Goal: Task Accomplishment & Management: Complete application form

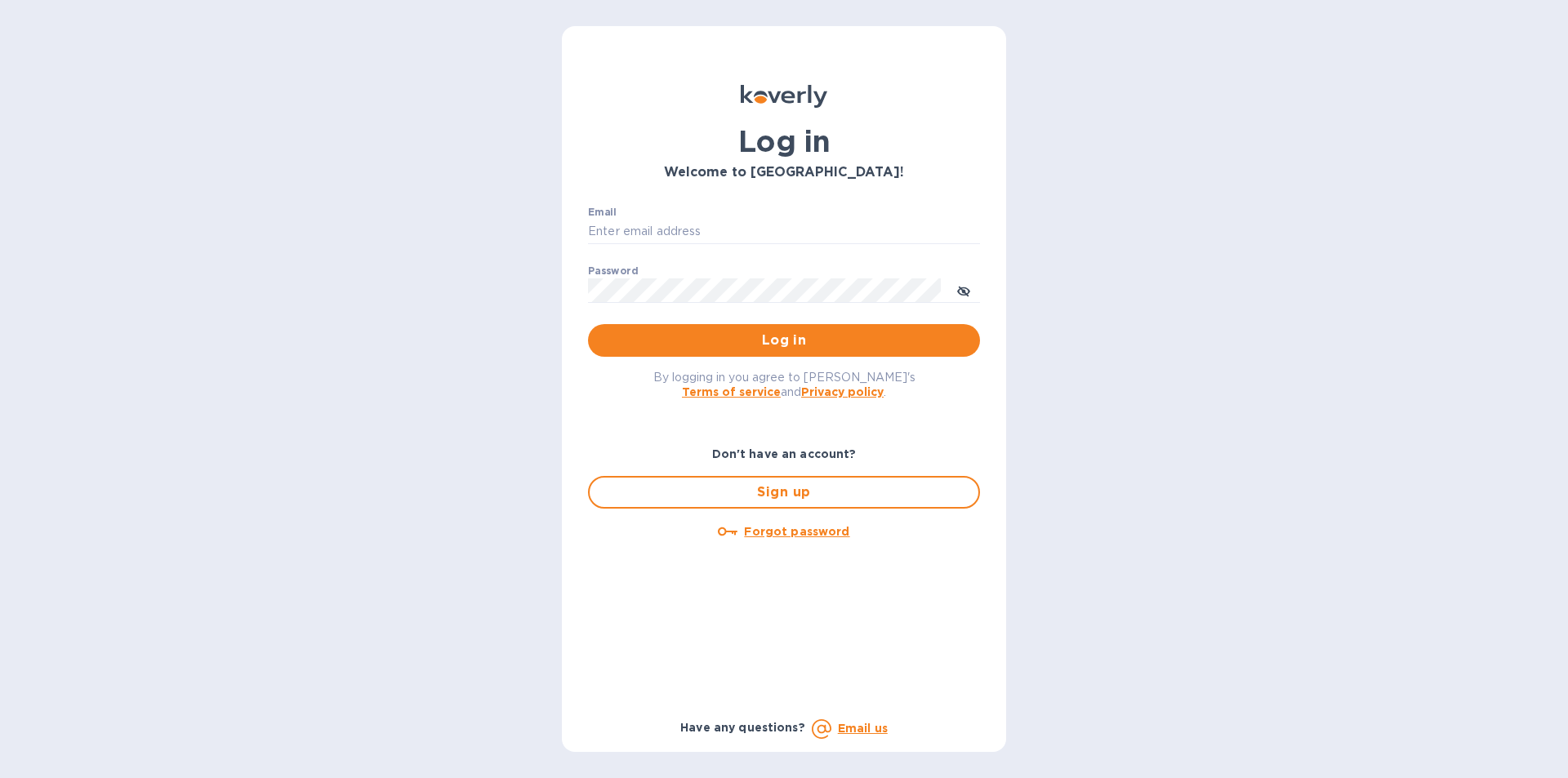
click at [766, 535] on u "Forgot password" at bounding box center [796, 531] width 105 height 13
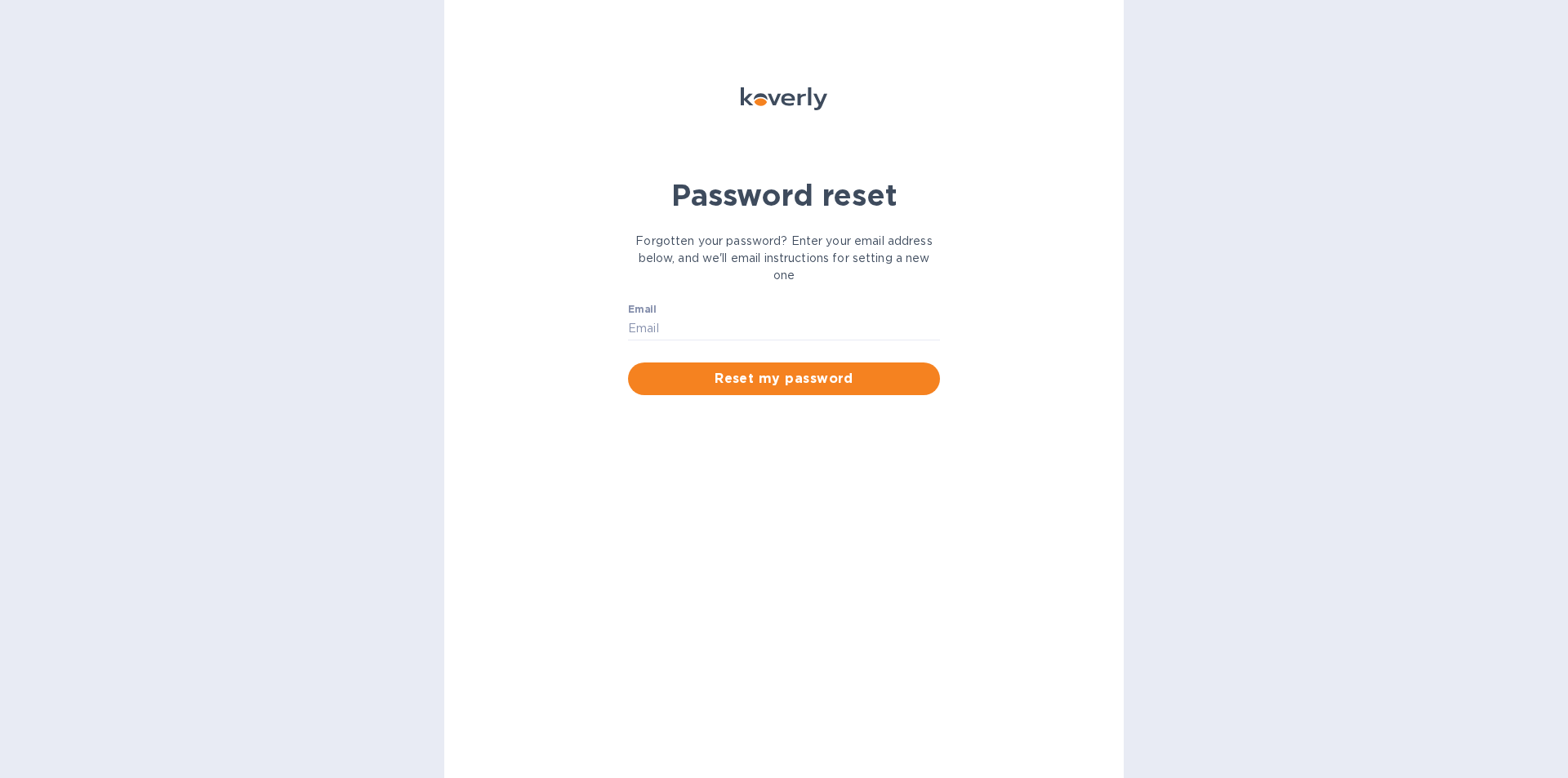
click at [732, 315] on div "Email ​" at bounding box center [784, 333] width 312 height 59
click at [732, 320] on input "Email" at bounding box center [784, 329] width 312 height 25
type input "gatewell.corp@gmail.com"
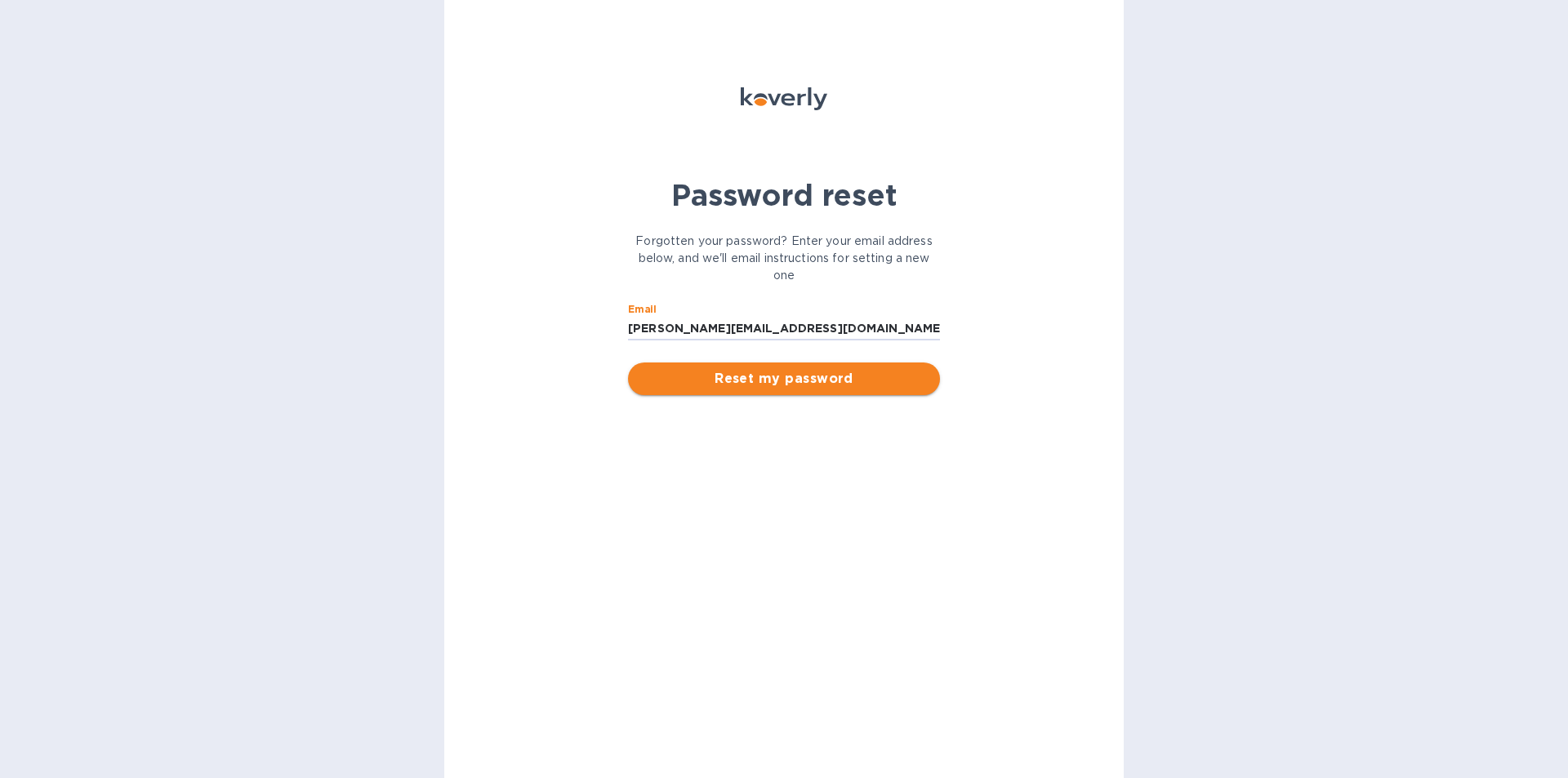
click at [698, 371] on span "Reset my password" at bounding box center [784, 378] width 286 height 19
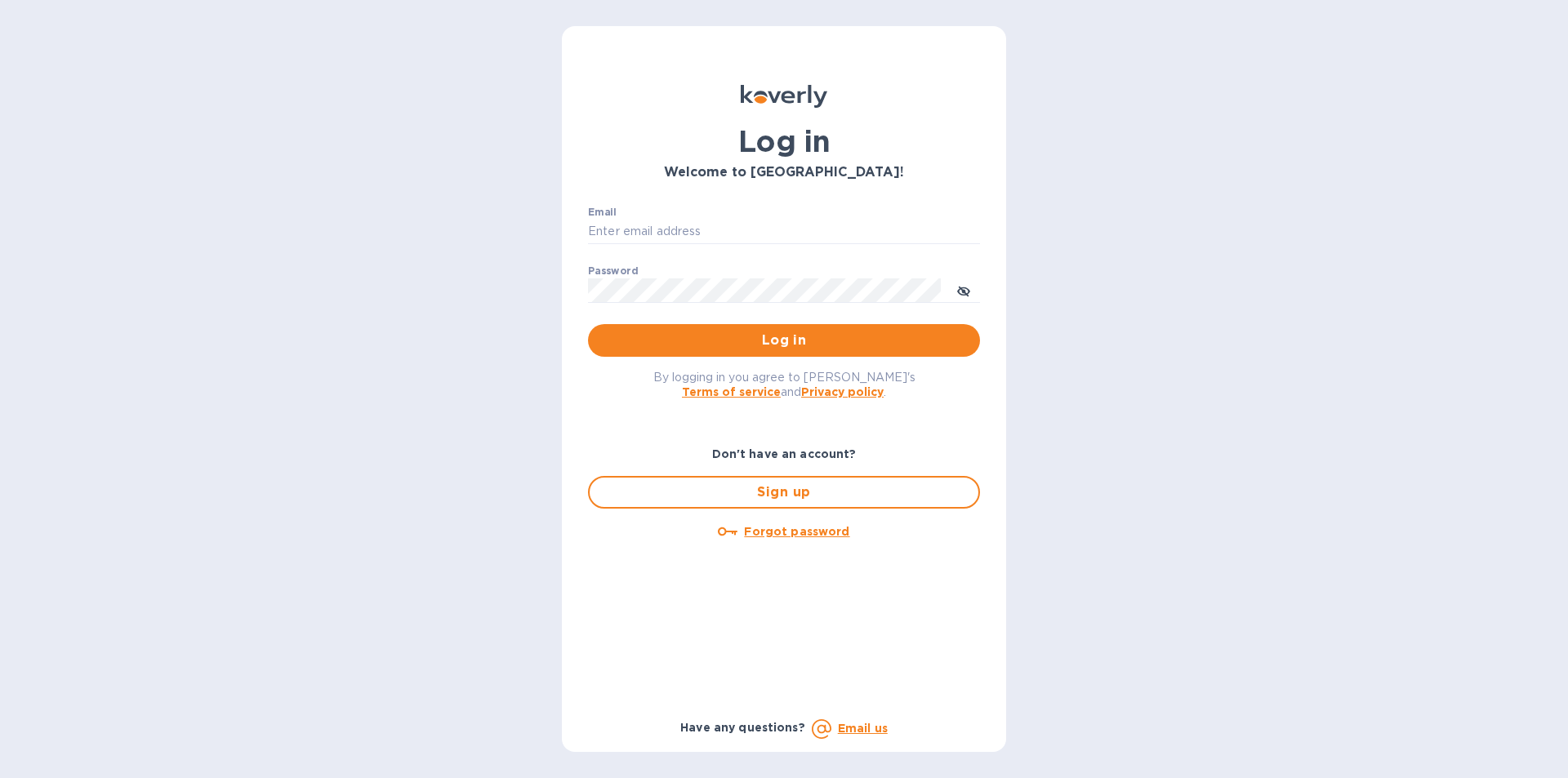
click at [837, 244] on div "Email ​" at bounding box center [784, 236] width 392 height 59
click at [816, 206] on div "Email ​" at bounding box center [784, 236] width 392 height 59
click at [822, 224] on input "Email" at bounding box center [784, 232] width 392 height 25
click at [822, 221] on input "Email" at bounding box center [784, 232] width 392 height 25
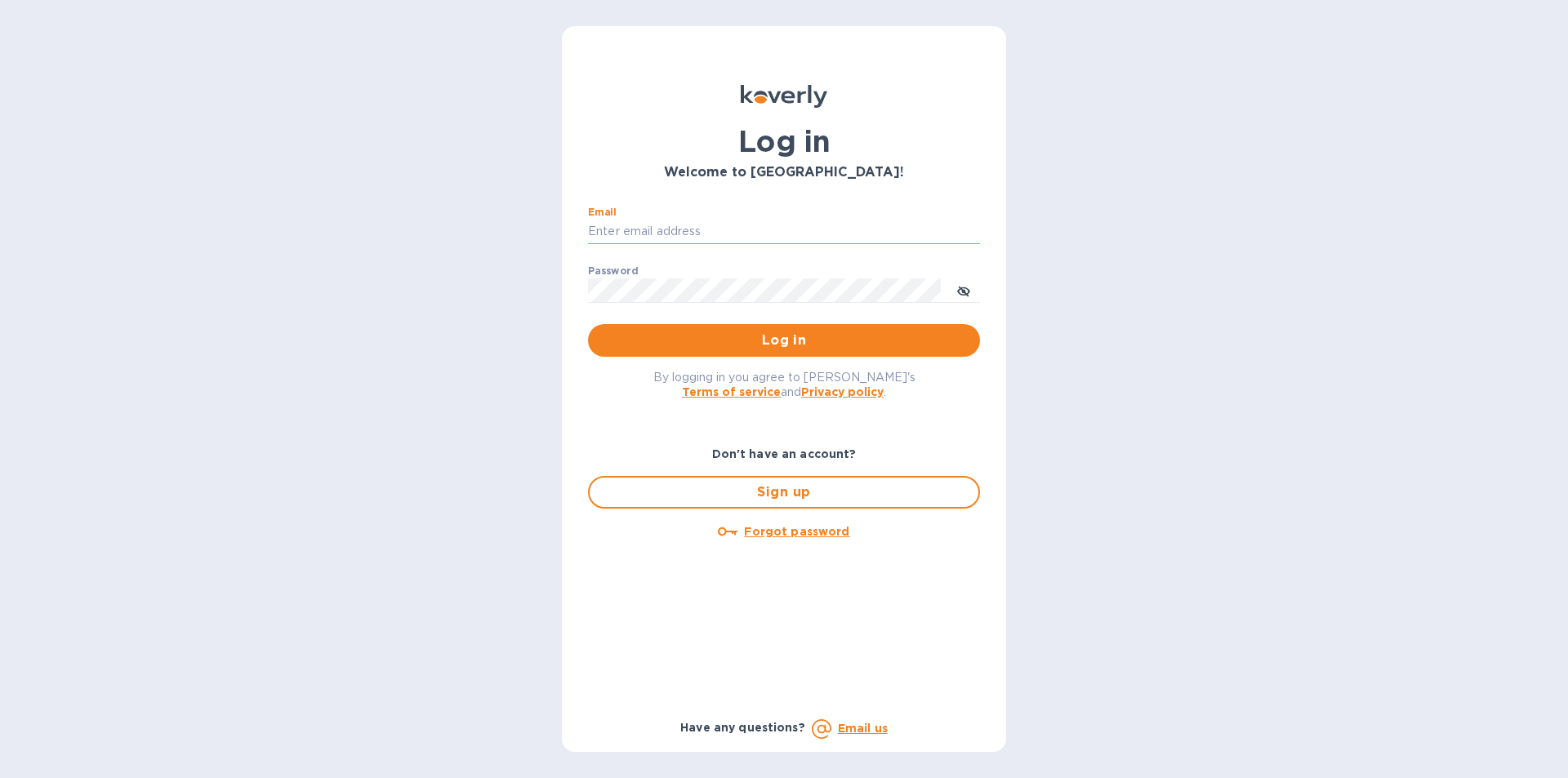
type input "gatewell.corp@gmail.com"
click at [623, 345] on span "Log in" at bounding box center [784, 340] width 366 height 19
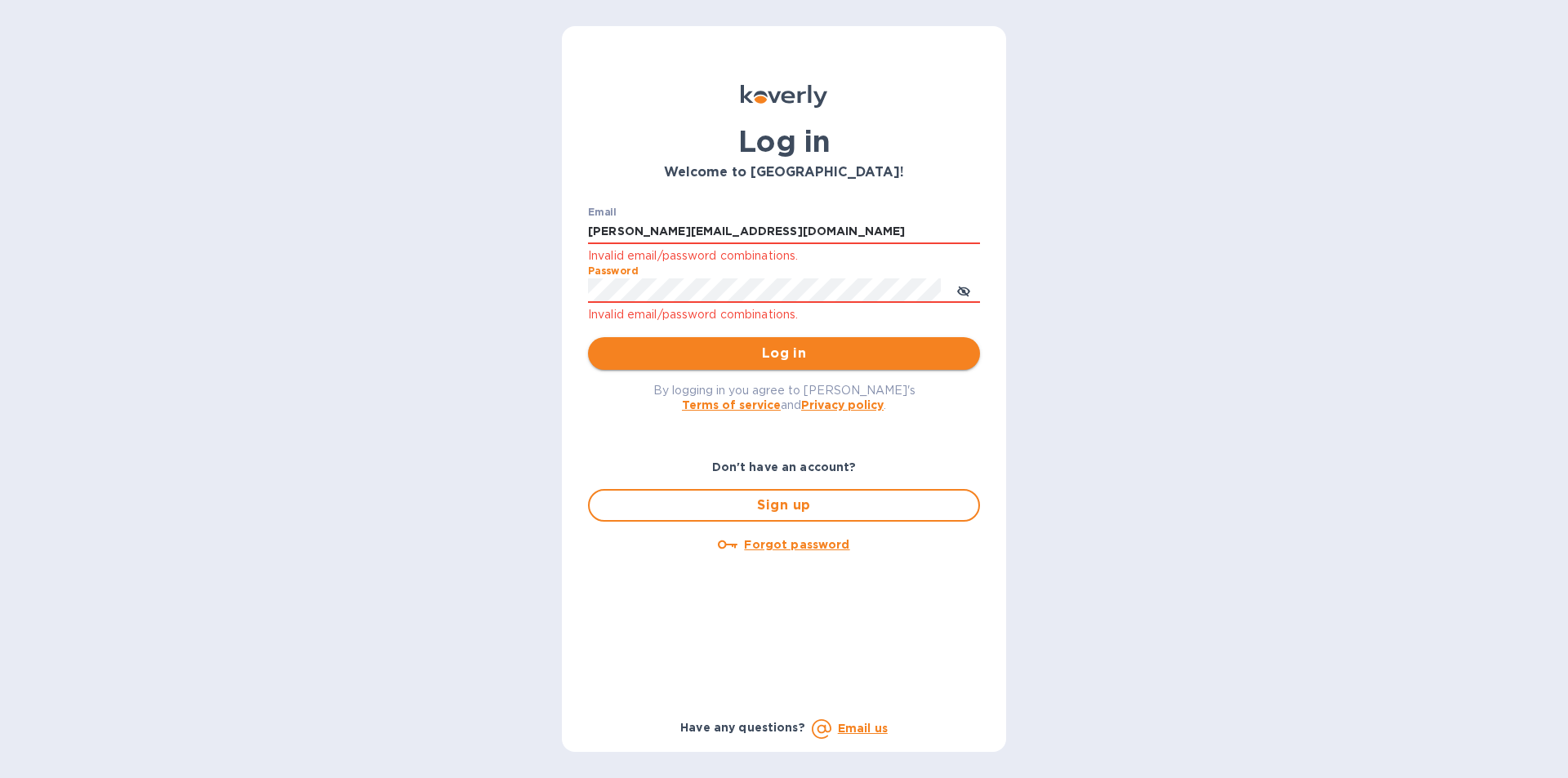
click at [643, 347] on span "Log in" at bounding box center [784, 354] width 366 height 19
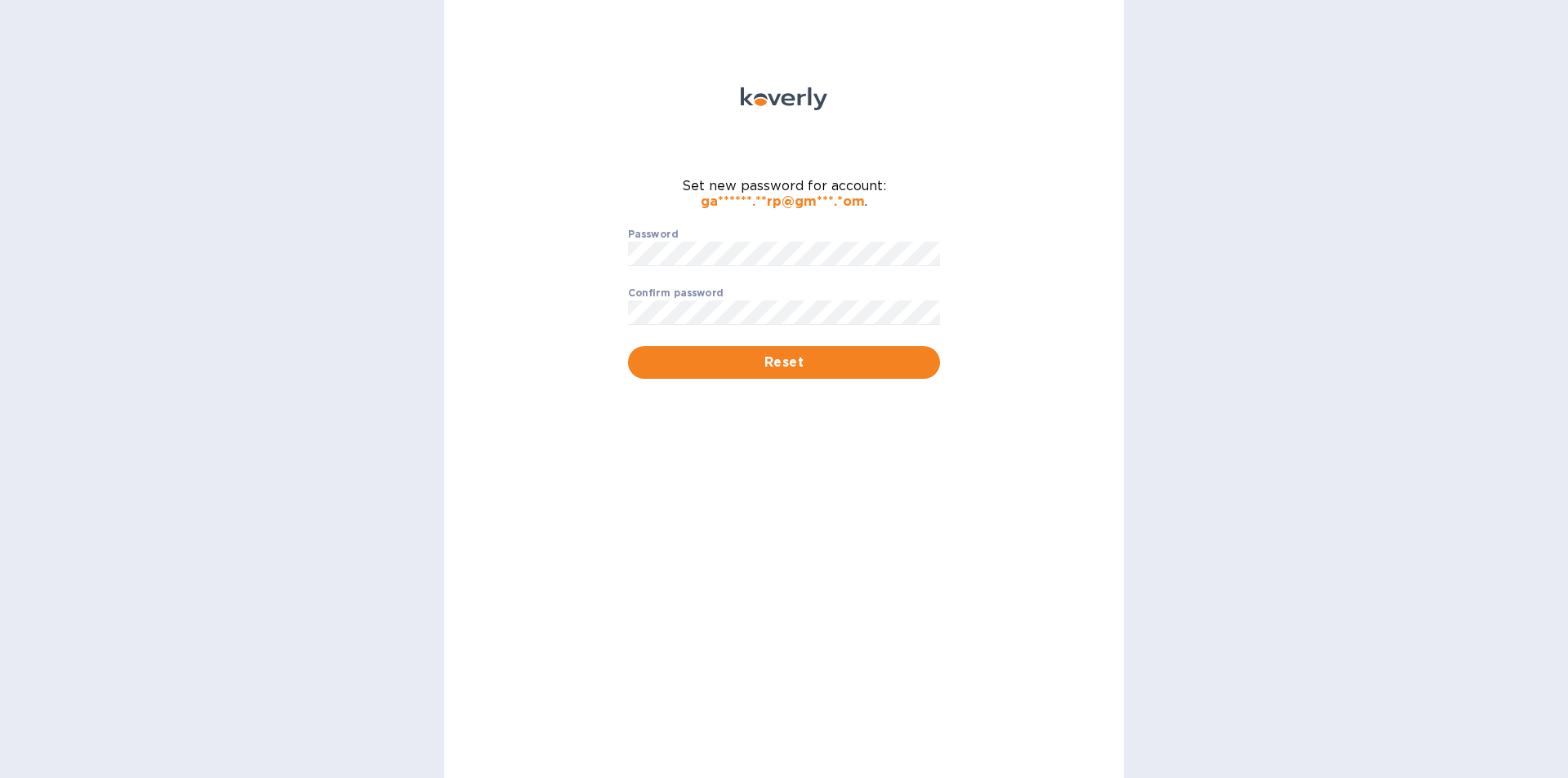
click at [709, 229] on div "Password ​" at bounding box center [784, 258] width 312 height 59
click at [711, 236] on div "Password ​" at bounding box center [784, 258] width 312 height 59
click at [710, 238] on div "Password ​" at bounding box center [784, 258] width 312 height 59
click at [678, 355] on span "Reset" at bounding box center [784, 363] width 286 height 19
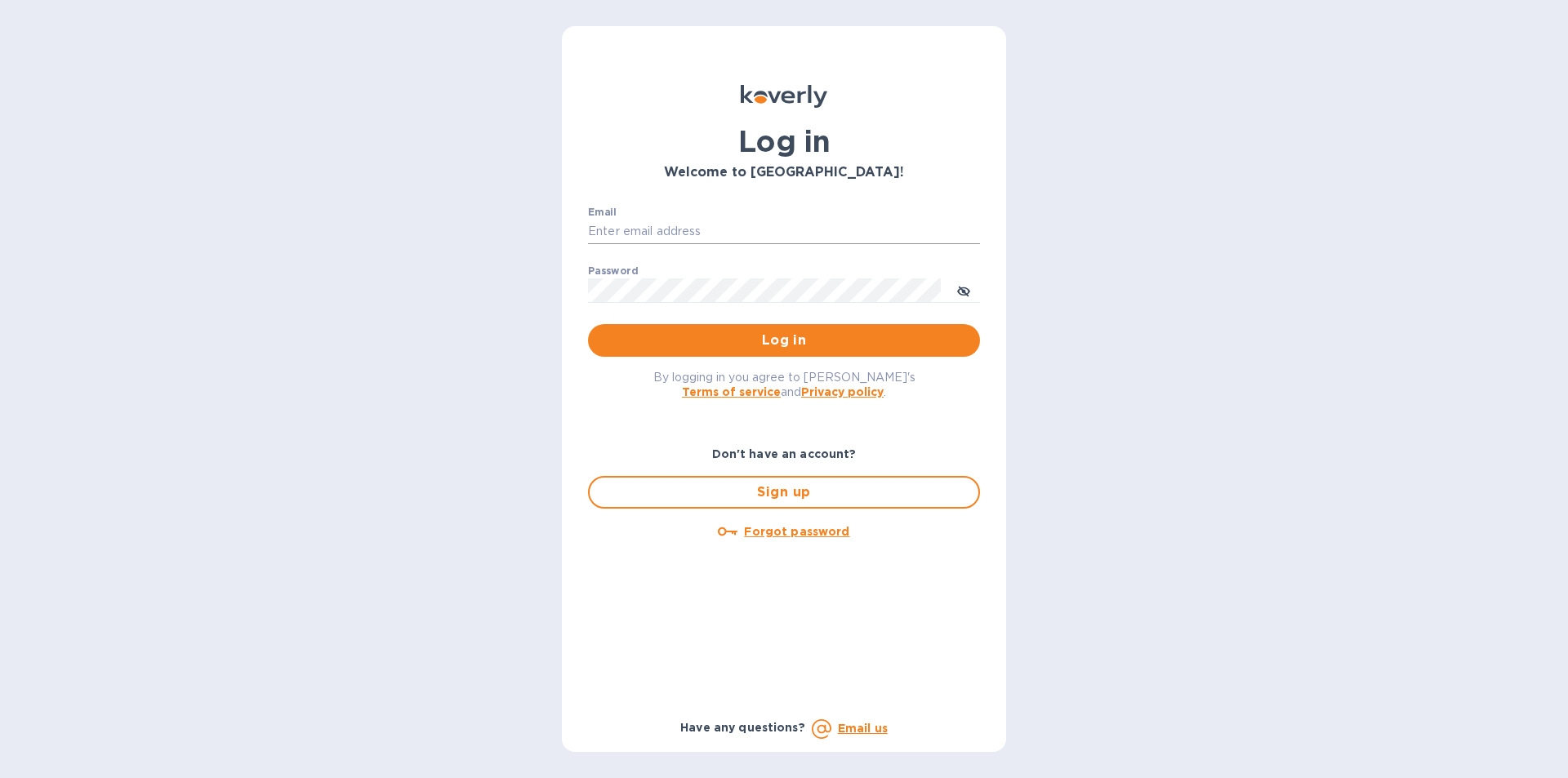
drag, startPoint x: 656, startPoint y: 207, endPoint x: 656, endPoint y: 226, distance: 19.0
click at [656, 226] on div "Email ​" at bounding box center [784, 236] width 392 height 59
click at [656, 229] on input "Email" at bounding box center [784, 232] width 392 height 25
type input "gatewell.corp@gmail.com"
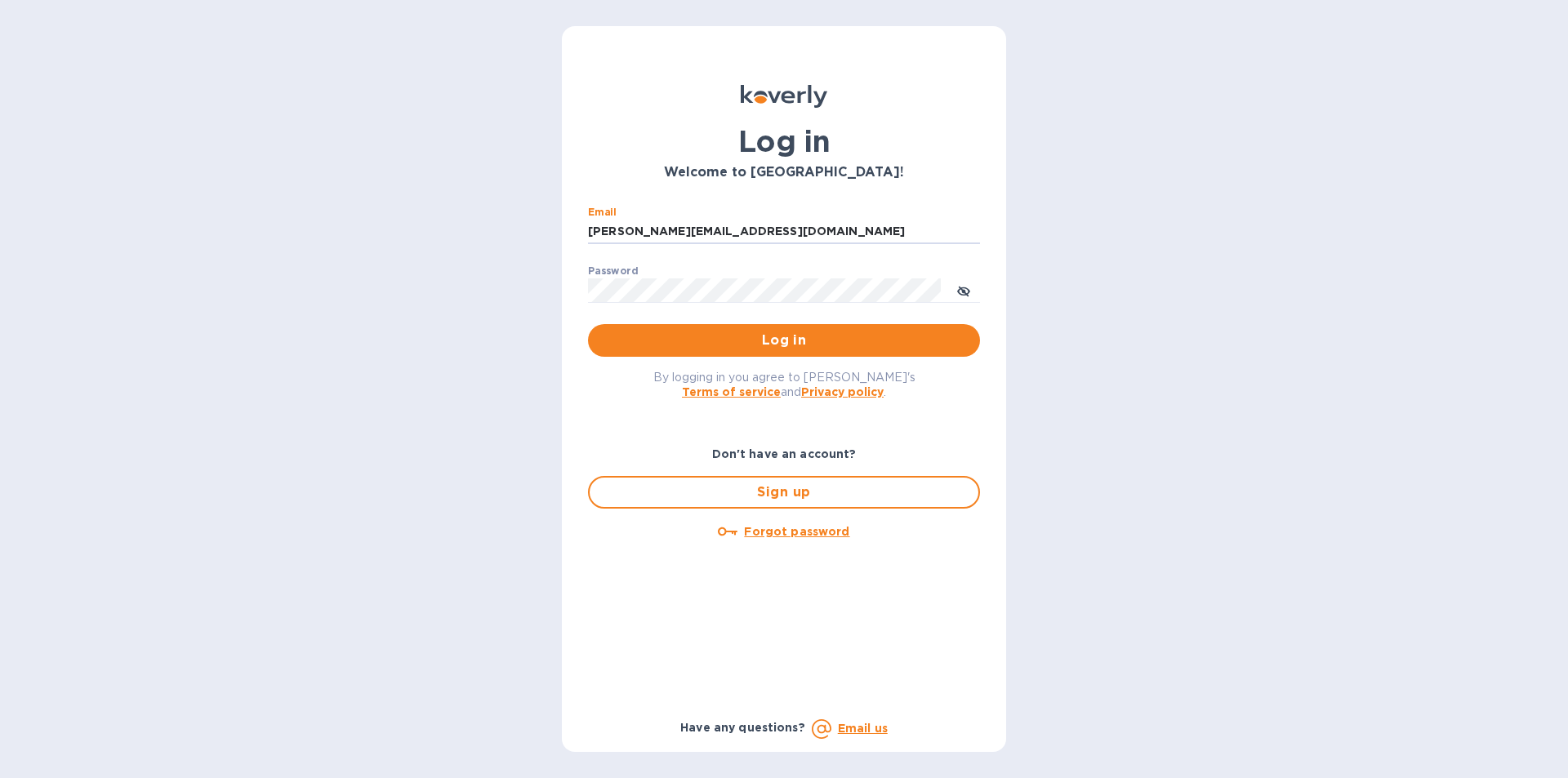
click at [656, 277] on div "Password ​" at bounding box center [784, 295] width 392 height 59
click at [641, 325] on button "Log in" at bounding box center [784, 340] width 392 height 33
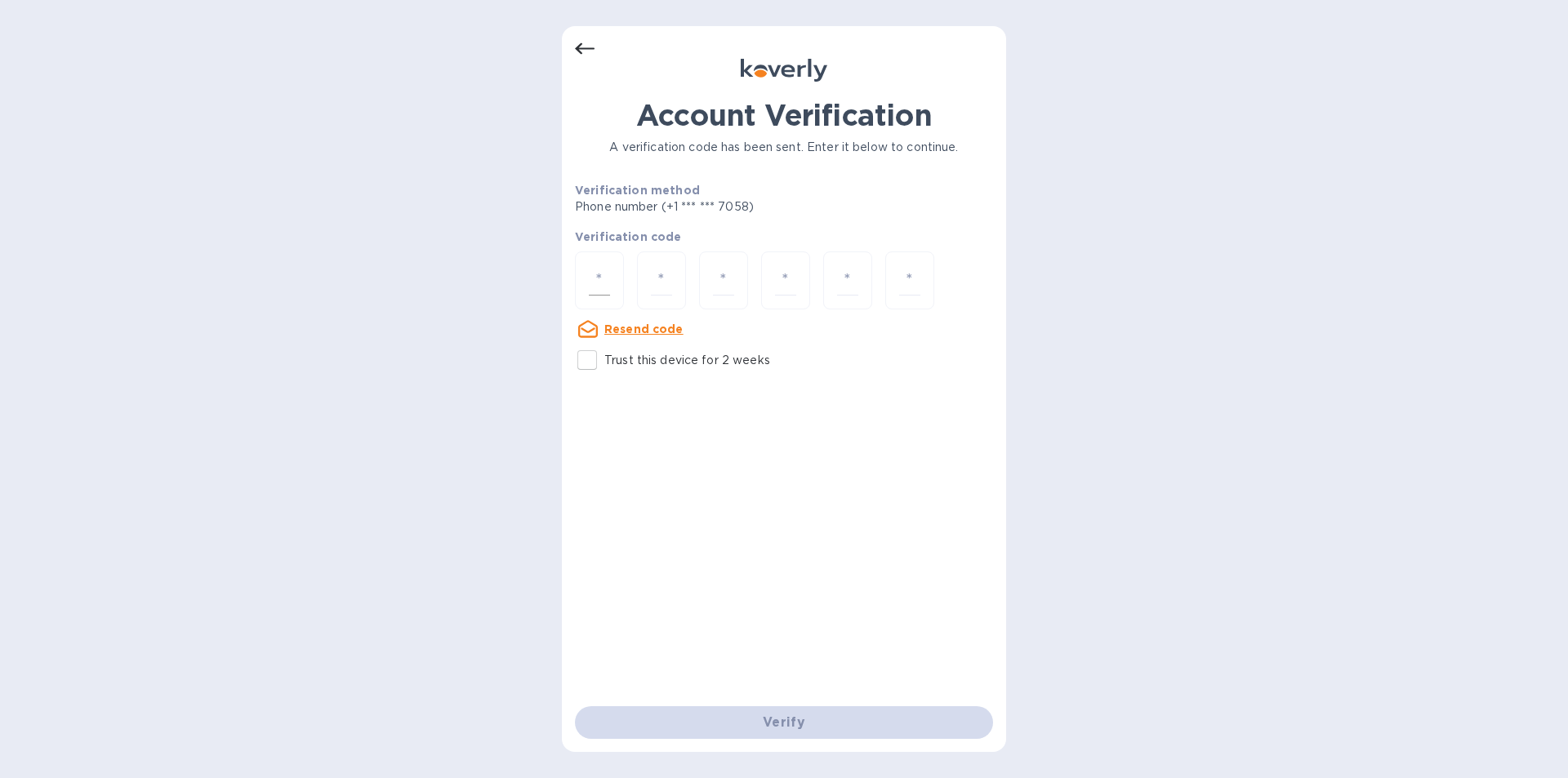
click at [597, 269] on input "number" at bounding box center [599, 281] width 21 height 30
type input "8"
type input "6"
type input "3"
type input "0"
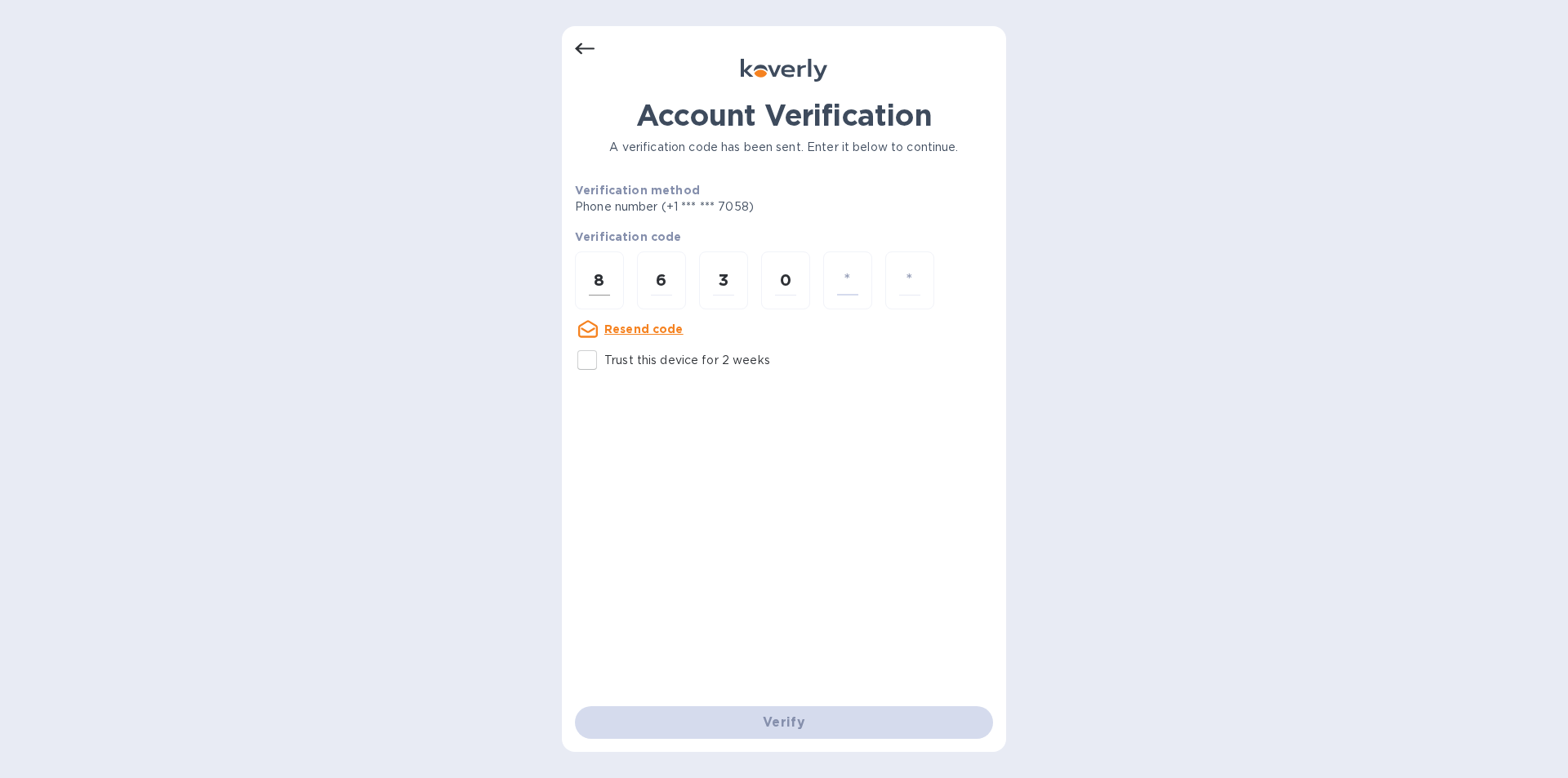
type input "7"
type input "2"
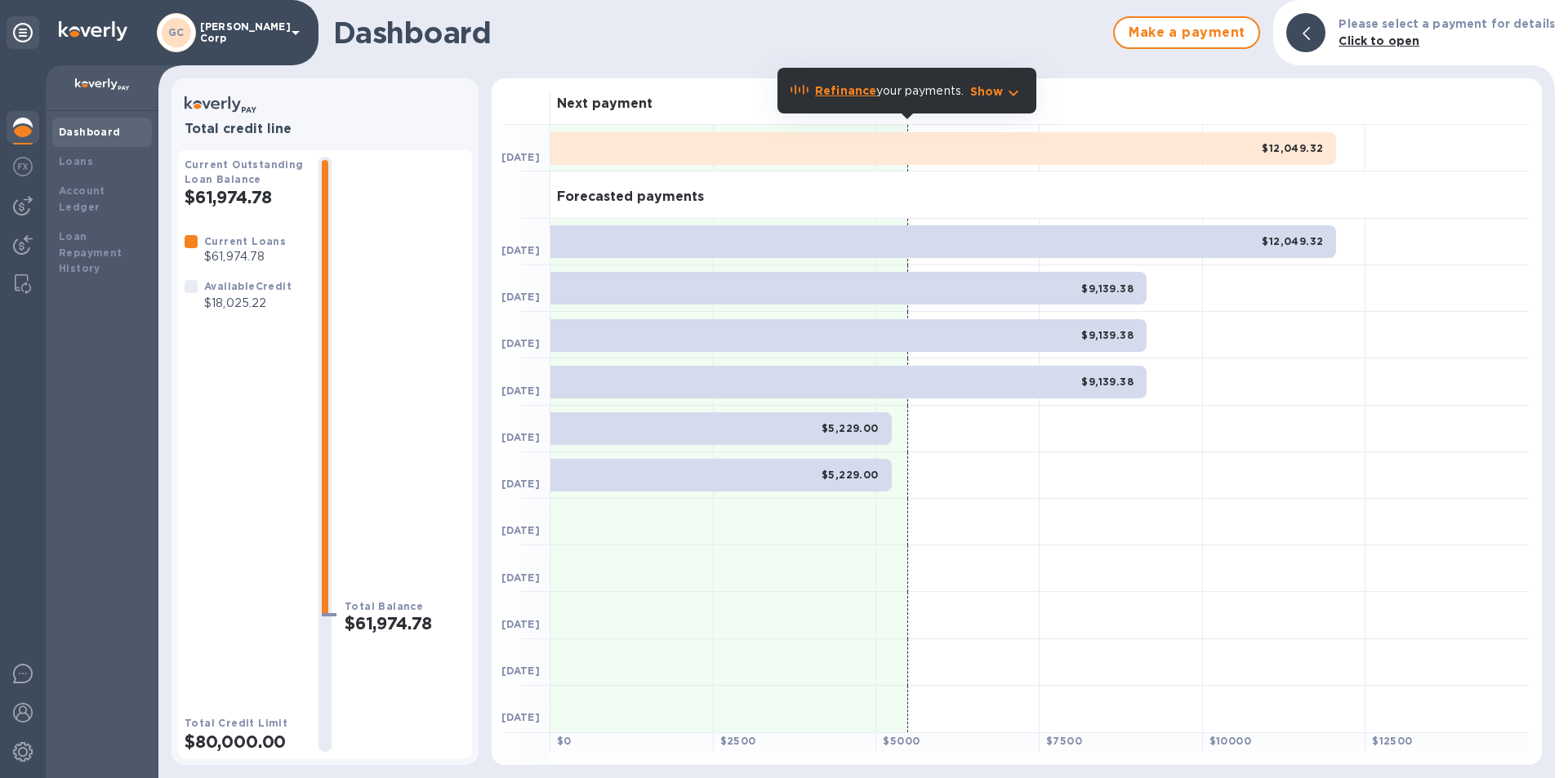
click at [274, 294] on div "Available Credit" at bounding box center [247, 287] width 87 height 17
click at [100, 131] on b "Dashboard" at bounding box center [90, 132] width 62 height 12
click at [72, 243] on div "Loan Repayment History" at bounding box center [102, 253] width 86 height 49
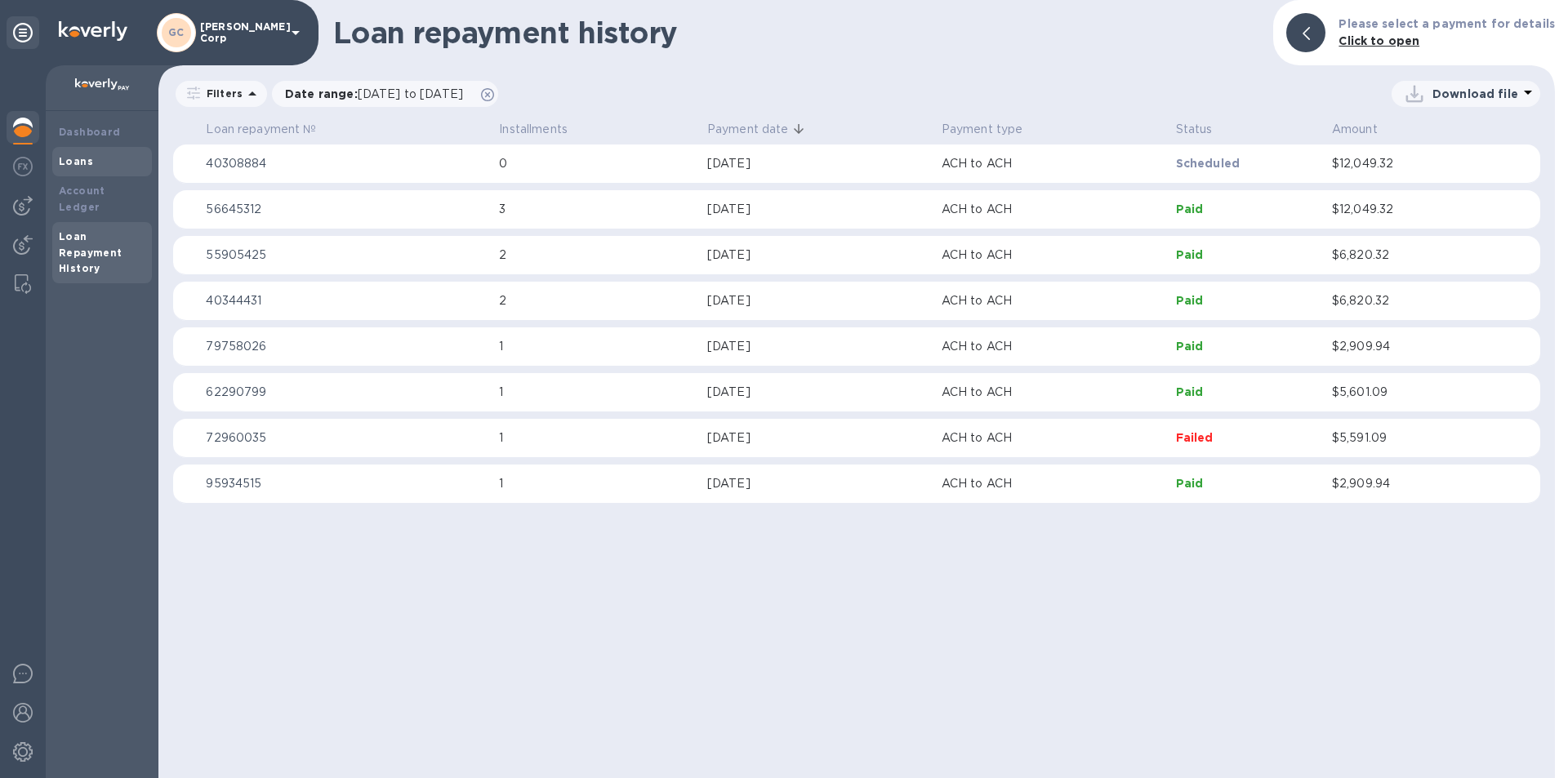
click at [94, 164] on div "Loans" at bounding box center [102, 161] width 86 height 17
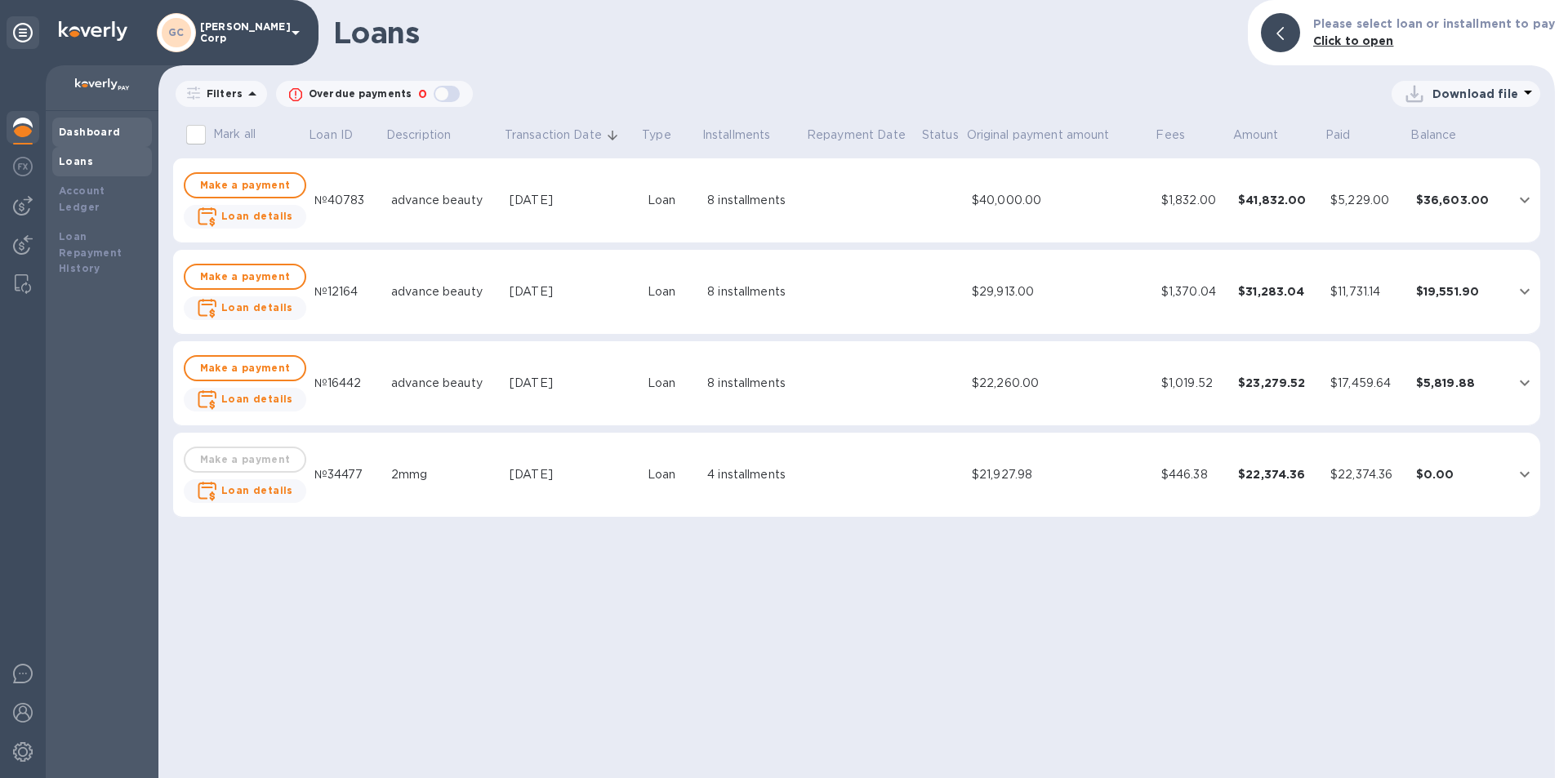
click at [83, 139] on div "Dashboard" at bounding box center [102, 132] width 86 height 17
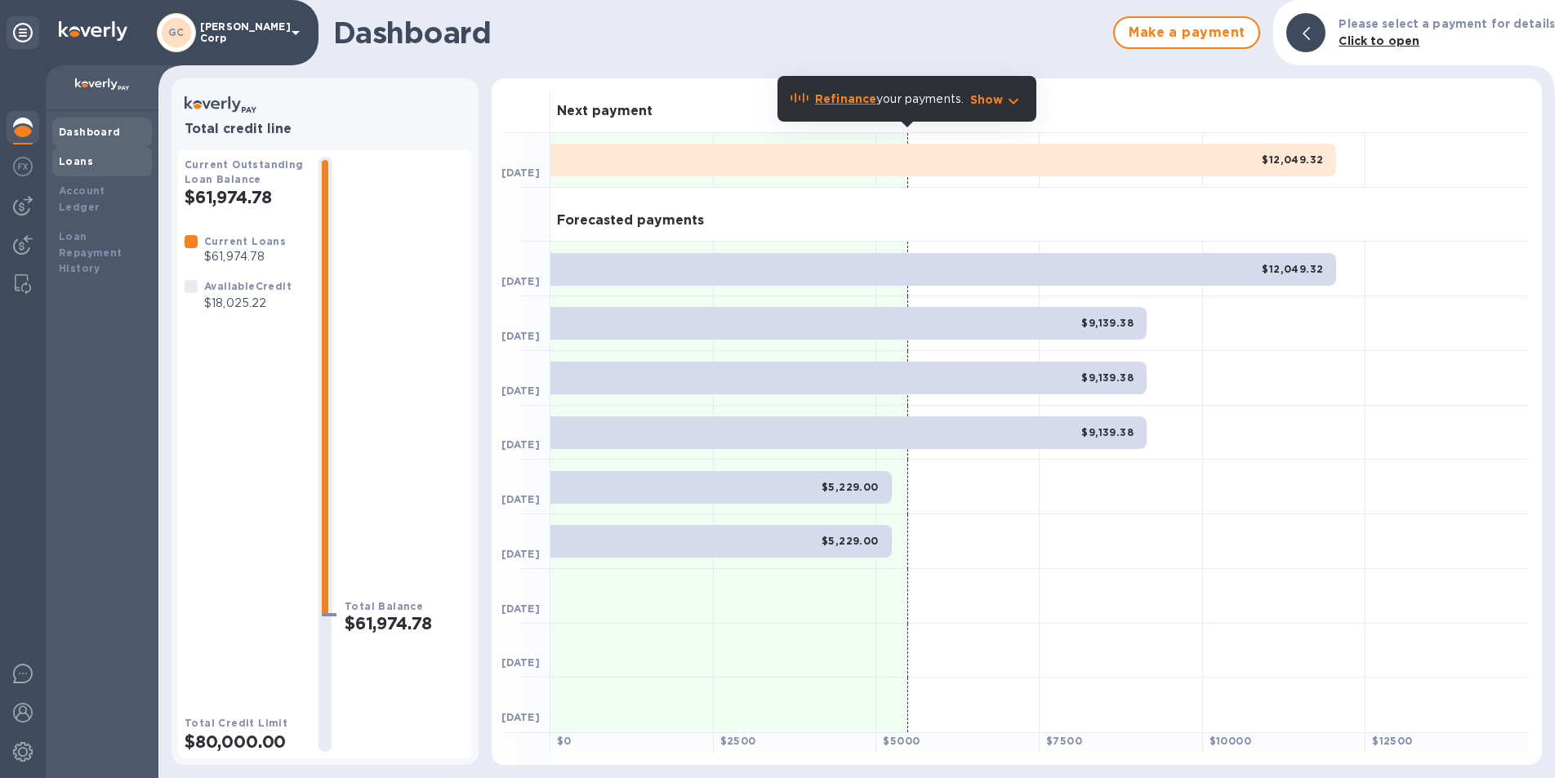
click at [79, 167] on b "Loans" at bounding box center [76, 161] width 34 height 12
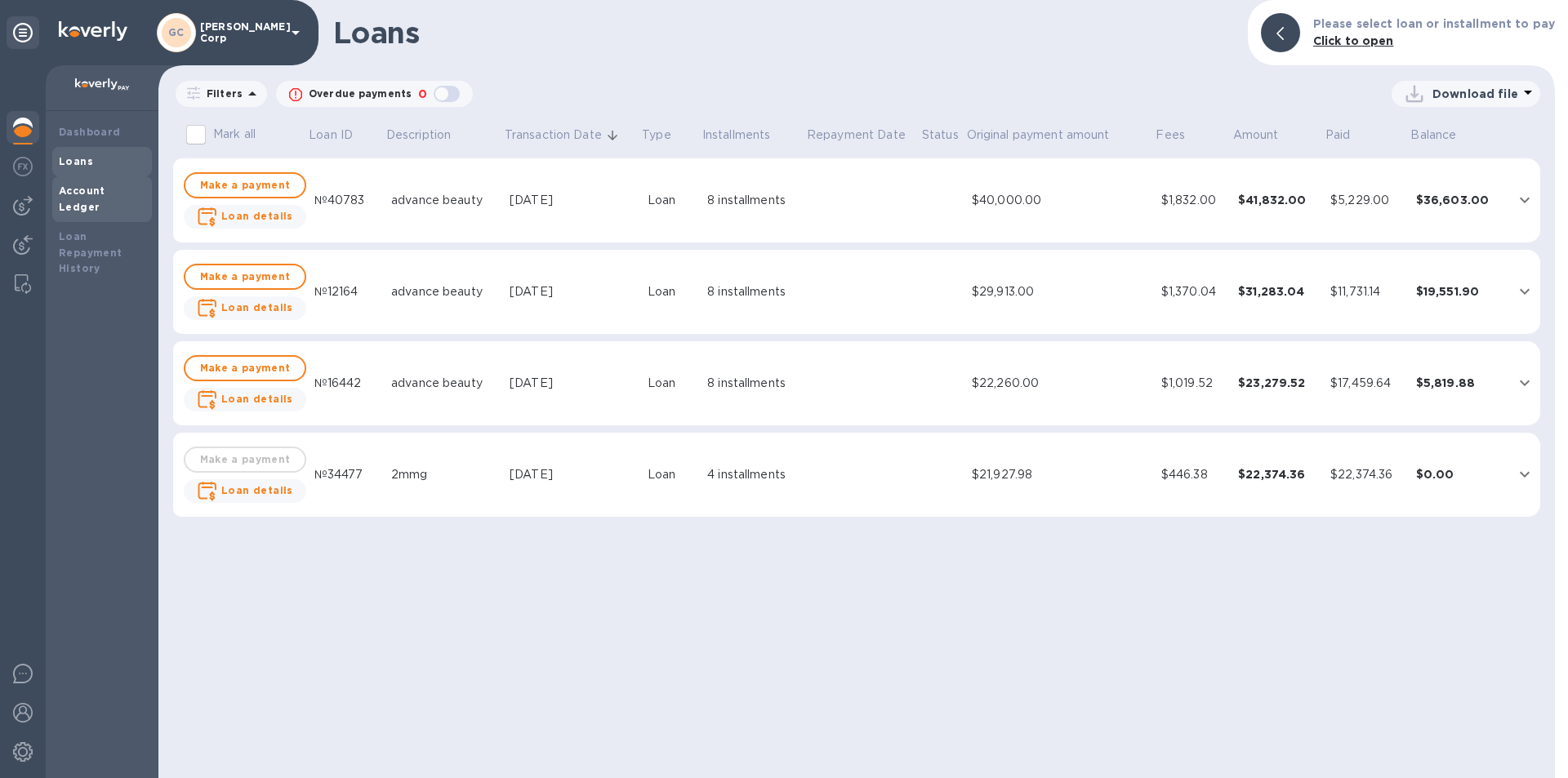
click at [83, 193] on b "Account Ledger" at bounding box center [82, 198] width 47 height 28
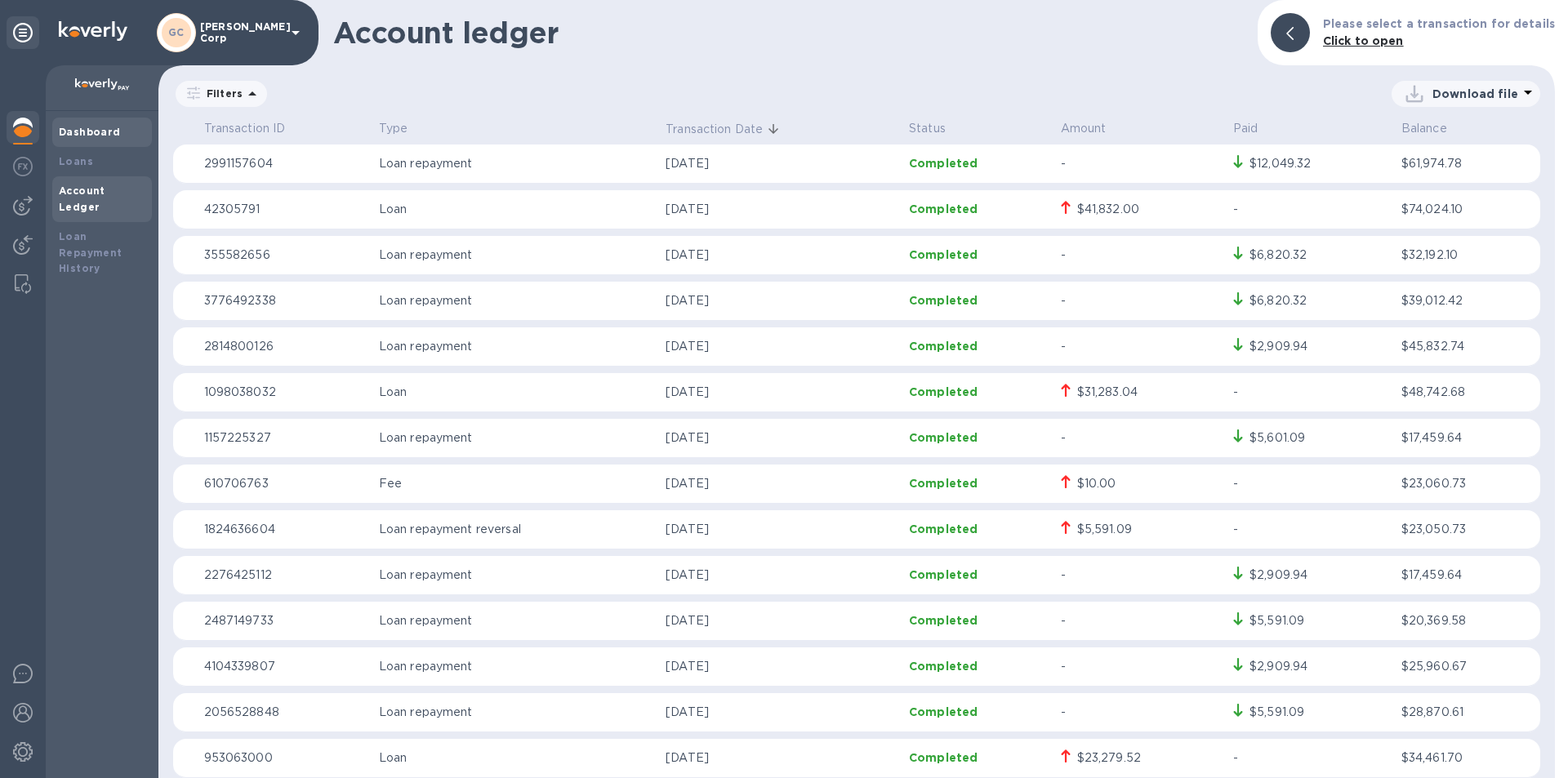
click at [95, 126] on b "Dashboard" at bounding box center [90, 132] width 62 height 12
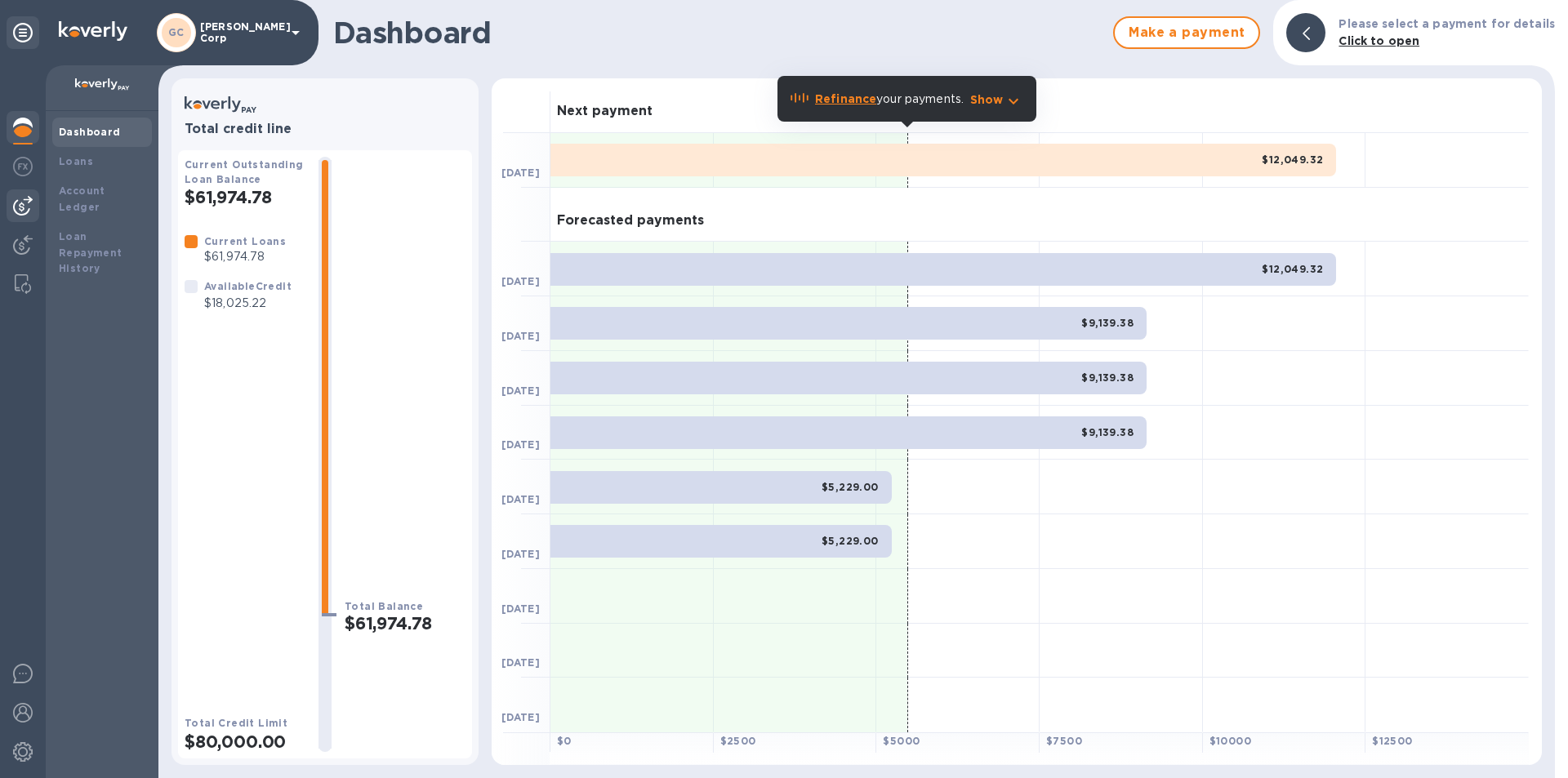
click at [19, 213] on img at bounding box center [23, 206] width 19 height 19
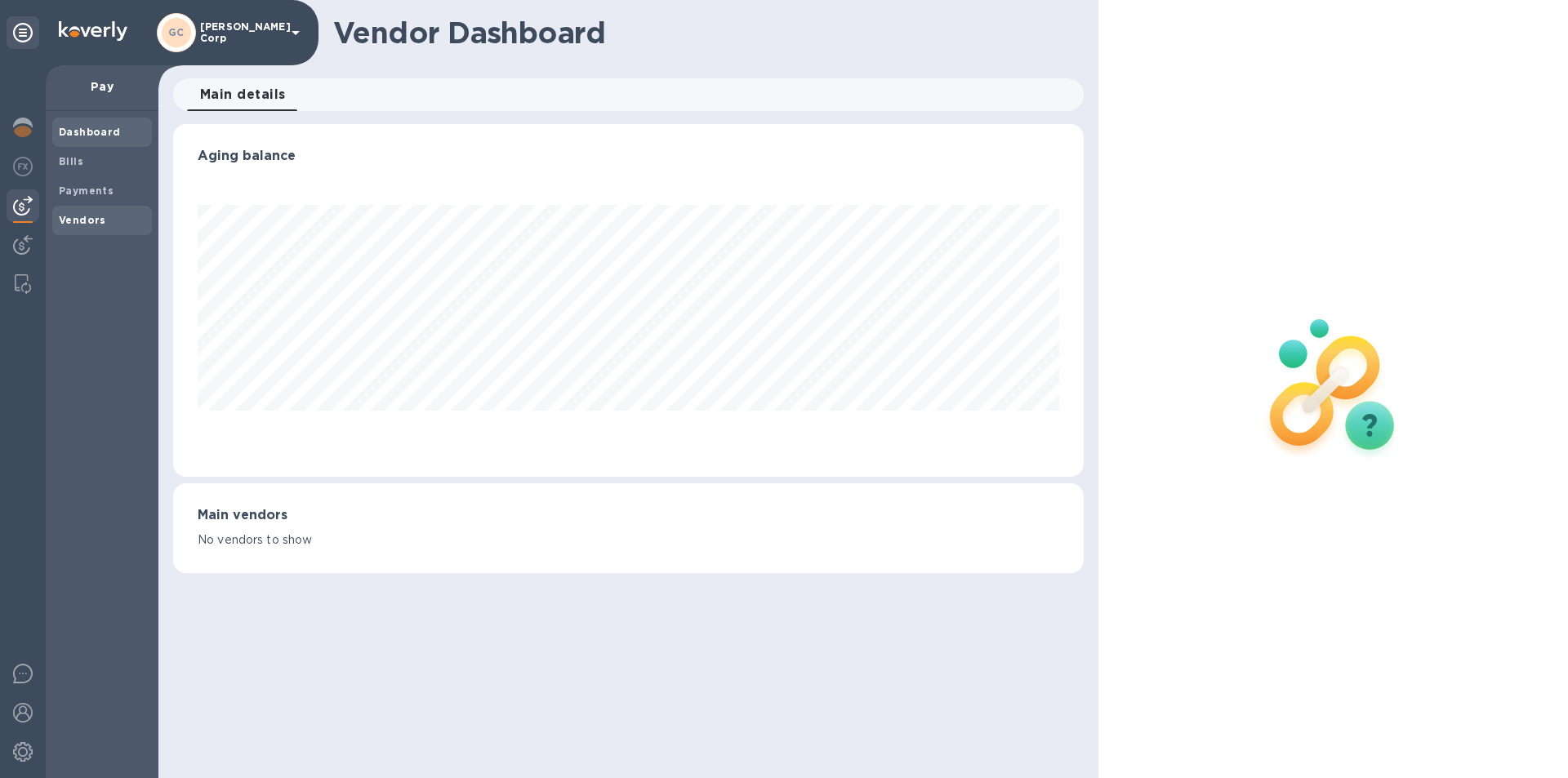
click at [79, 213] on span "Vendors" at bounding box center [83, 221] width 48 height 17
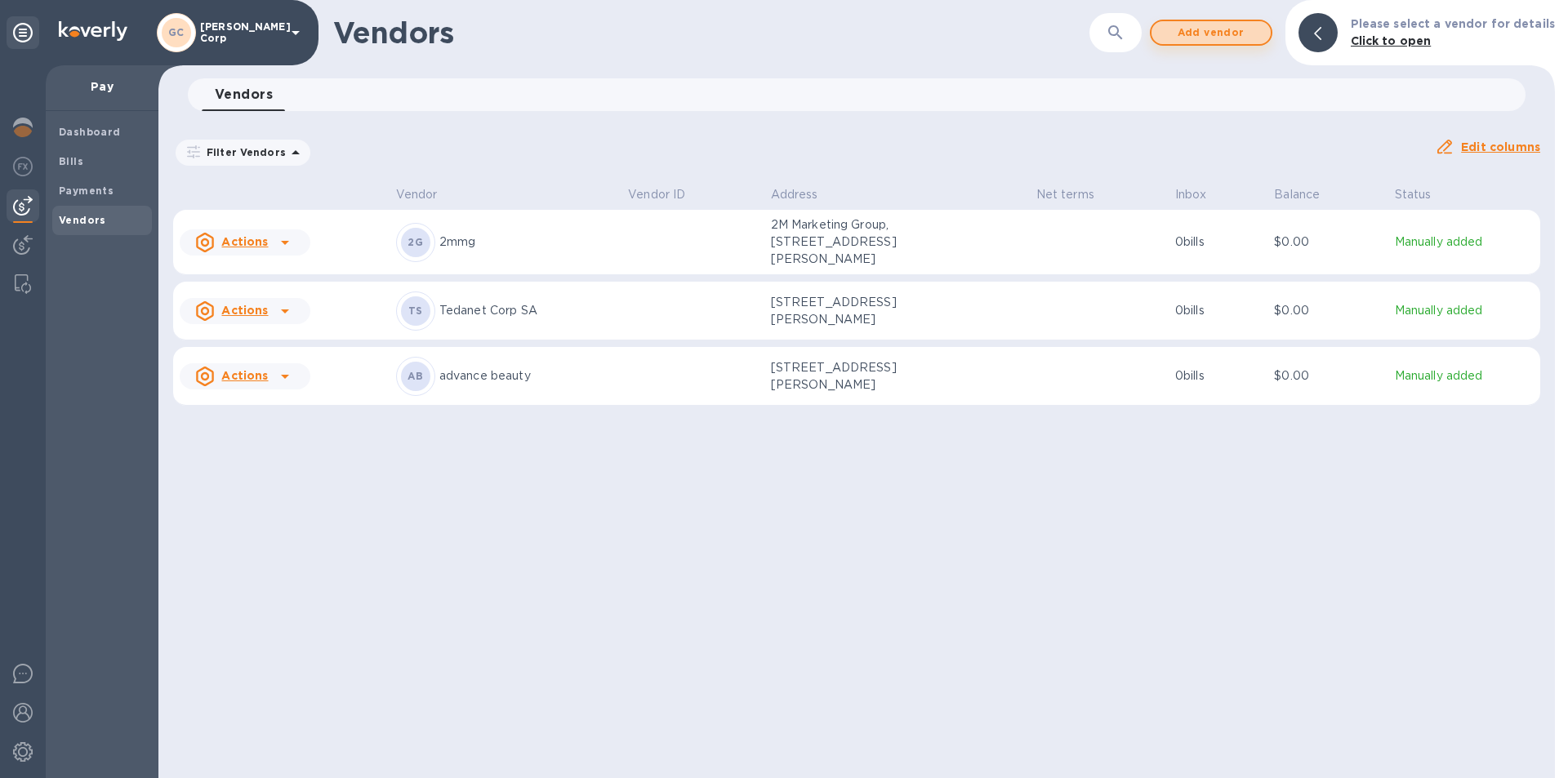
click at [1207, 38] on span "Add vendor" at bounding box center [1212, 33] width 94 height 19
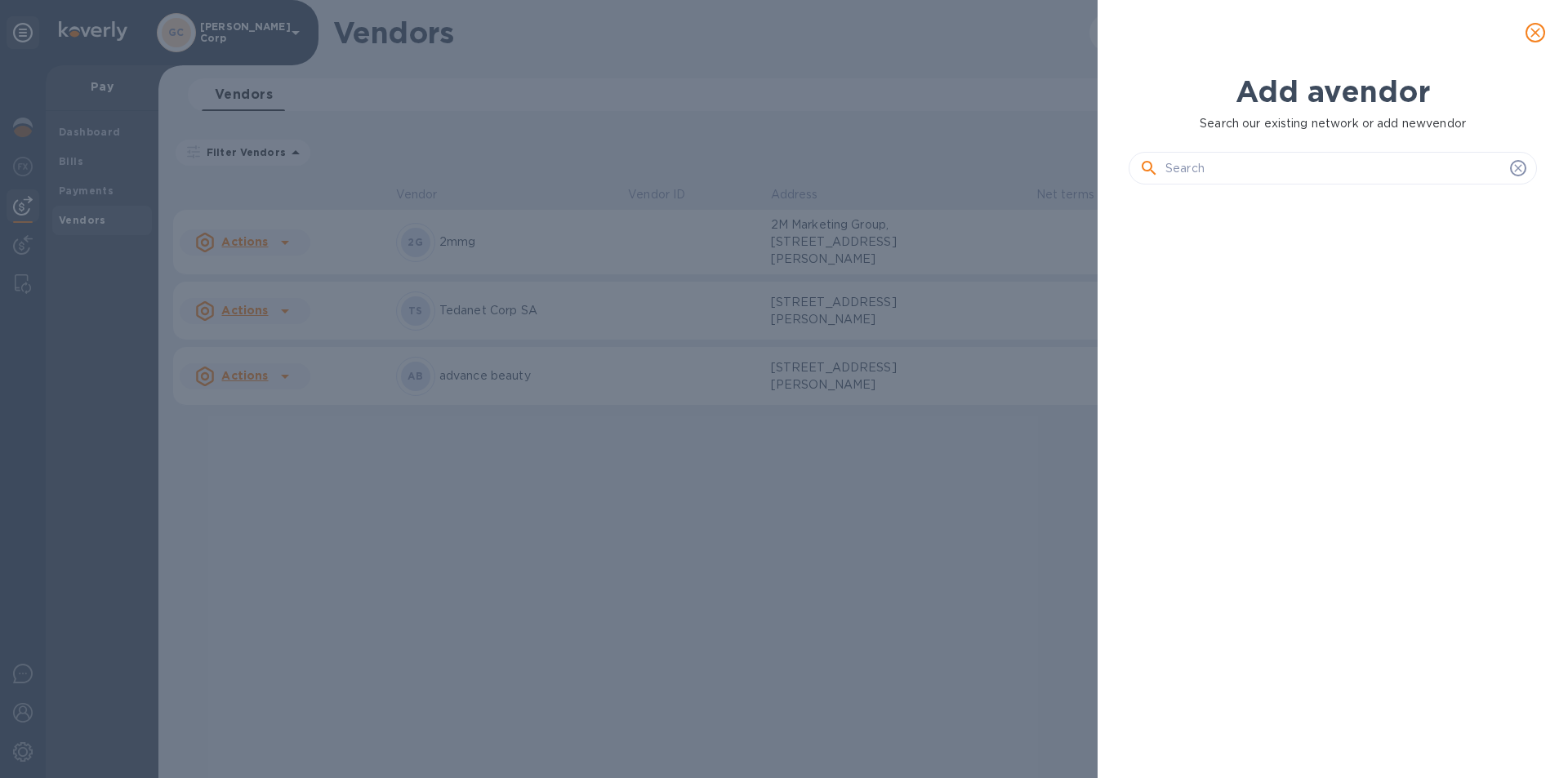
scroll to position [524, 415]
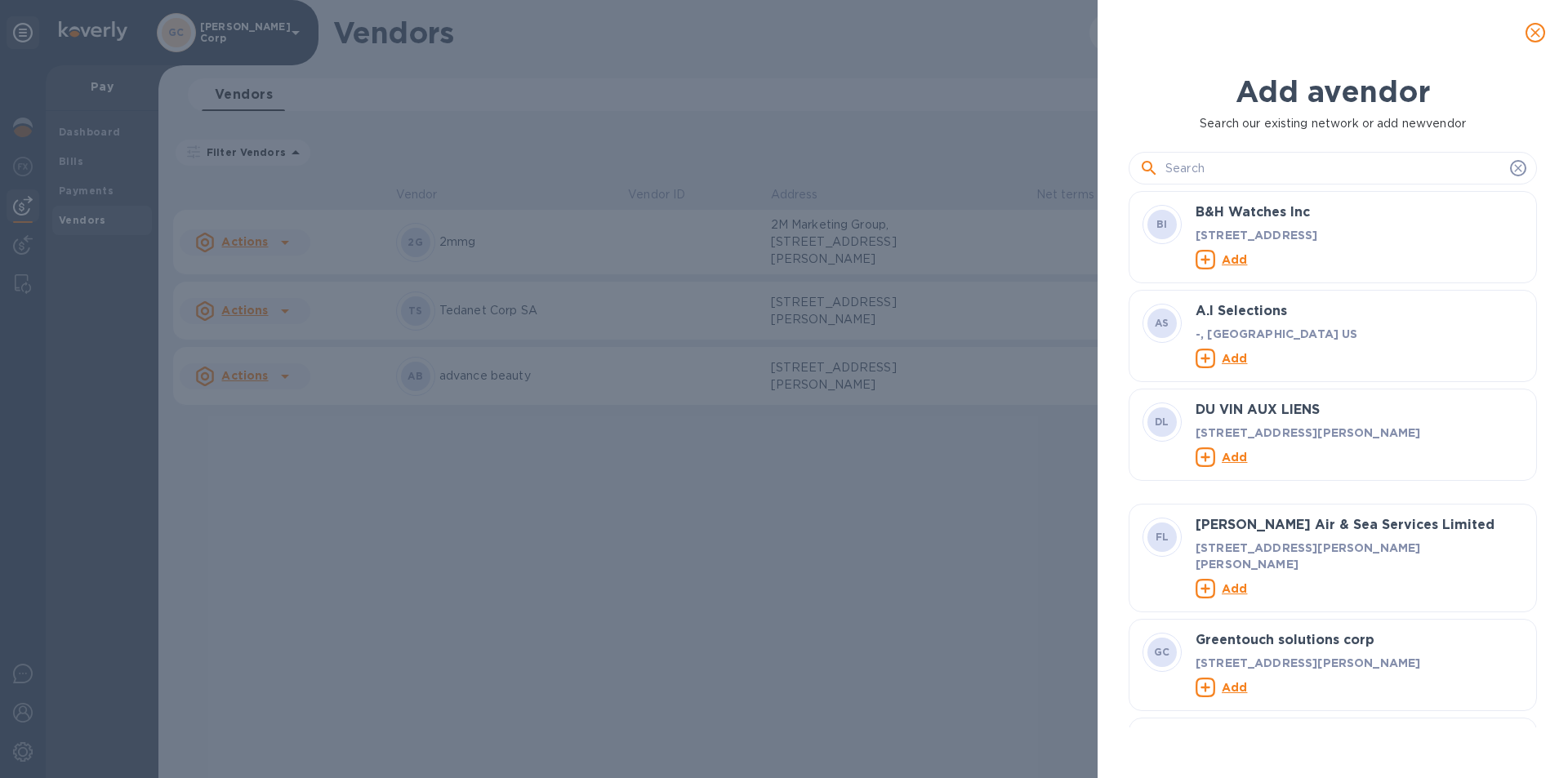
click at [1204, 183] on div at bounding box center [1332, 168] width 409 height 33
click at [1197, 175] on input "text" at bounding box center [1334, 168] width 338 height 25
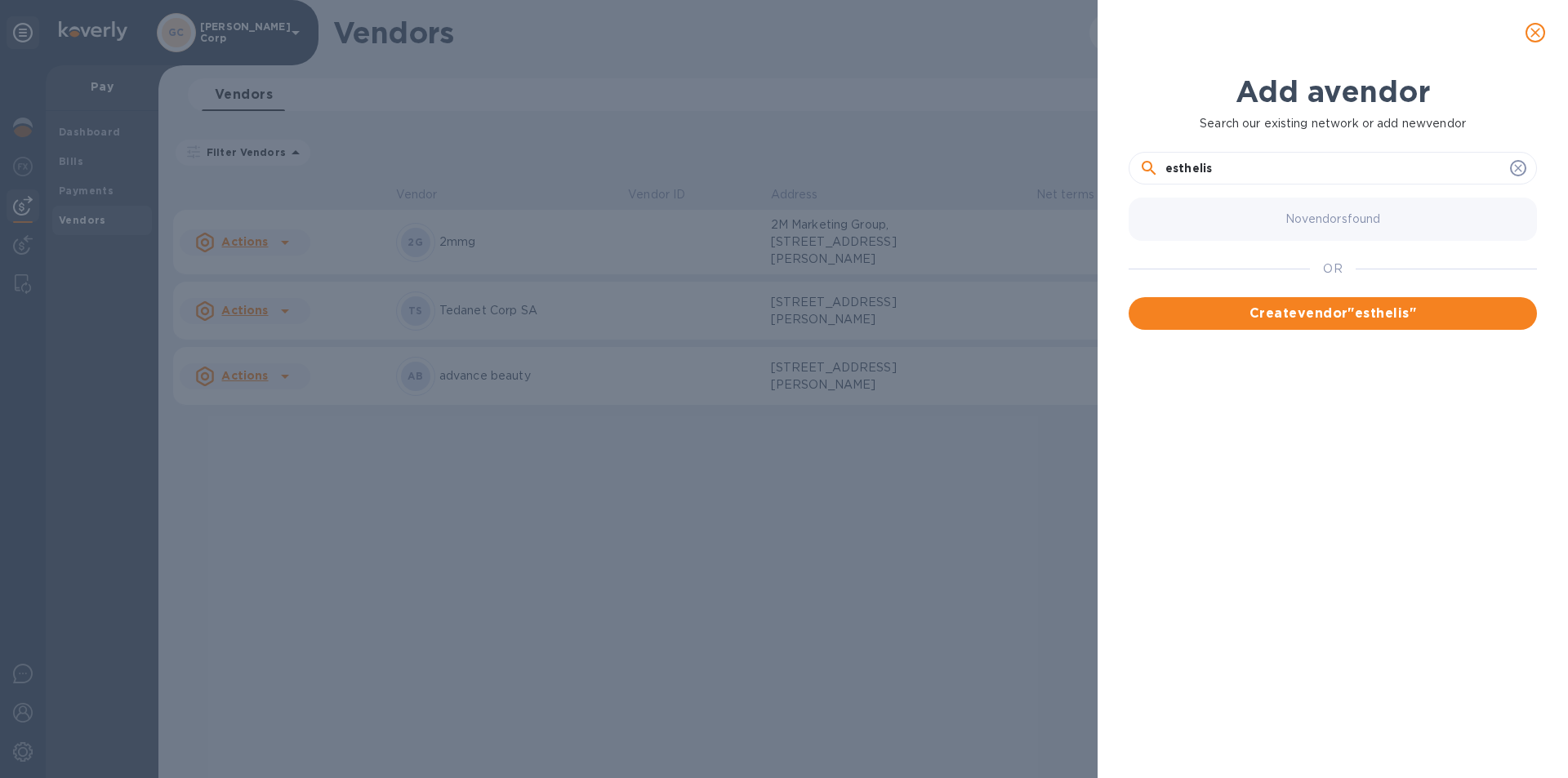
drag, startPoint x: 1188, startPoint y: 171, endPoint x: 1084, endPoint y: 174, distance: 104.0
click at [1084, 174] on div "Add a vendor Search our existing network or add new vendor esthelis No vendors …" at bounding box center [784, 389] width 1568 height 778
type input "Esthelis Care"
click at [1177, 318] on span "Create vendor " Esthelis Care "" at bounding box center [1332, 313] width 382 height 19
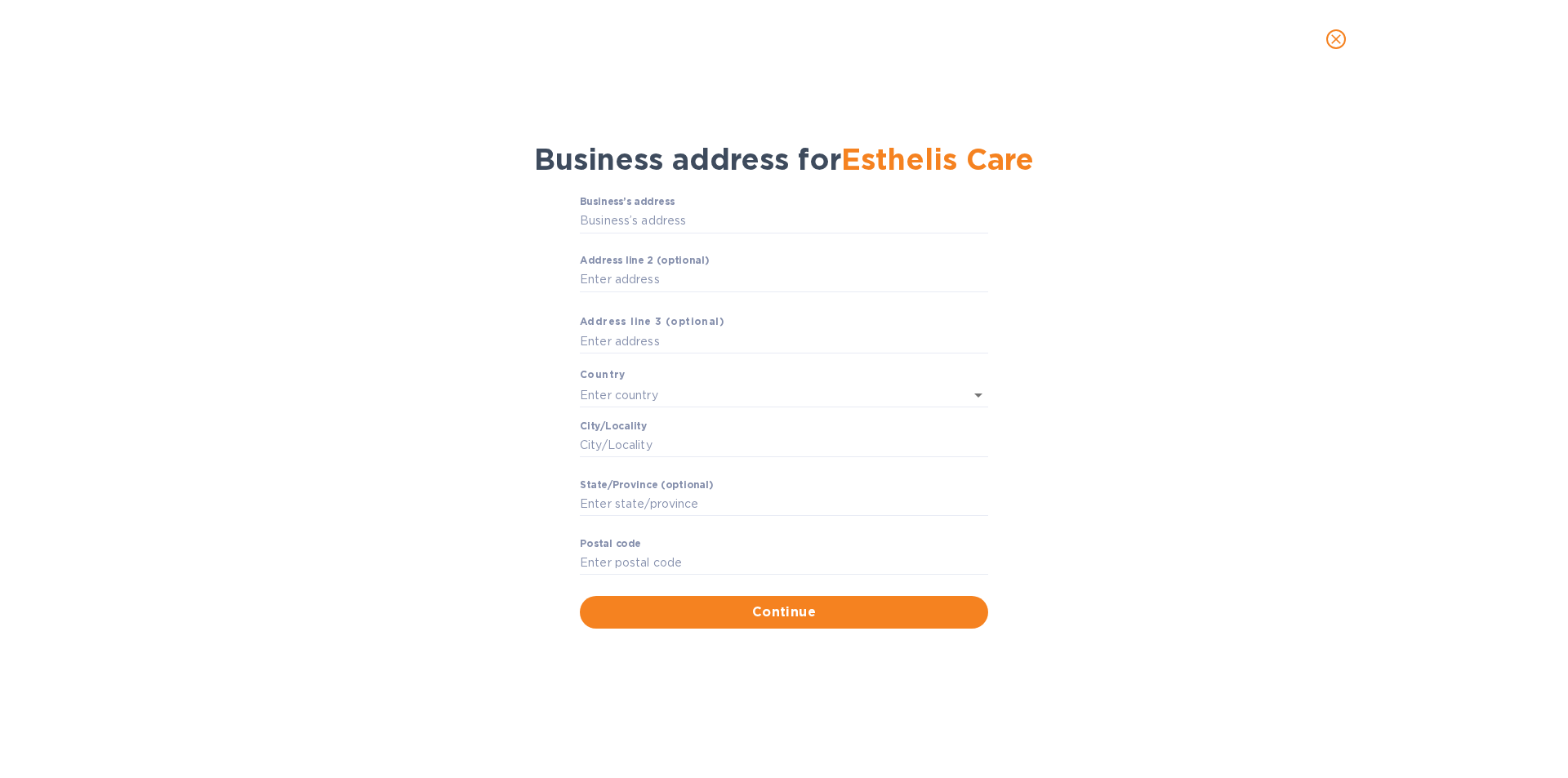
click at [755, 236] on p "​" at bounding box center [784, 245] width 409 height 19
click at [741, 225] on input "Business’s аddress" at bounding box center [784, 221] width 409 height 25
click at [740, 225] on input "Business’s аddress" at bounding box center [784, 221] width 409 height 25
click at [660, 221] on input "Business’s аddress" at bounding box center [784, 221] width 409 height 25
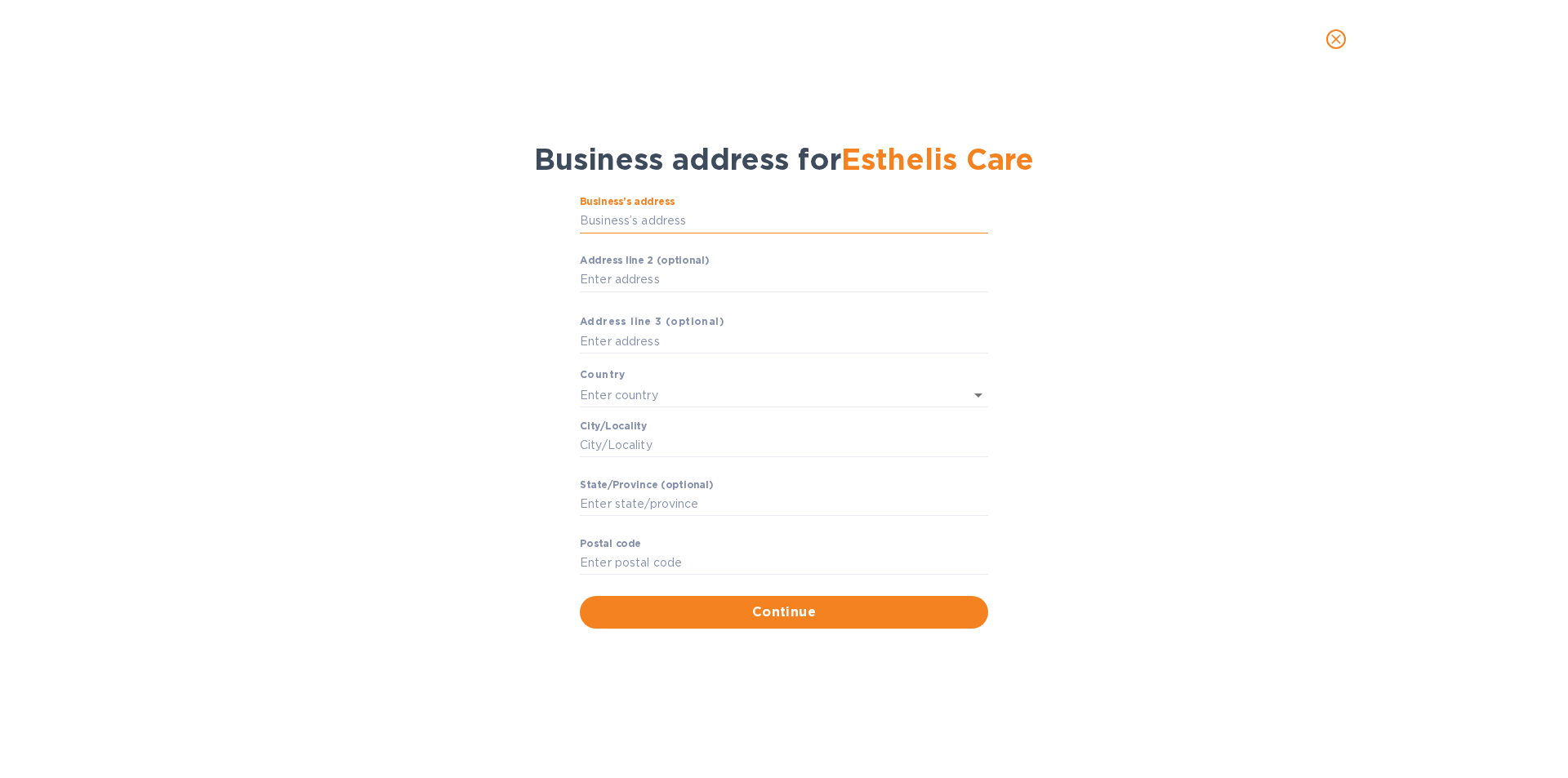
click at [657, 222] on input "Business’s аddress" at bounding box center [784, 221] width 409 height 25
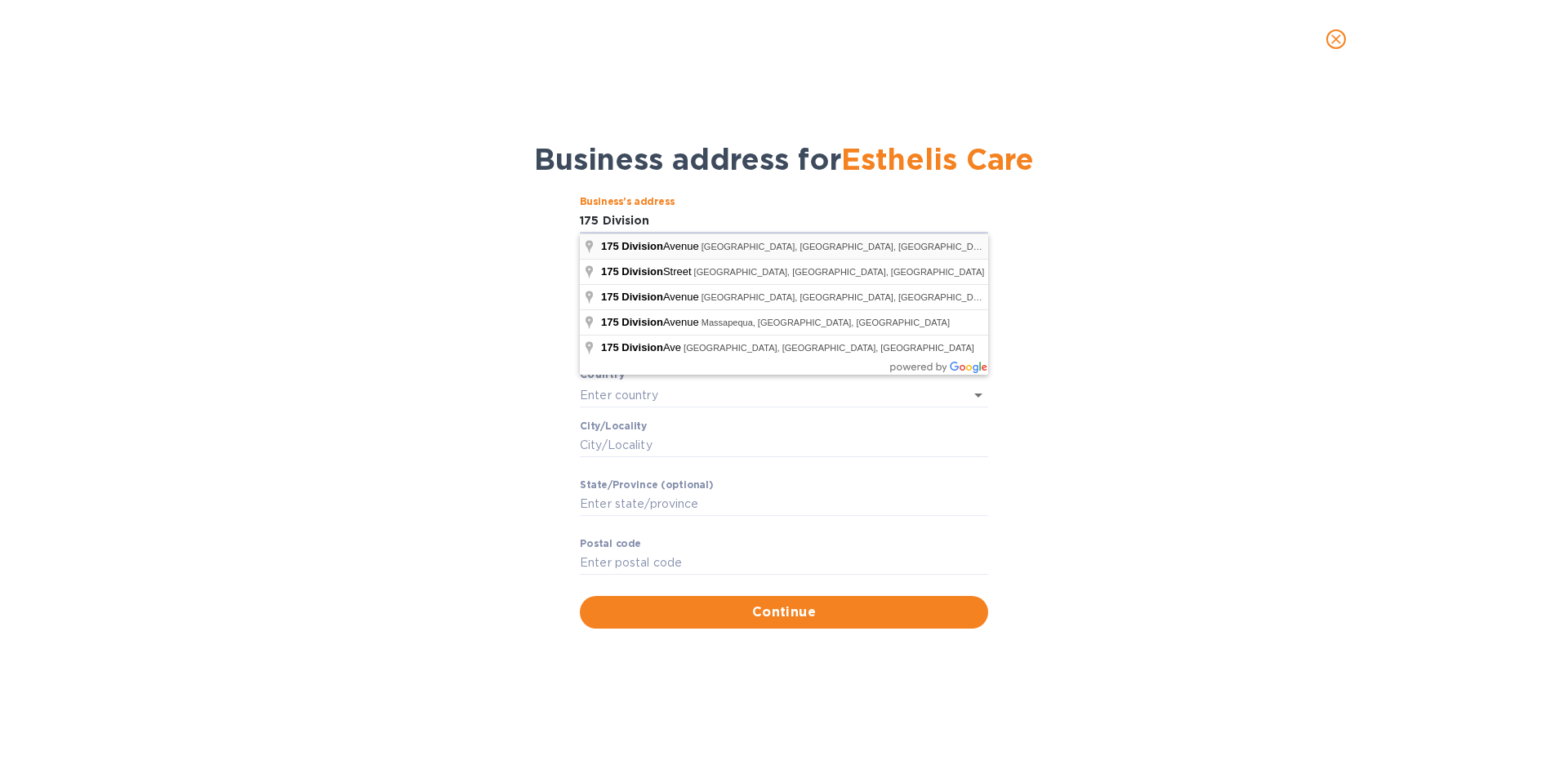
type input "175 Division Avenue"
type input "United States"
type input "NY"
type input "11211"
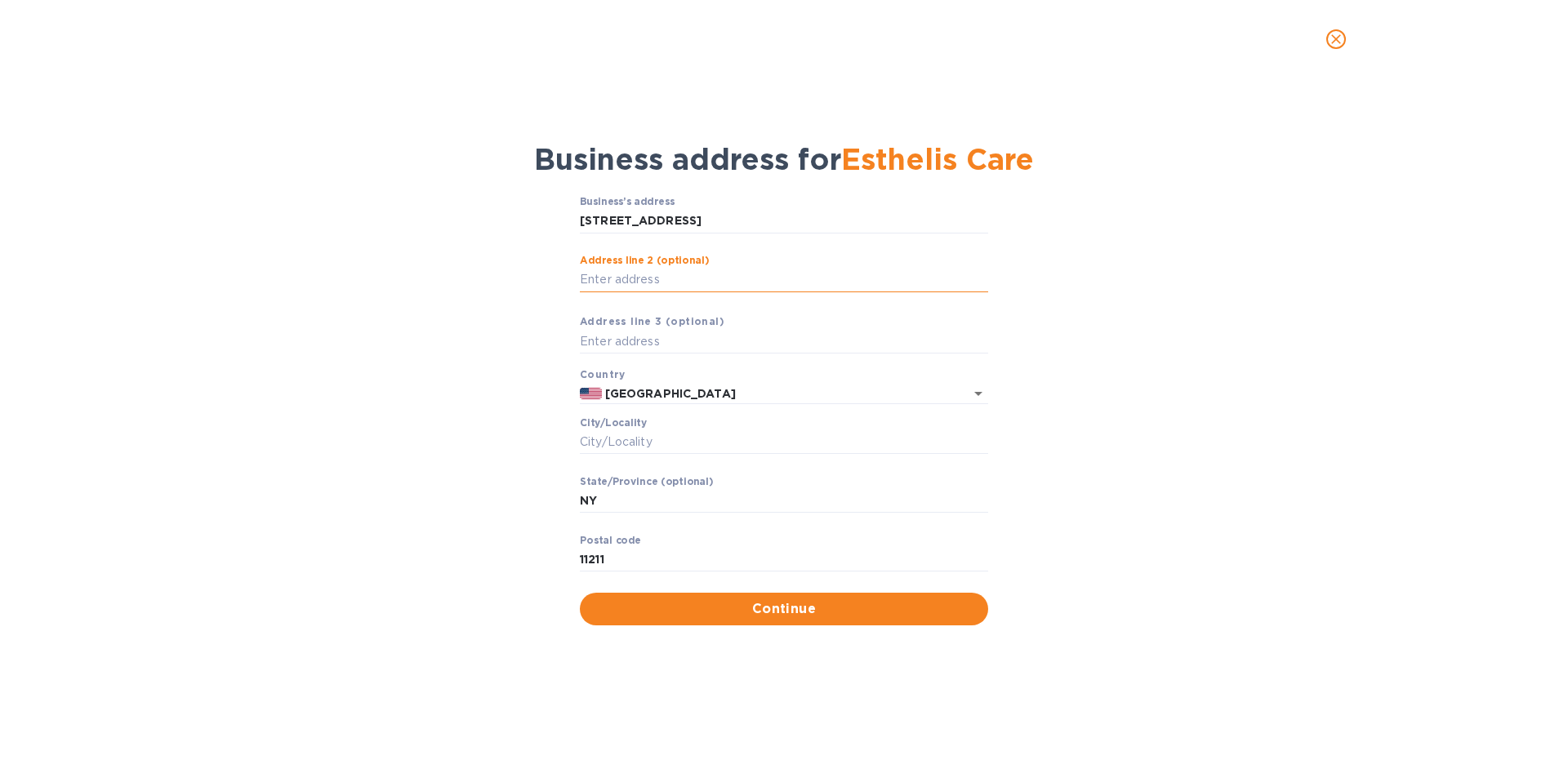
click at [655, 275] on input "Аddress line 2 (optional)" at bounding box center [784, 281] width 409 height 25
type input "4"
click at [631, 327] on span "Аddress line 3 (optional)" at bounding box center [652, 321] width 145 height 17
click at [631, 332] on input "text" at bounding box center [784, 342] width 409 height 25
click at [631, 330] on input "text" at bounding box center [784, 342] width 409 height 25
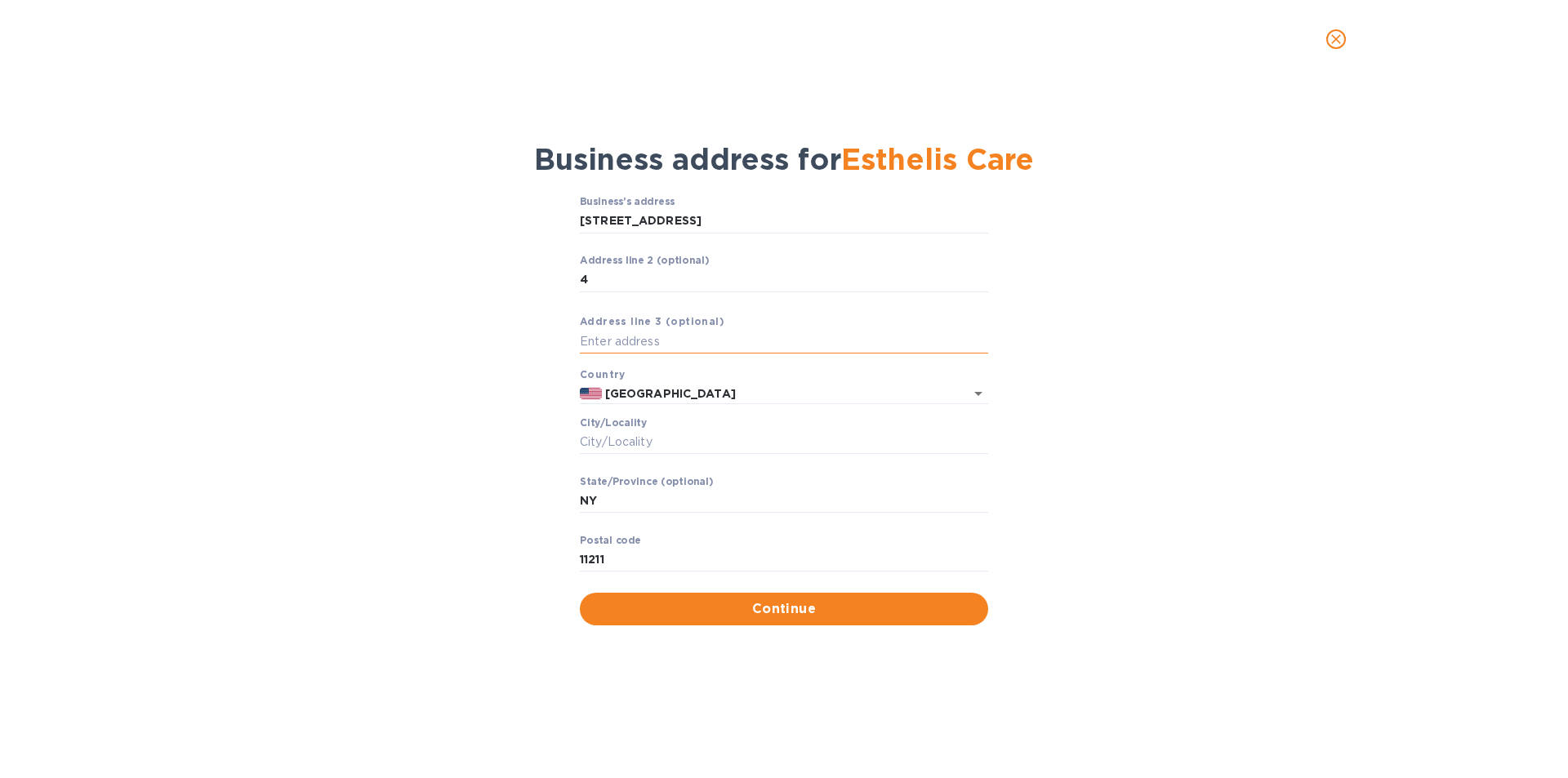
click at [621, 347] on input "text" at bounding box center [784, 342] width 409 height 25
click at [615, 437] on input "Сity/Locаlity" at bounding box center [784, 443] width 409 height 25
type input "Brooklyn"
click at [544, 445] on div "Business’s аddress 175 Division Avenue ​ Аddress line 2 (optional) 4 ​ Аddress …" at bounding box center [784, 410] width 1526 height 449
click at [645, 323] on b "Аddress line 3 (optional)" at bounding box center [652, 321] width 145 height 12
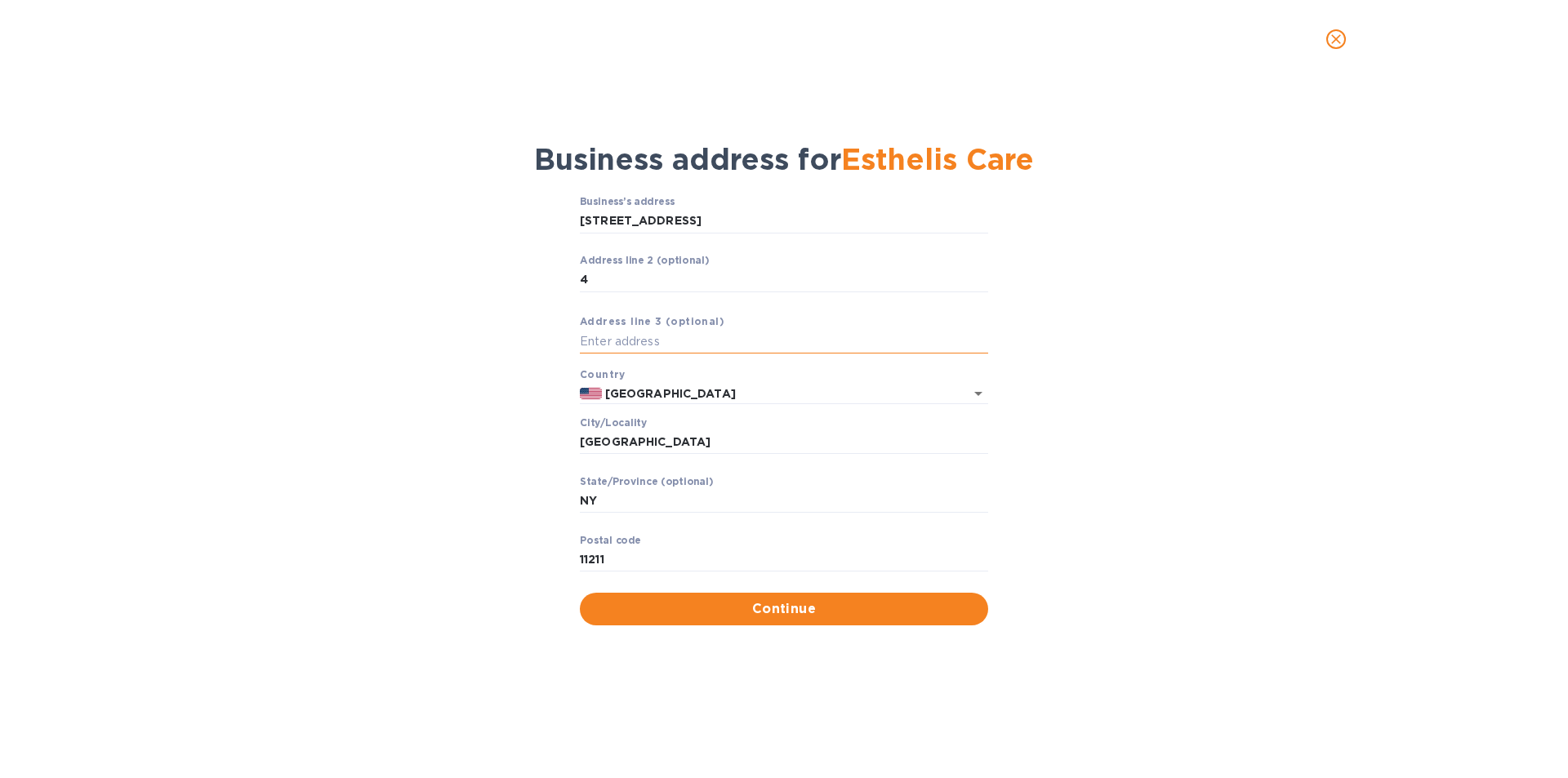
click at [645, 331] on input "text" at bounding box center [784, 342] width 409 height 25
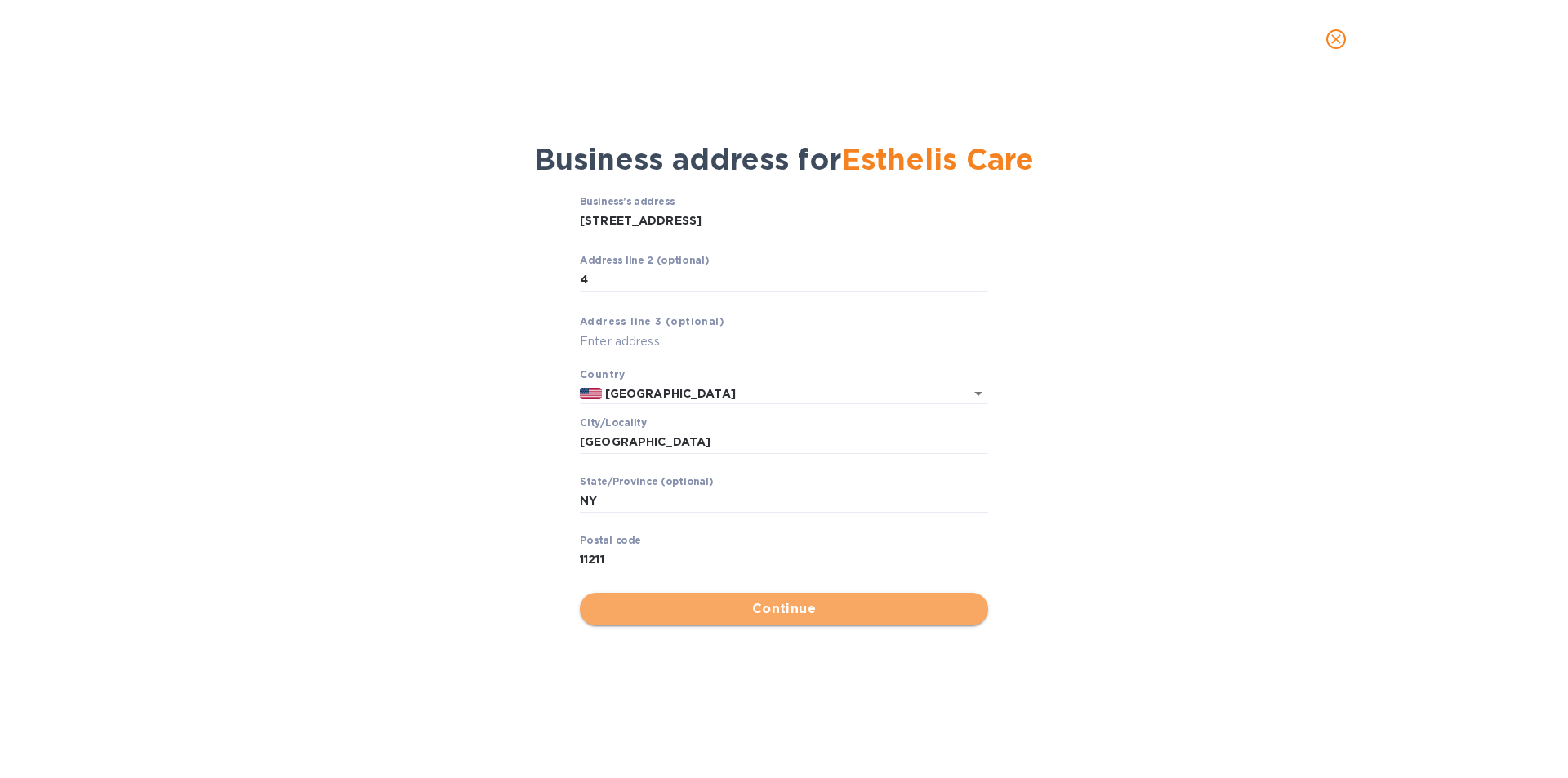
click at [679, 602] on span "Continue" at bounding box center [784, 610] width 382 height 19
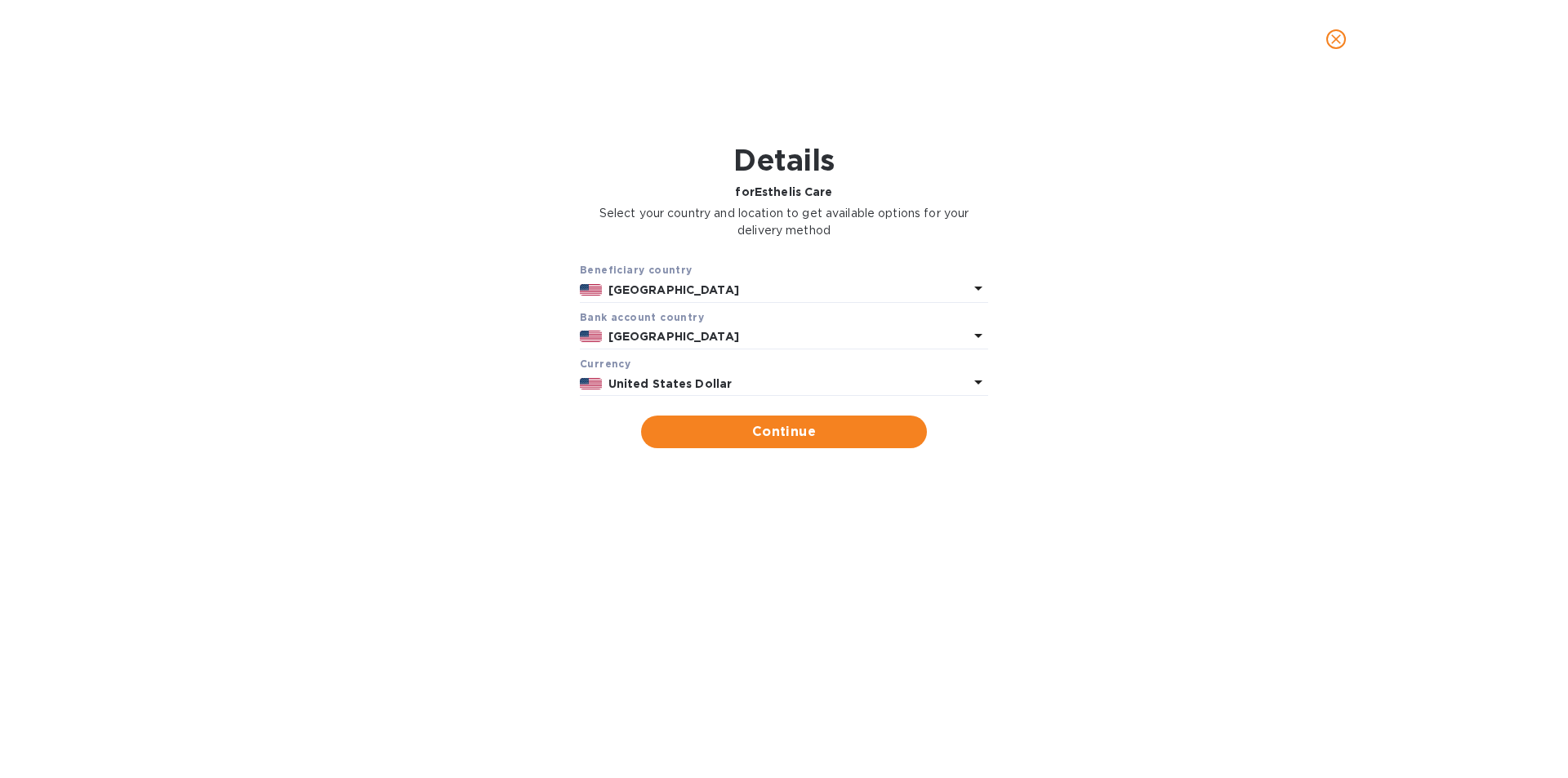
click at [723, 276] on div "Beneficiary country" at bounding box center [784, 270] width 409 height 17
click at [720, 434] on span "Continue" at bounding box center [784, 432] width 259 height 19
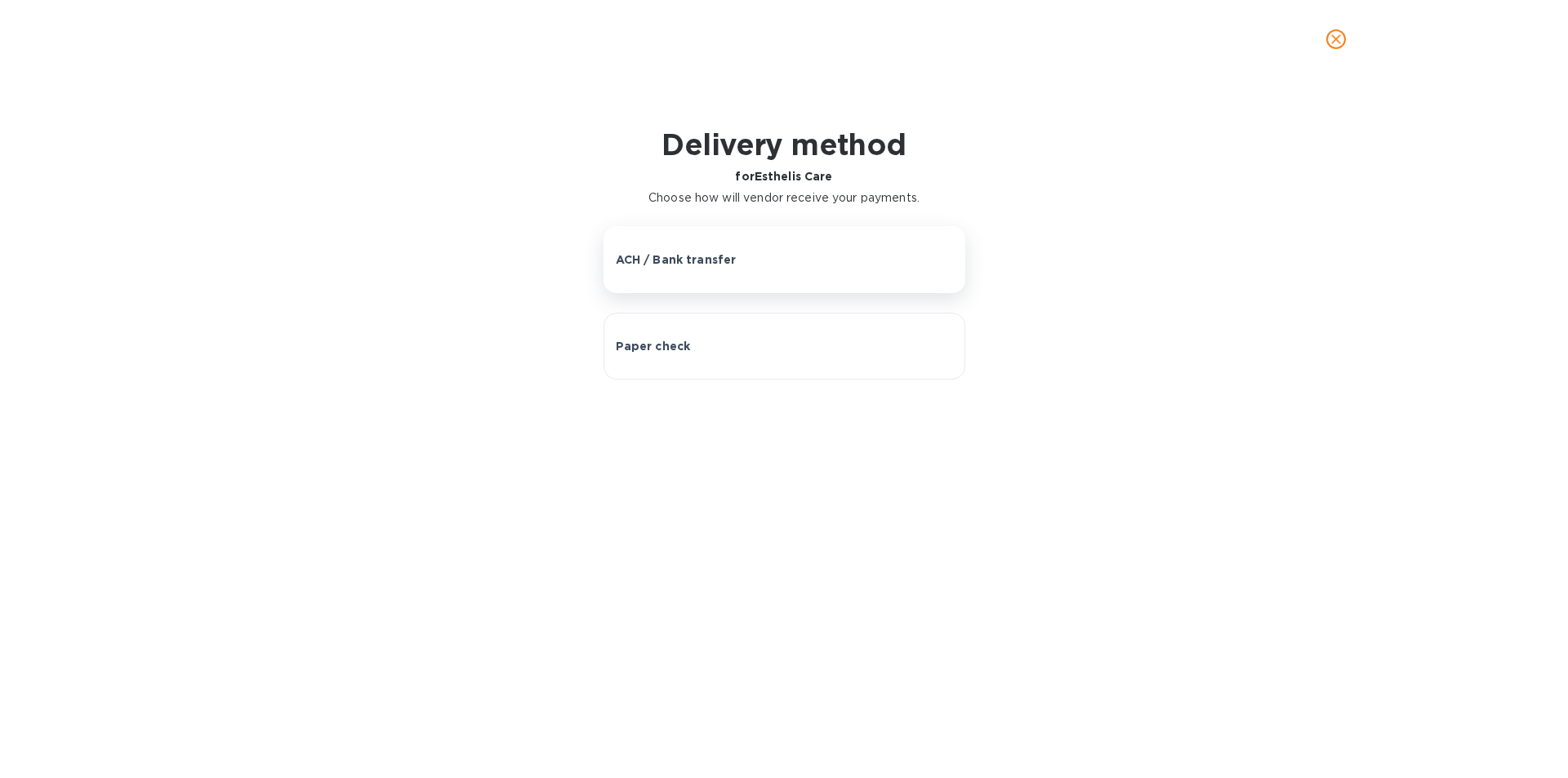
click at [716, 251] on p "ACH / Bank transfer" at bounding box center [676, 259] width 121 height 17
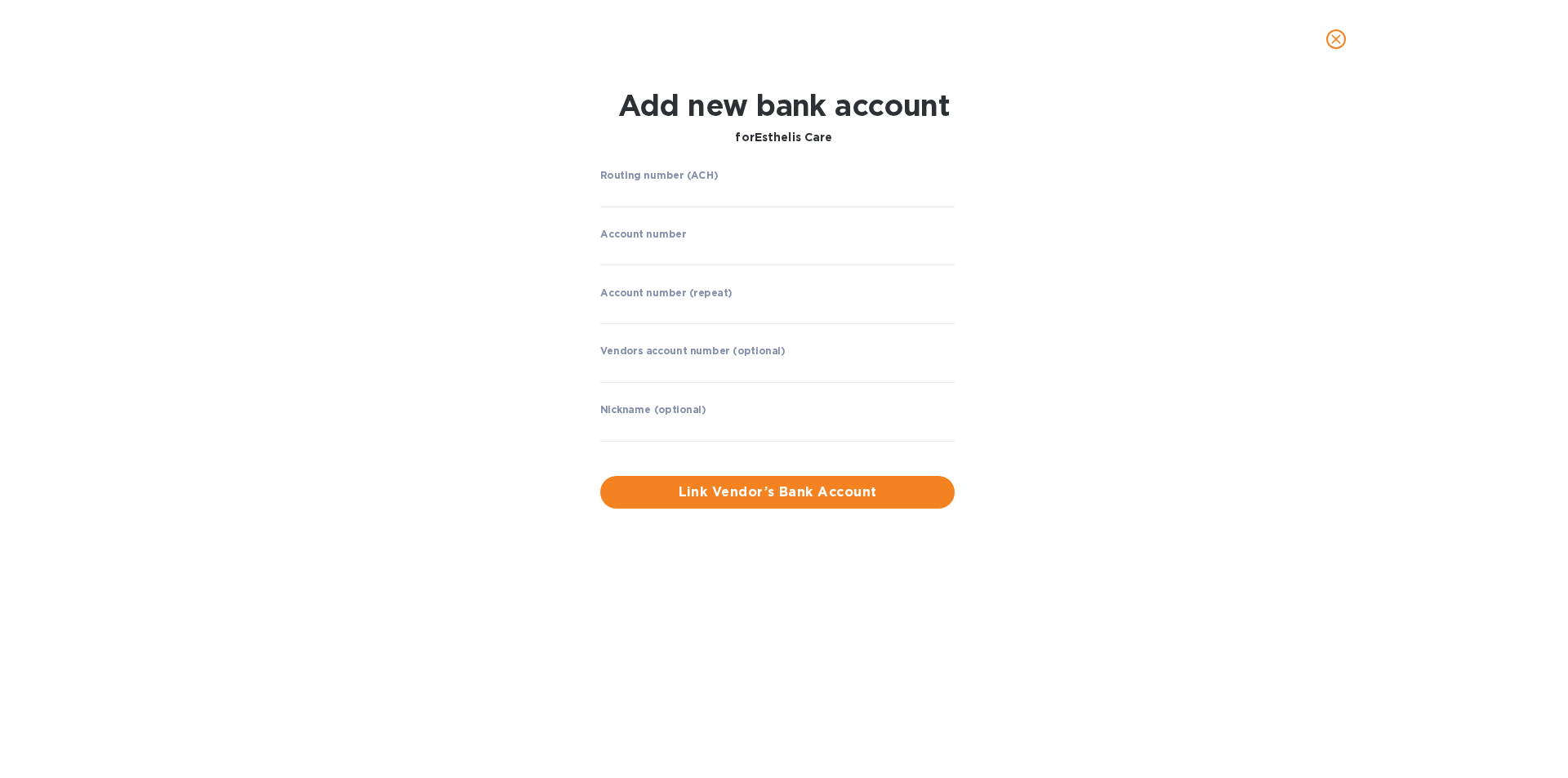
click at [671, 172] on label "Routing number (ACH)" at bounding box center [658, 175] width 117 height 10
click at [674, 184] on input "string" at bounding box center [777, 195] width 355 height 25
type input "021000021"
click at [672, 248] on input "string" at bounding box center [777, 253] width 355 height 25
click at [655, 291] on label "Account number (repeat)" at bounding box center [666, 292] width 132 height 10
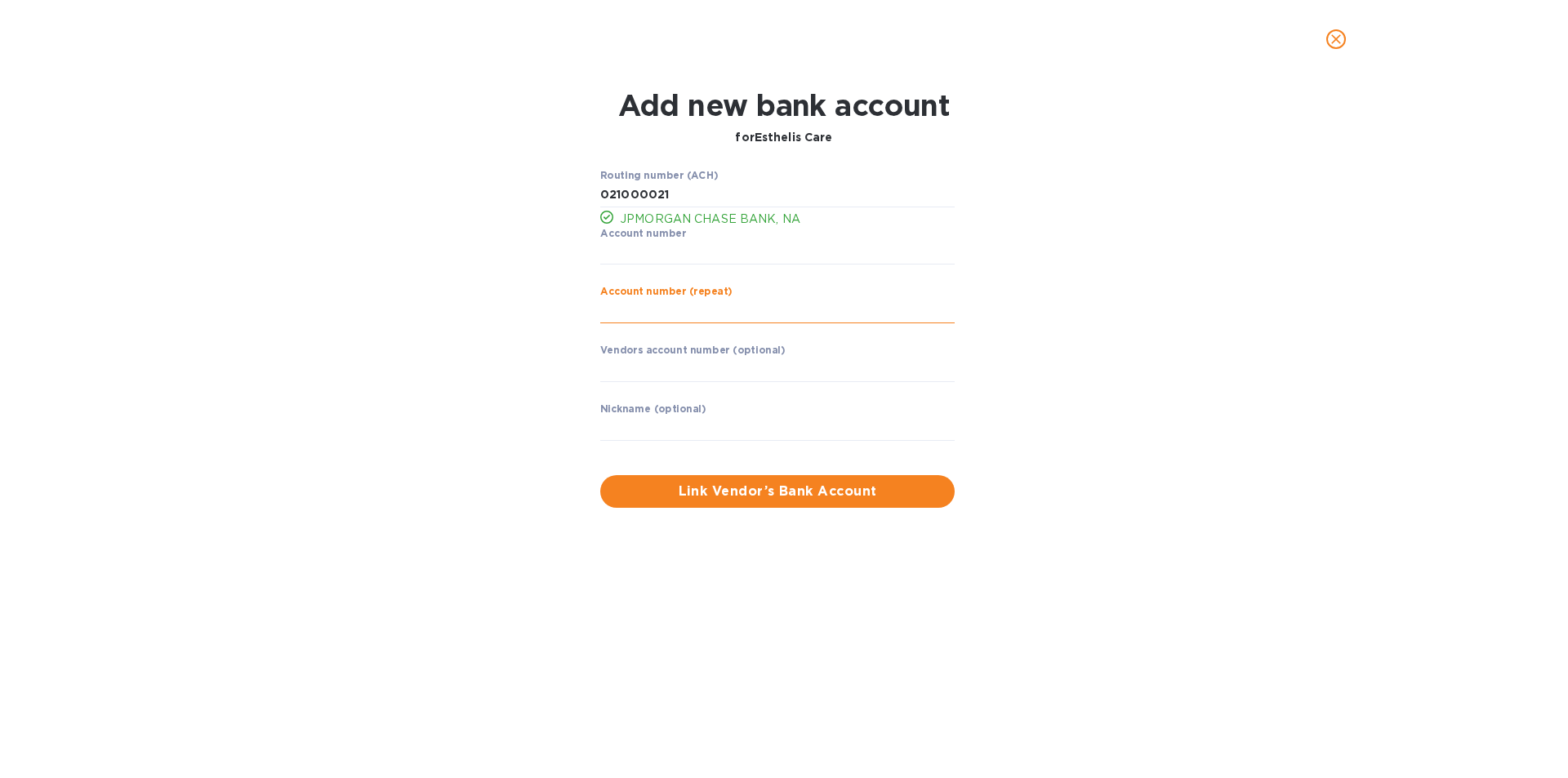
click at [655, 299] on input "string" at bounding box center [777, 311] width 355 height 25
type input "786837000"
click at [678, 371] on input "text" at bounding box center [777, 370] width 355 height 25
click at [667, 424] on input "text" at bounding box center [777, 429] width 355 height 25
type input "Esthelis Care"
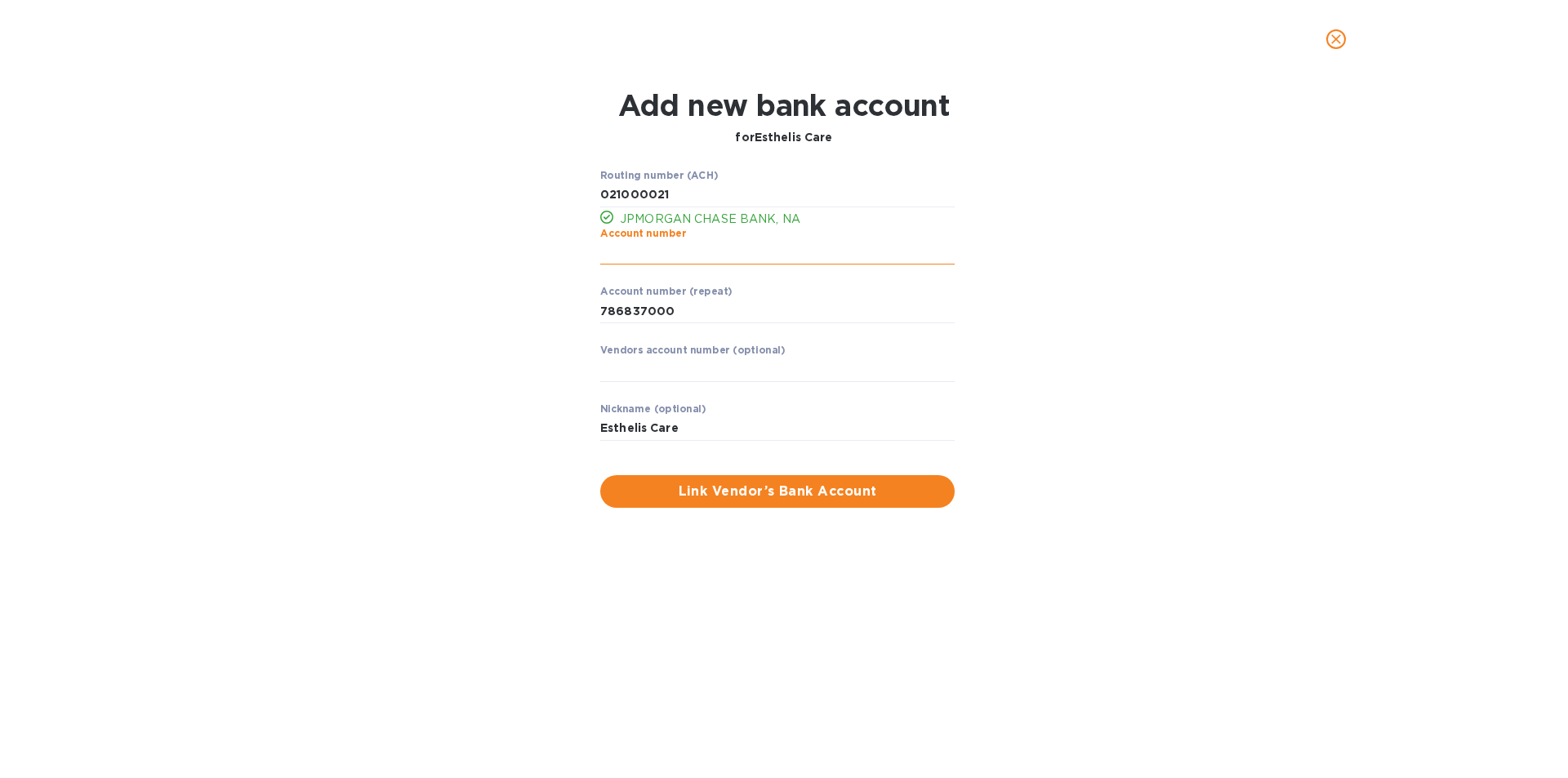
click at [659, 258] on input "string" at bounding box center [777, 253] width 355 height 25
click at [549, 326] on div "Routing number (ACH) JPMORGAN CHASE BANK, NA Account number ​ Account number (r…" at bounding box center [784, 338] width 1017 height 357
click at [654, 258] on input "string" at bounding box center [777, 253] width 355 height 25
type input "786837000"
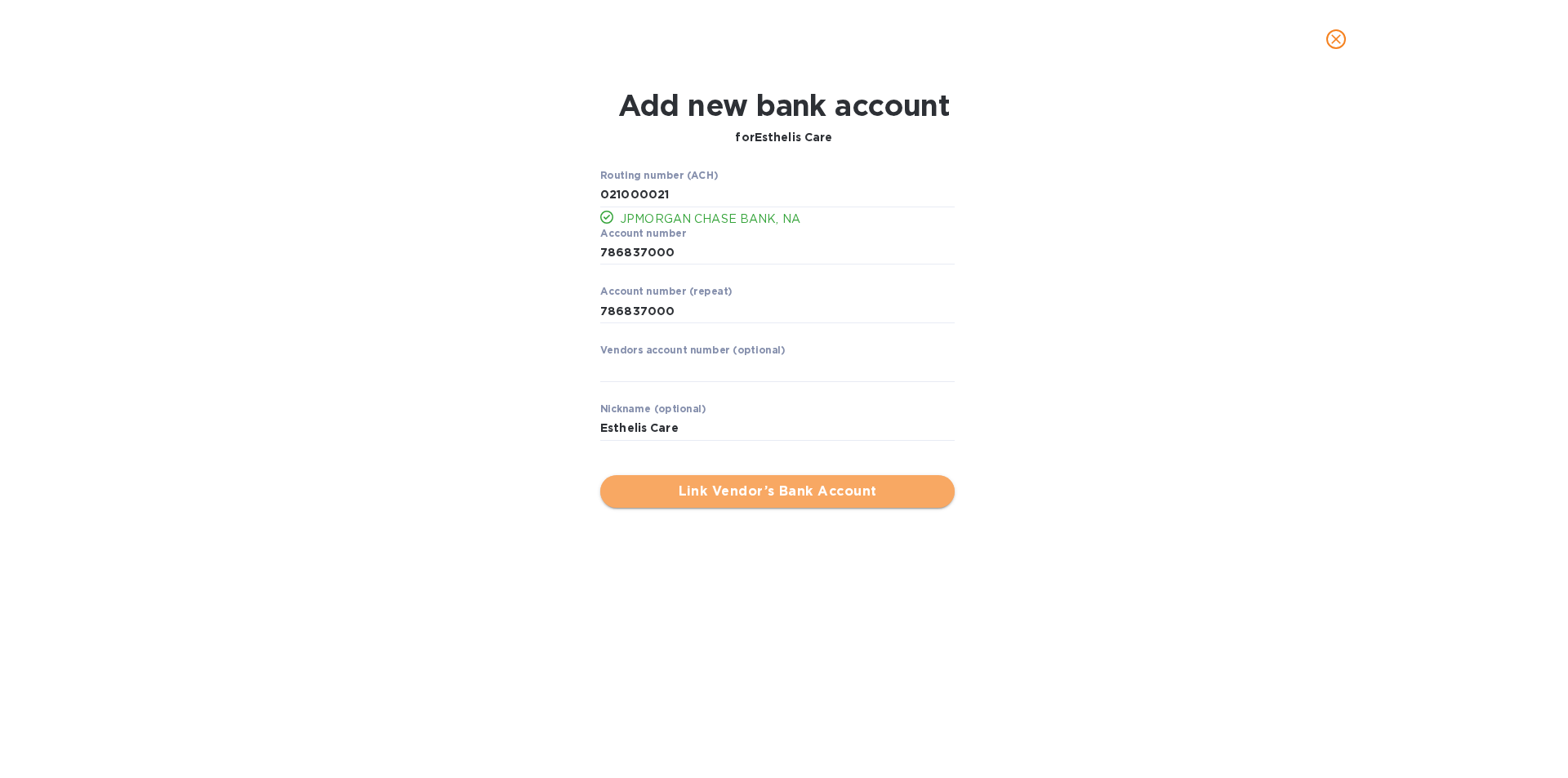
click at [658, 483] on span "Link Vendor’s Bank Account" at bounding box center [777, 491] width 328 height 19
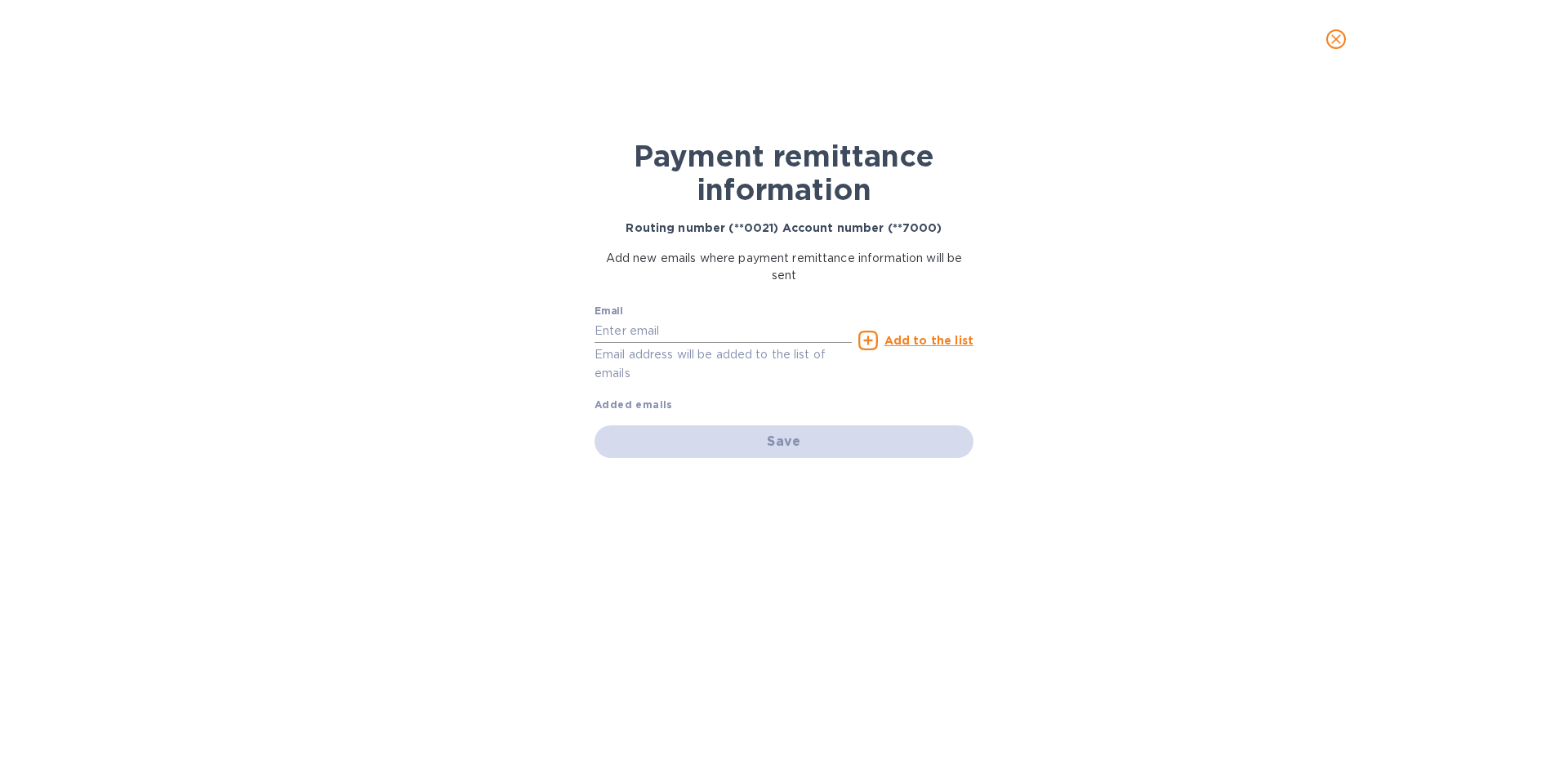
click at [655, 328] on input "text" at bounding box center [724, 331] width 258 height 25
type input "estheliscareny@gmail.com"
click at [637, 404] on b "Added emails" at bounding box center [634, 405] width 79 height 12
click at [709, 433] on div "Save" at bounding box center [784, 441] width 379 height 33
click at [654, 388] on div "Email estheliscareny@gmail.com Email address will be added to the list of email…" at bounding box center [784, 355] width 379 height 116
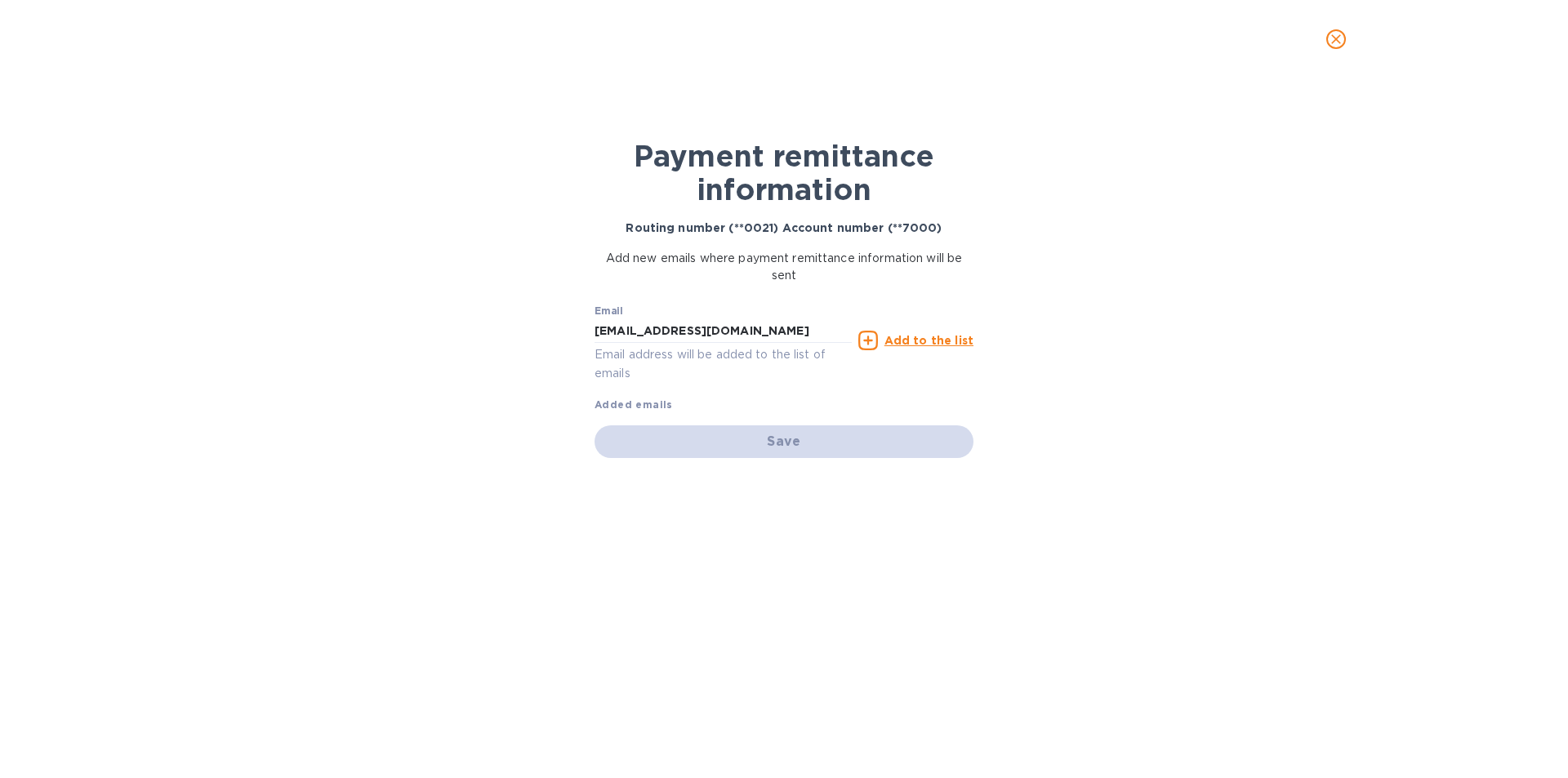
click at [653, 406] on b "Added emails" at bounding box center [634, 405] width 79 height 12
click at [905, 335] on u "Add to the list" at bounding box center [929, 340] width 89 height 13
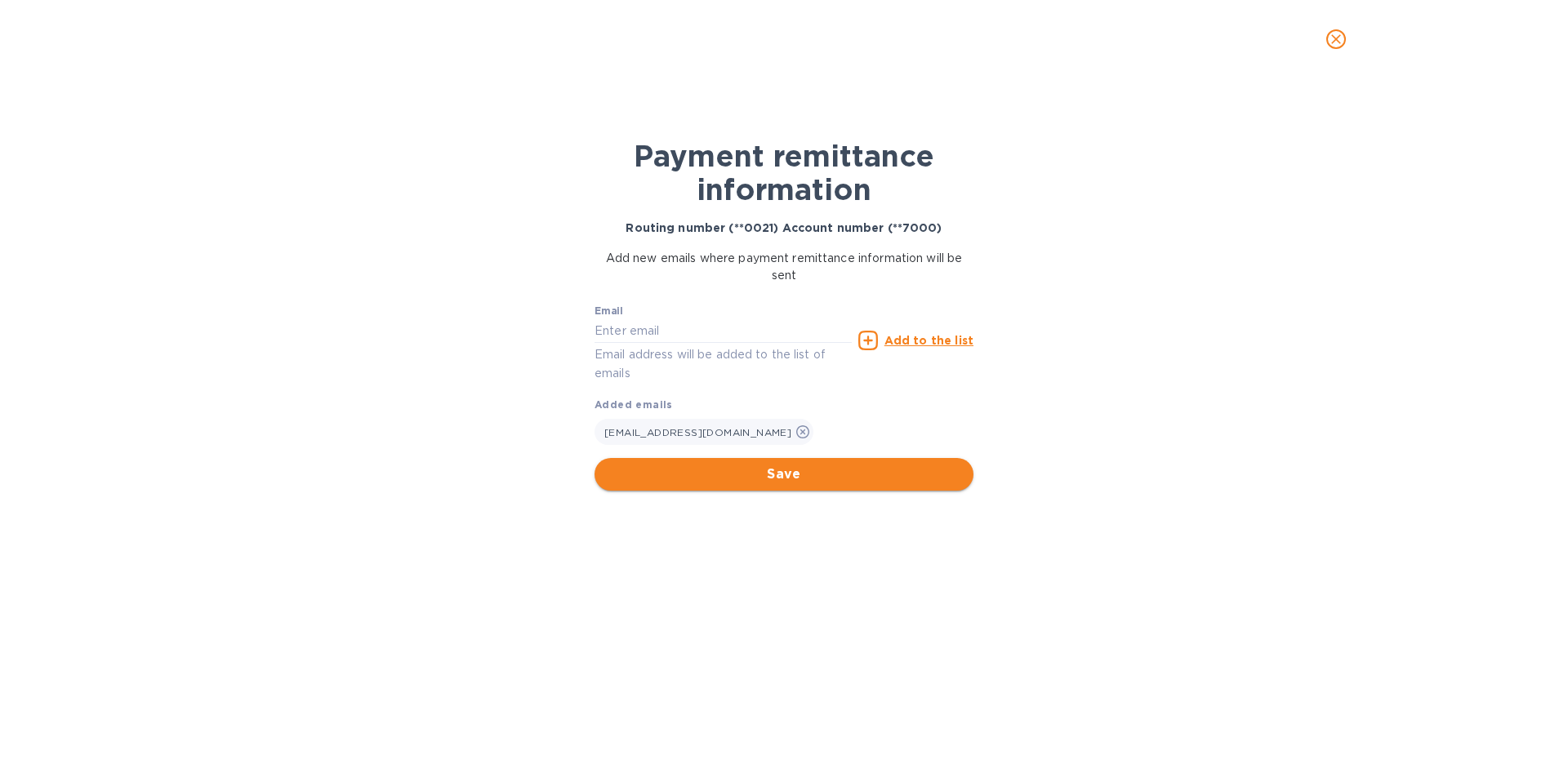
click at [767, 468] on span "Save" at bounding box center [784, 475] width 353 height 19
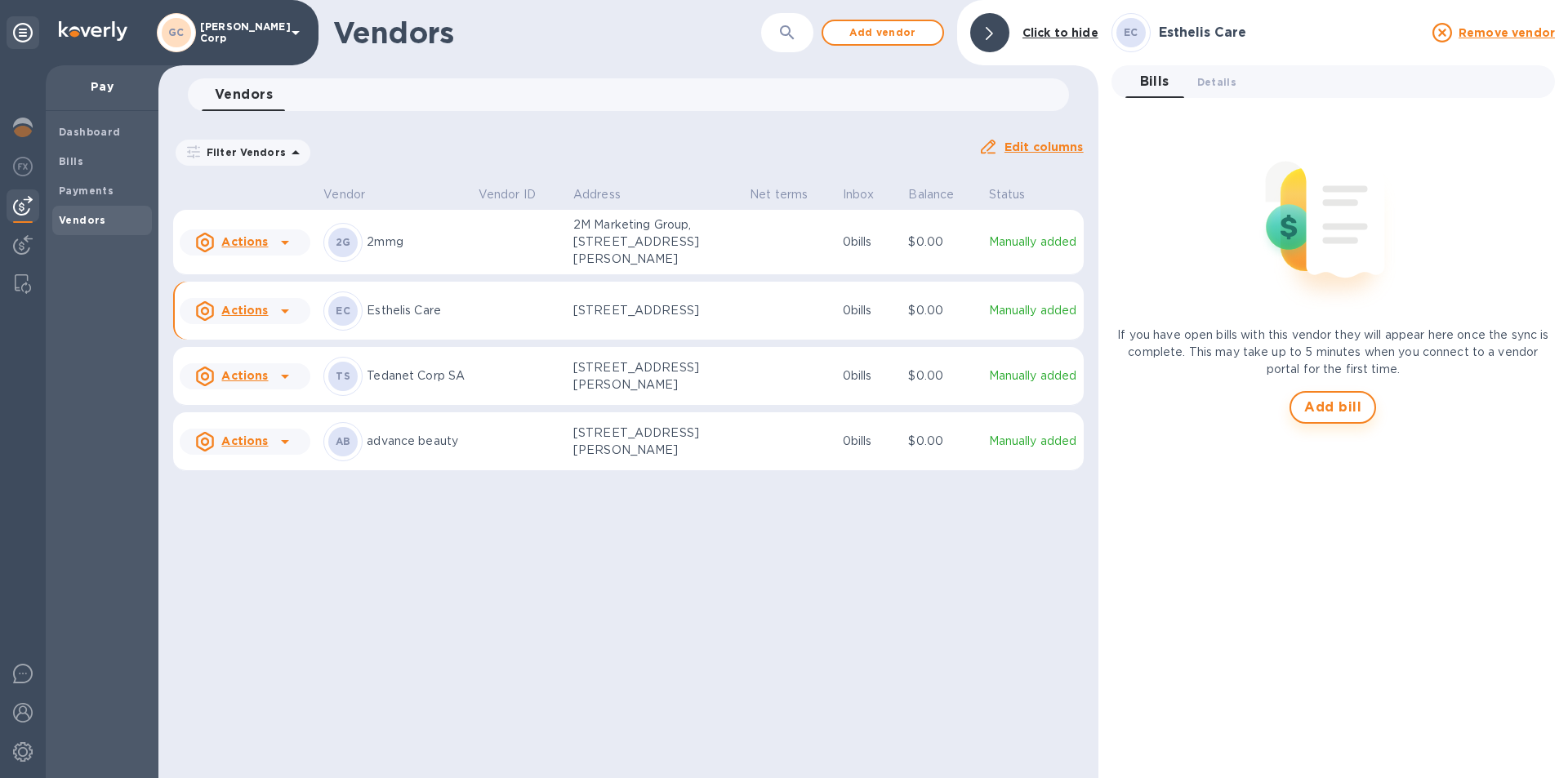
click at [1323, 408] on span "Add bill" at bounding box center [1332, 408] width 57 height 19
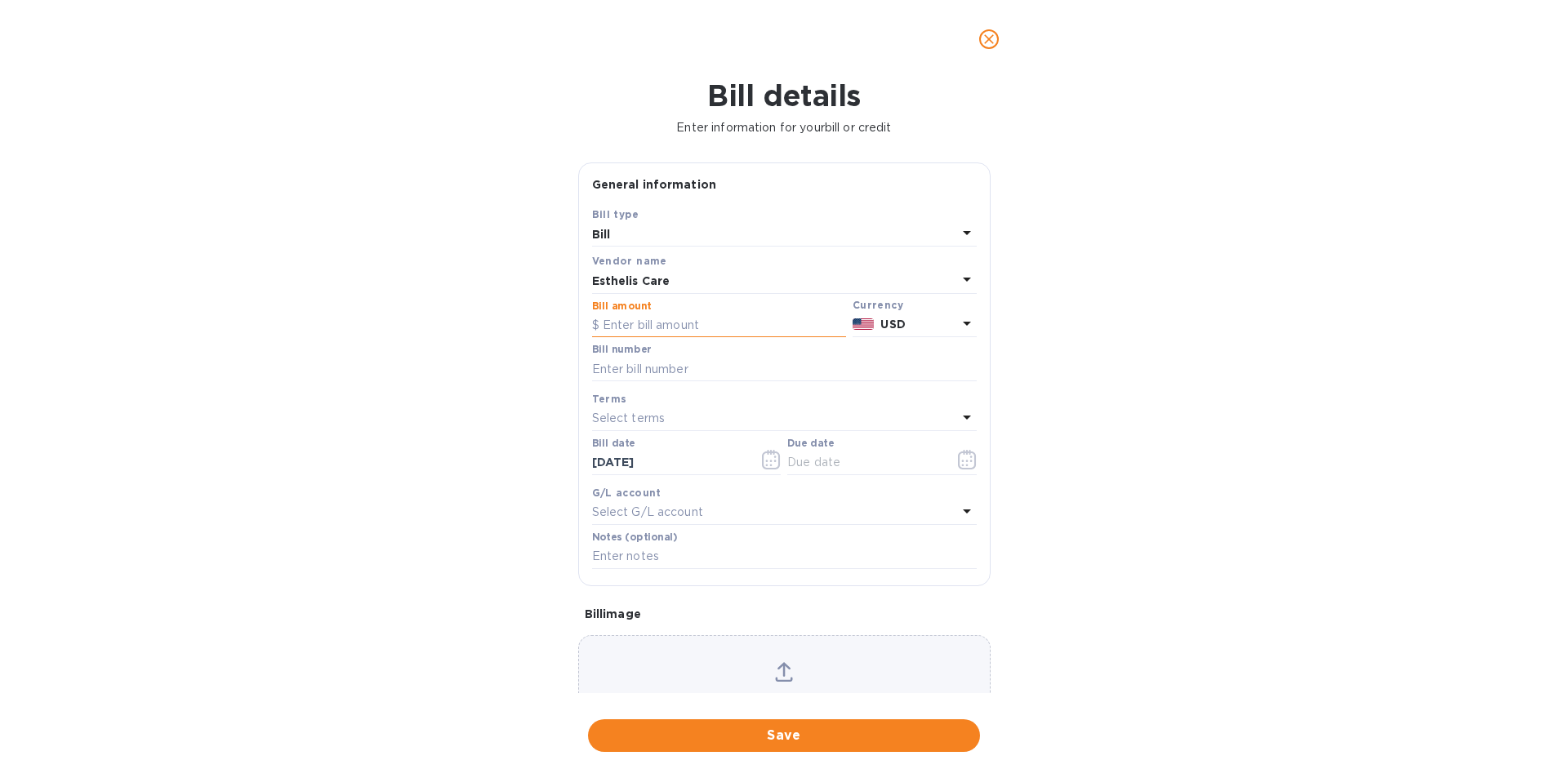
click at [687, 329] on input "text" at bounding box center [719, 325] width 254 height 25
type input "17,700"
click at [686, 364] on input "text" at bounding box center [784, 370] width 385 height 25
click at [656, 557] on input "text" at bounding box center [784, 557] width 385 height 25
paste input "Invoice EST23182"
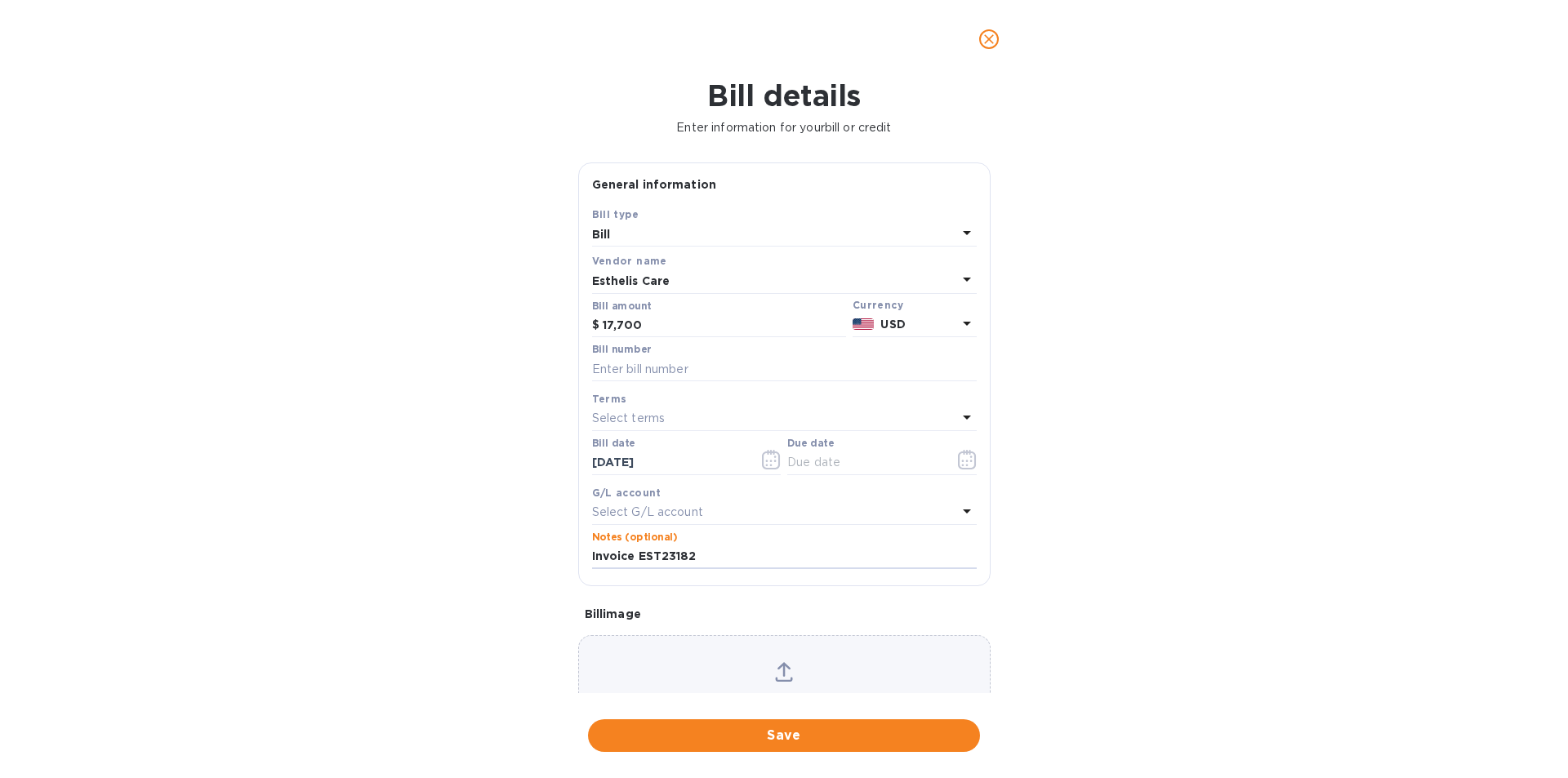
type input "Invoice EST23182"
click at [776, 670] on icon at bounding box center [784, 672] width 18 height 19
click at [817, 458] on input "text" at bounding box center [864, 463] width 154 height 25
click at [784, 493] on div "G/L account" at bounding box center [784, 493] width 385 height 17
click at [964, 467] on icon "button" at bounding box center [967, 460] width 19 height 19
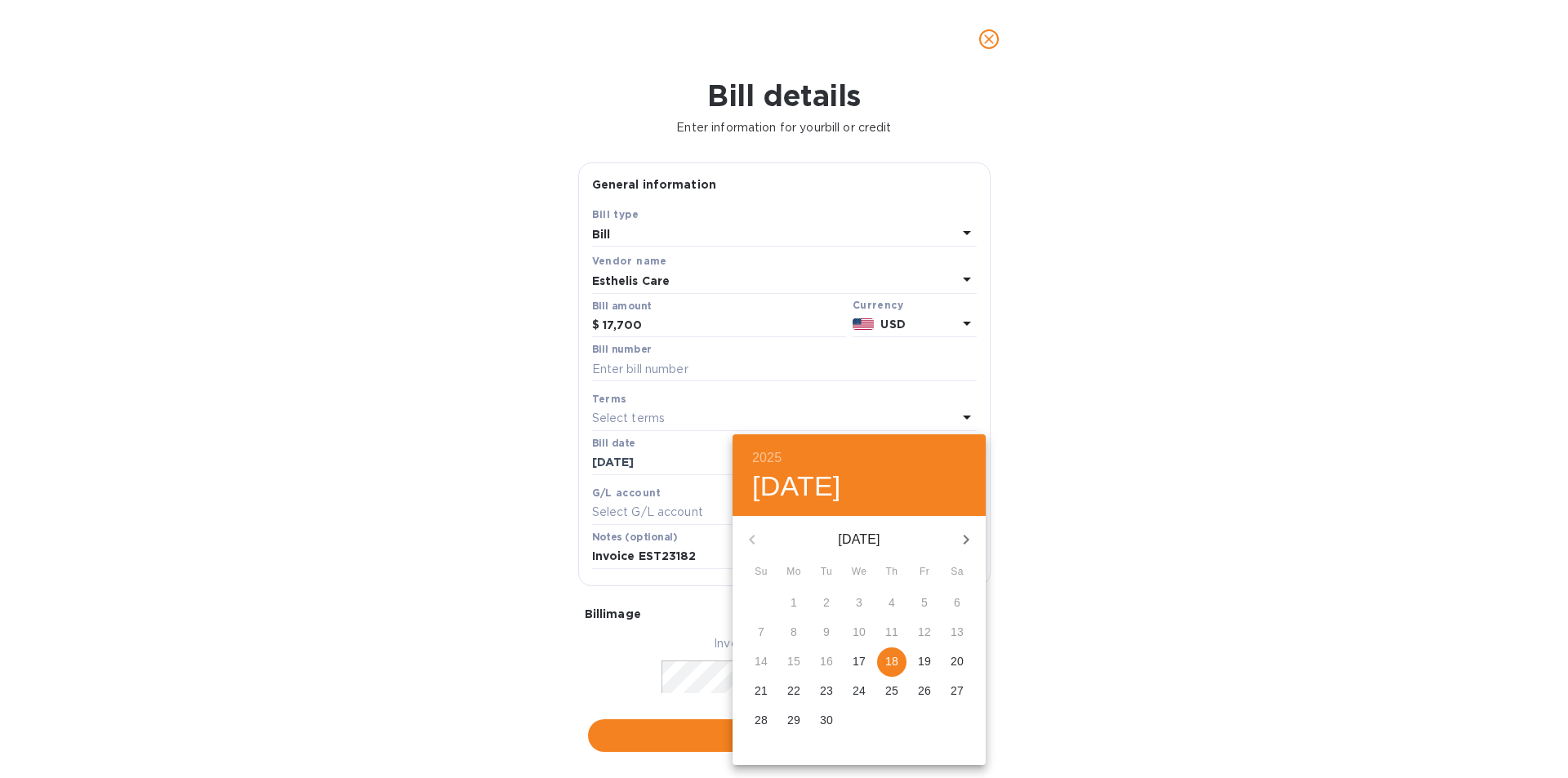
click at [886, 669] on p "18" at bounding box center [892, 662] width 13 height 17
type input "09/18/2025"
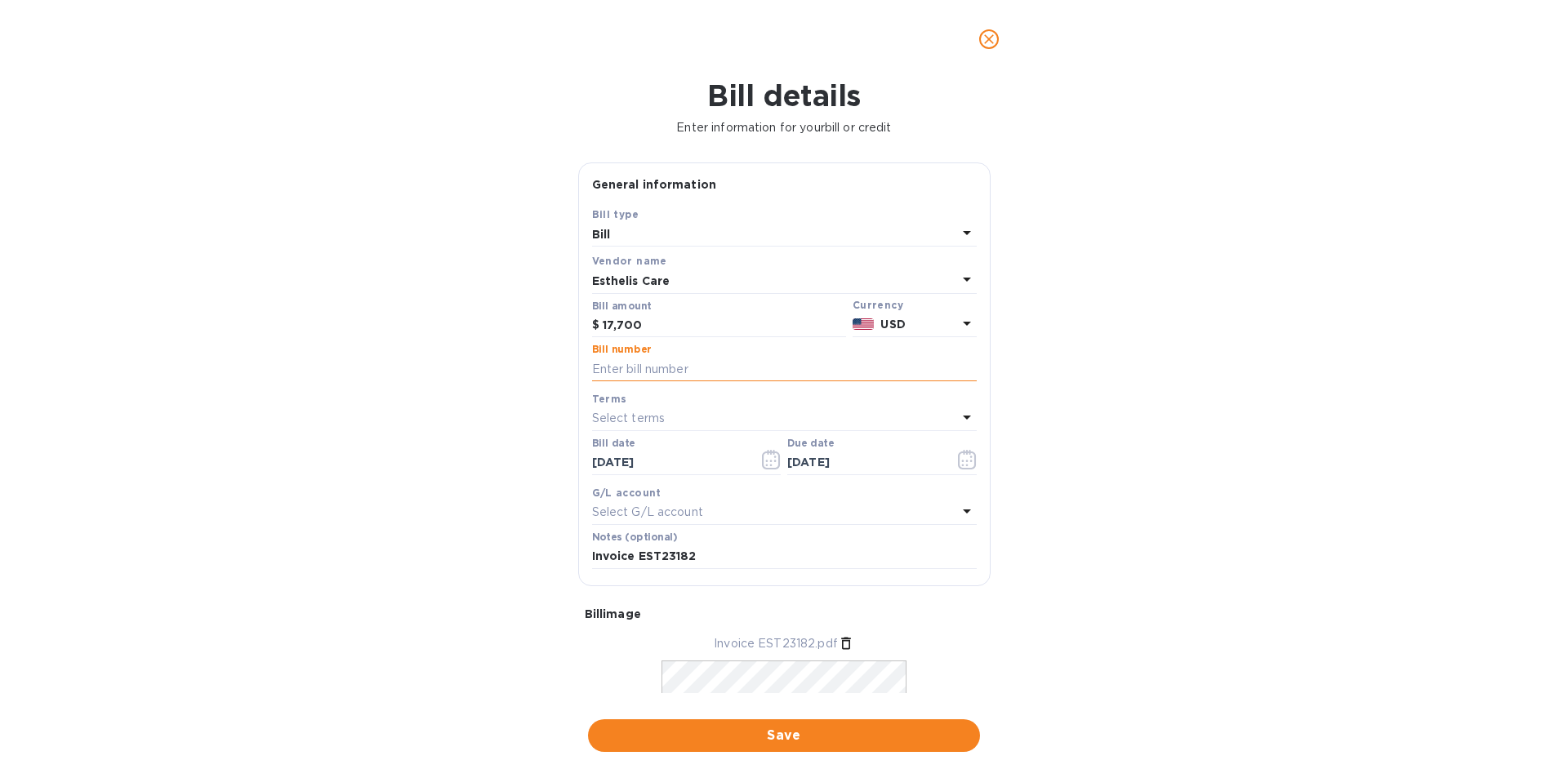
click at [807, 357] on input "text" at bounding box center [784, 370] width 385 height 25
click at [699, 373] on input "text" at bounding box center [784, 370] width 385 height 25
paste input "Invoice EST23182"
type input "Invoice EST23182"
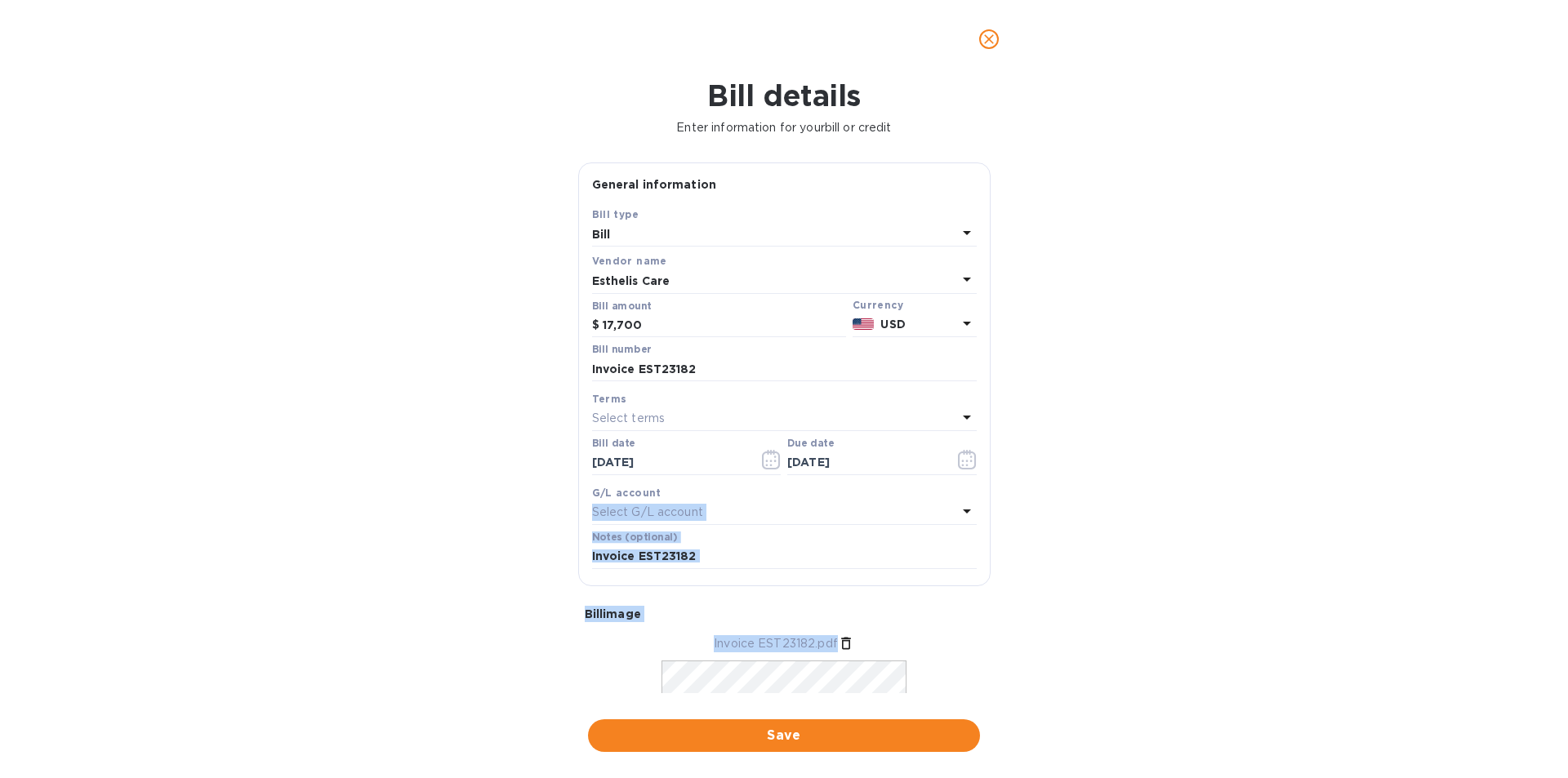
drag, startPoint x: 983, startPoint y: 500, endPoint x: 935, endPoint y: 634, distance: 142.3
click at [969, 635] on form "General information Save Bill type Bill Vendor name Esthelis Care Bill amount $…" at bounding box center [784, 489] width 413 height 654
click at [686, 554] on input "Invoice EST23182" at bounding box center [784, 557] width 385 height 25
drag, startPoint x: 594, startPoint y: 555, endPoint x: 807, endPoint y: 560, distance: 213.1
click at [807, 560] on input "Invoice EST23182" at bounding box center [784, 557] width 385 height 25
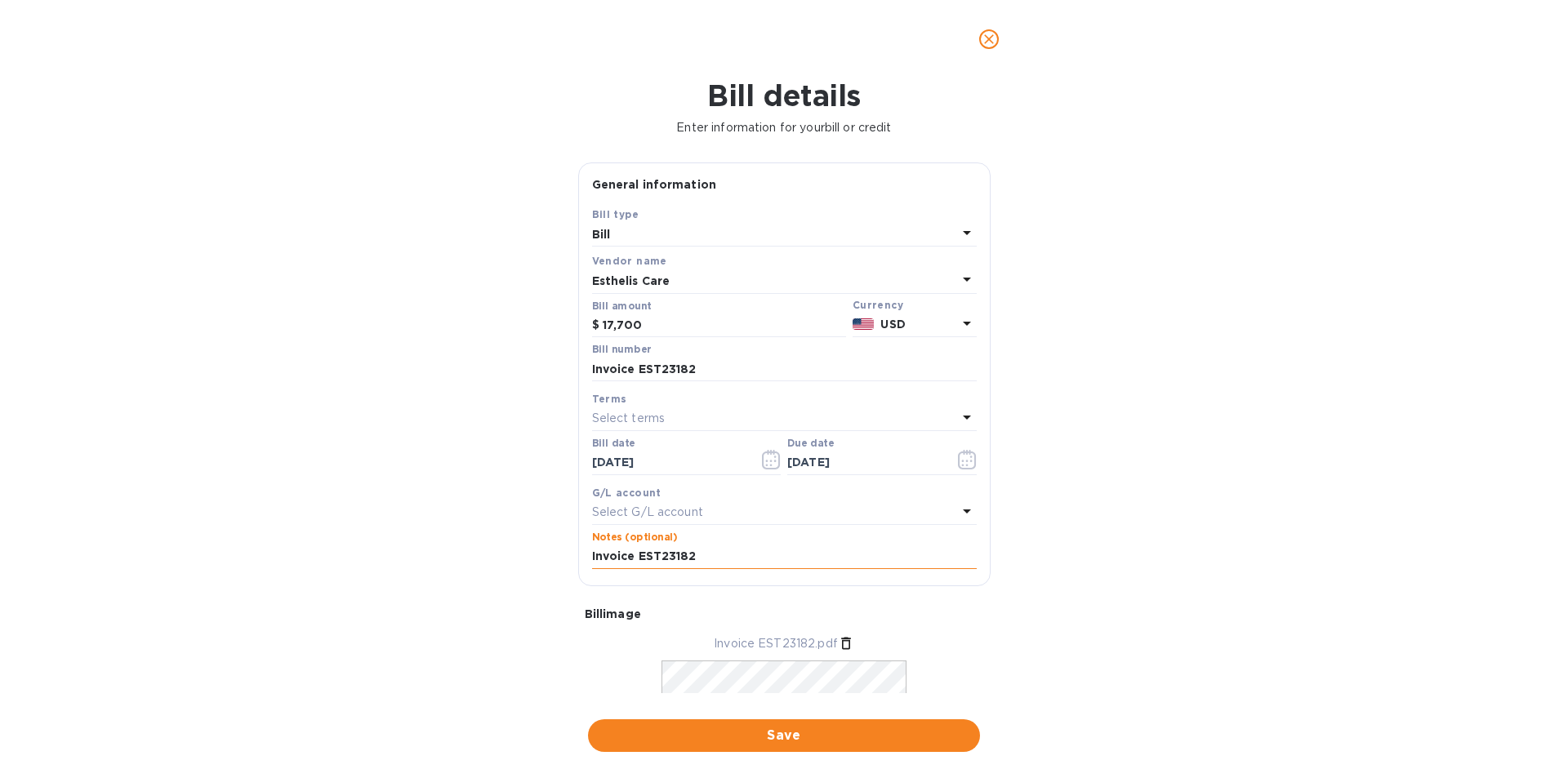
type input "I"
click at [642, 555] on input "17700 27500" at bounding box center [784, 557] width 385 height 25
click at [638, 556] on input "17700 27500" at bounding box center [784, 557] width 385 height 25
click at [633, 556] on input "17700 27500" at bounding box center [784, 557] width 385 height 25
type input "17700 pp27500"
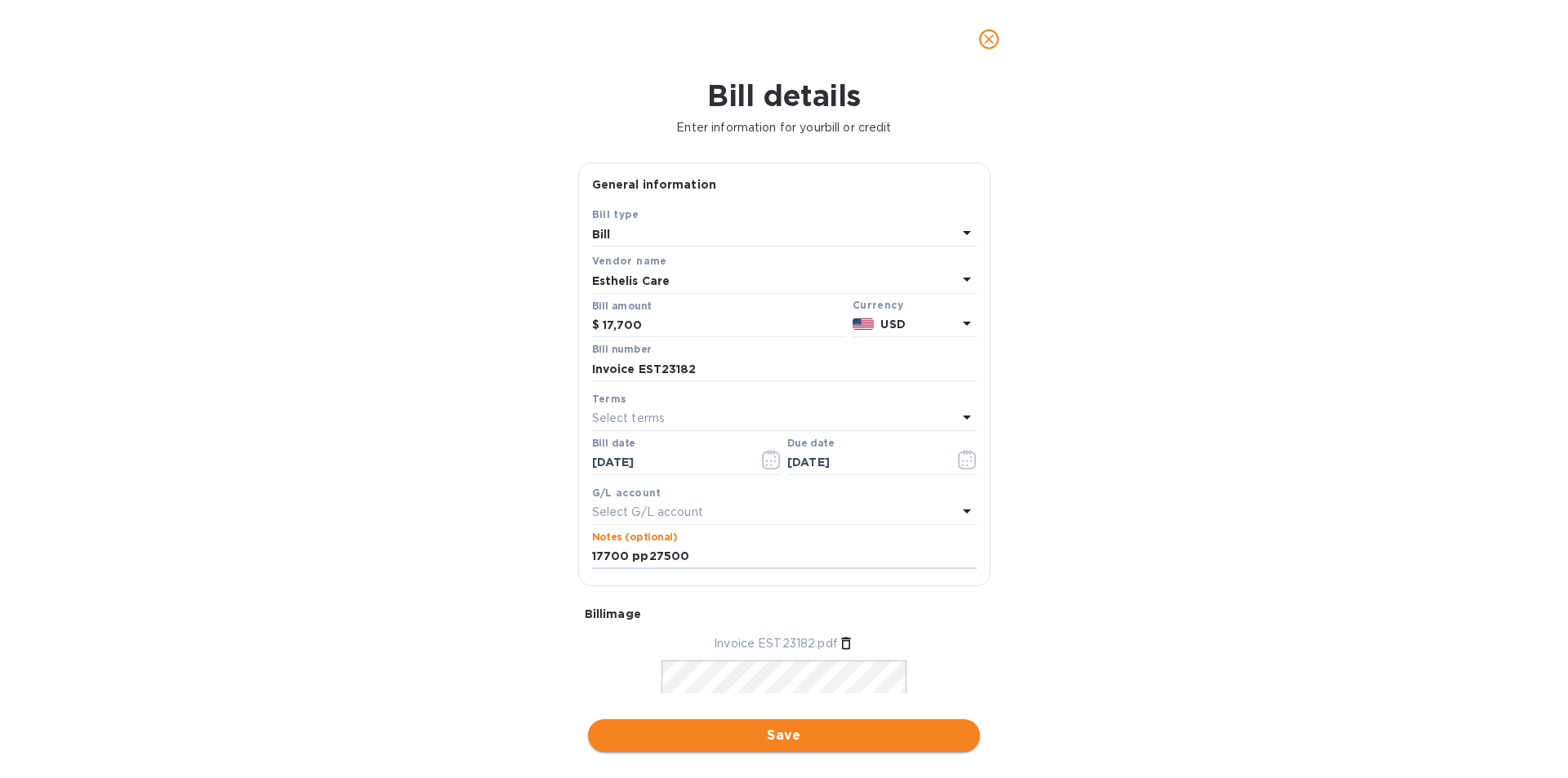
click at [675, 736] on span "Save" at bounding box center [784, 736] width 366 height 19
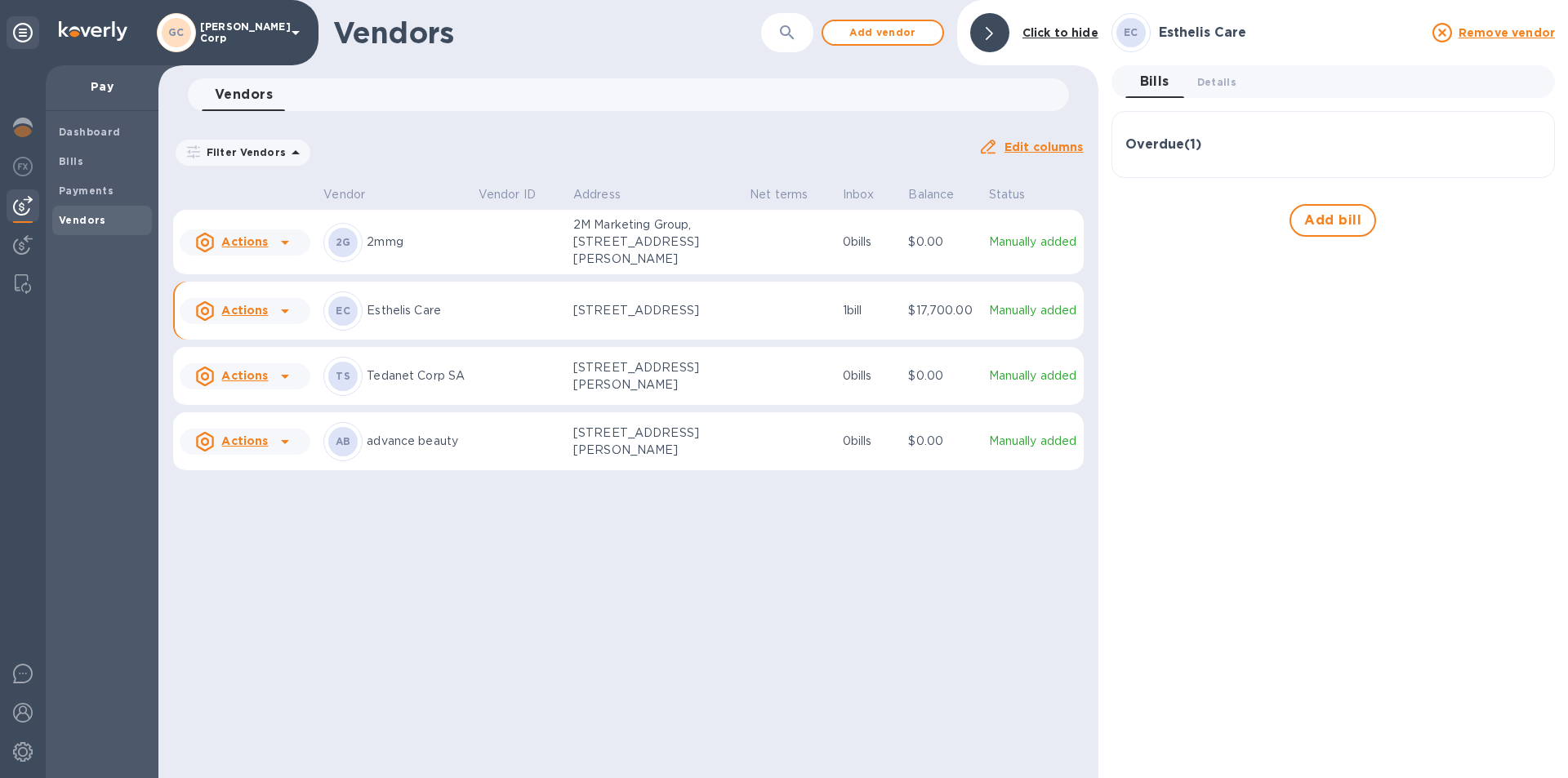
click at [1162, 146] on h3 "Overdue ( 1 )" at bounding box center [1164, 146] width 76 height 16
click at [974, 340] on td "$17,700.00" at bounding box center [942, 310] width 80 height 59
click at [291, 321] on icon at bounding box center [285, 311] width 19 height 19
click at [395, 323] on div at bounding box center [784, 389] width 1568 height 778
click at [395, 323] on div "Vendor actions Add new bill Remove vendor" at bounding box center [784, 389] width 1568 height 778
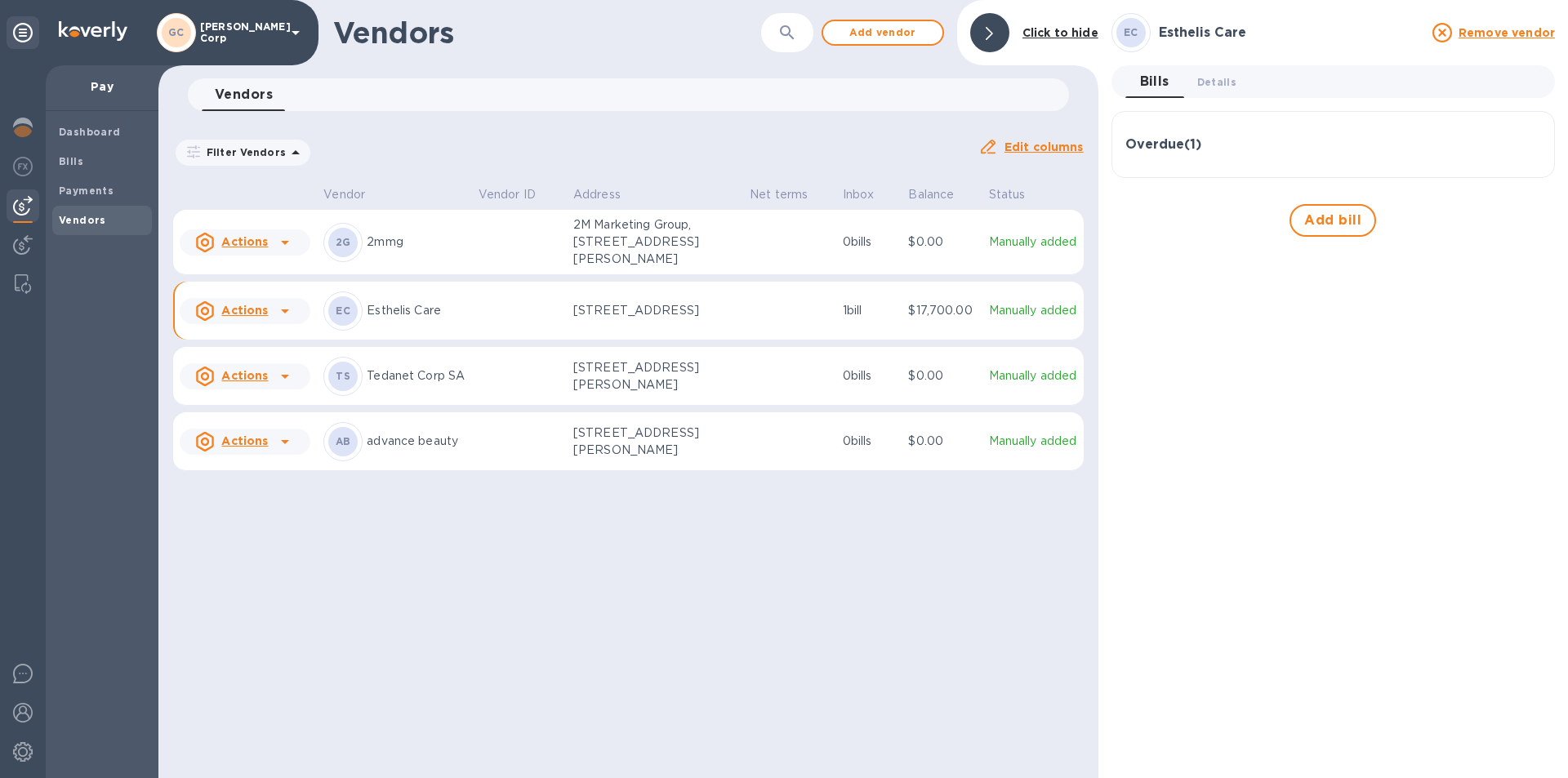
click at [114, 74] on div "Pay" at bounding box center [102, 88] width 113 height 46
click at [102, 88] on p "Pay" at bounding box center [102, 86] width 86 height 17
click at [6, 123] on div at bounding box center [22, 129] width 33 height 36
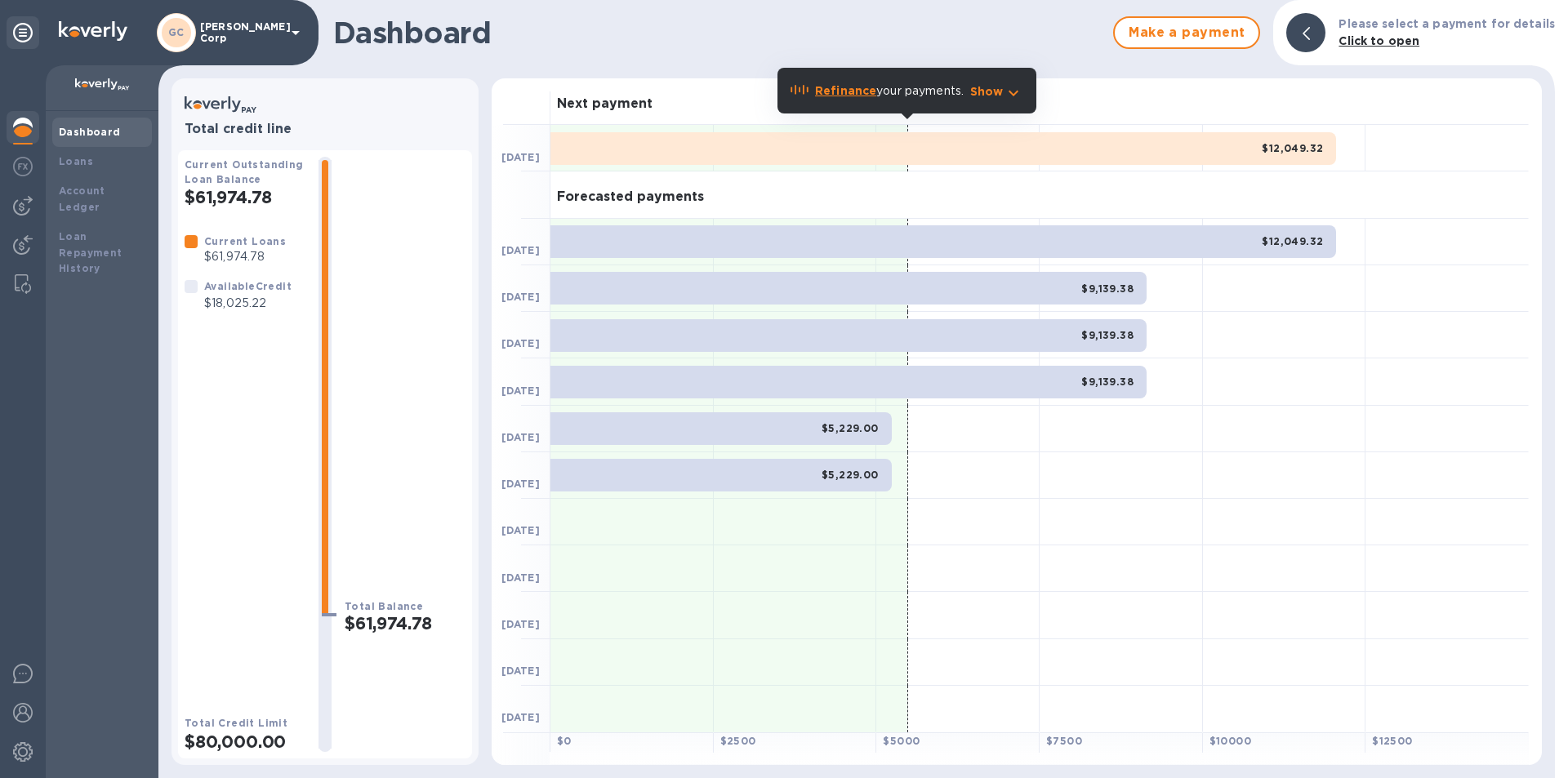
click at [70, 118] on div "Dashboard" at bounding box center [101, 131] width 100 height 29
click at [71, 131] on b "Dashboard" at bounding box center [90, 132] width 62 height 12
click at [1225, 28] on span "Make a payment" at bounding box center [1186, 33] width 117 height 19
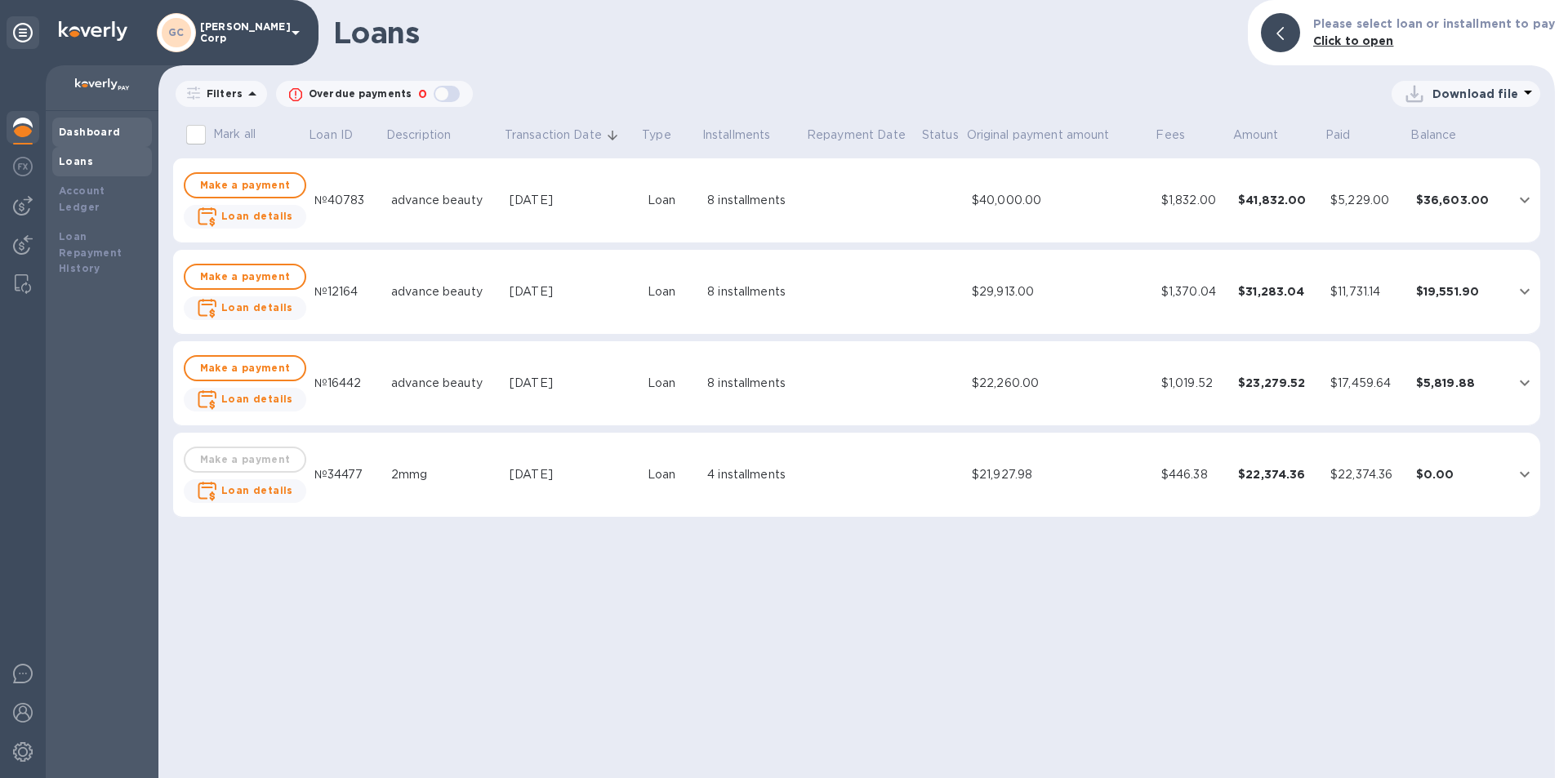
click at [103, 133] on b "Dashboard" at bounding box center [90, 132] width 62 height 12
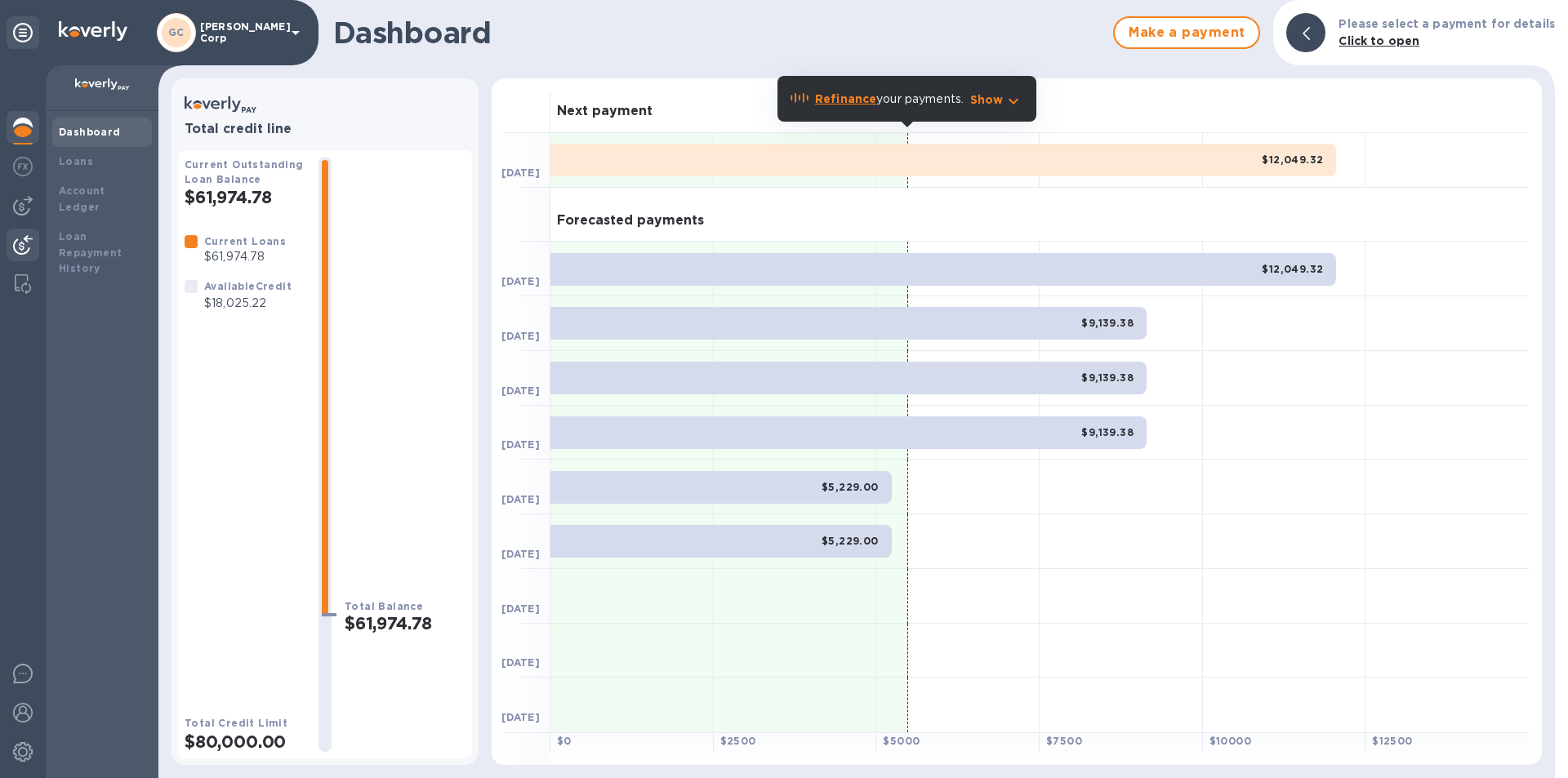
click at [27, 232] on div at bounding box center [22, 246] width 33 height 36
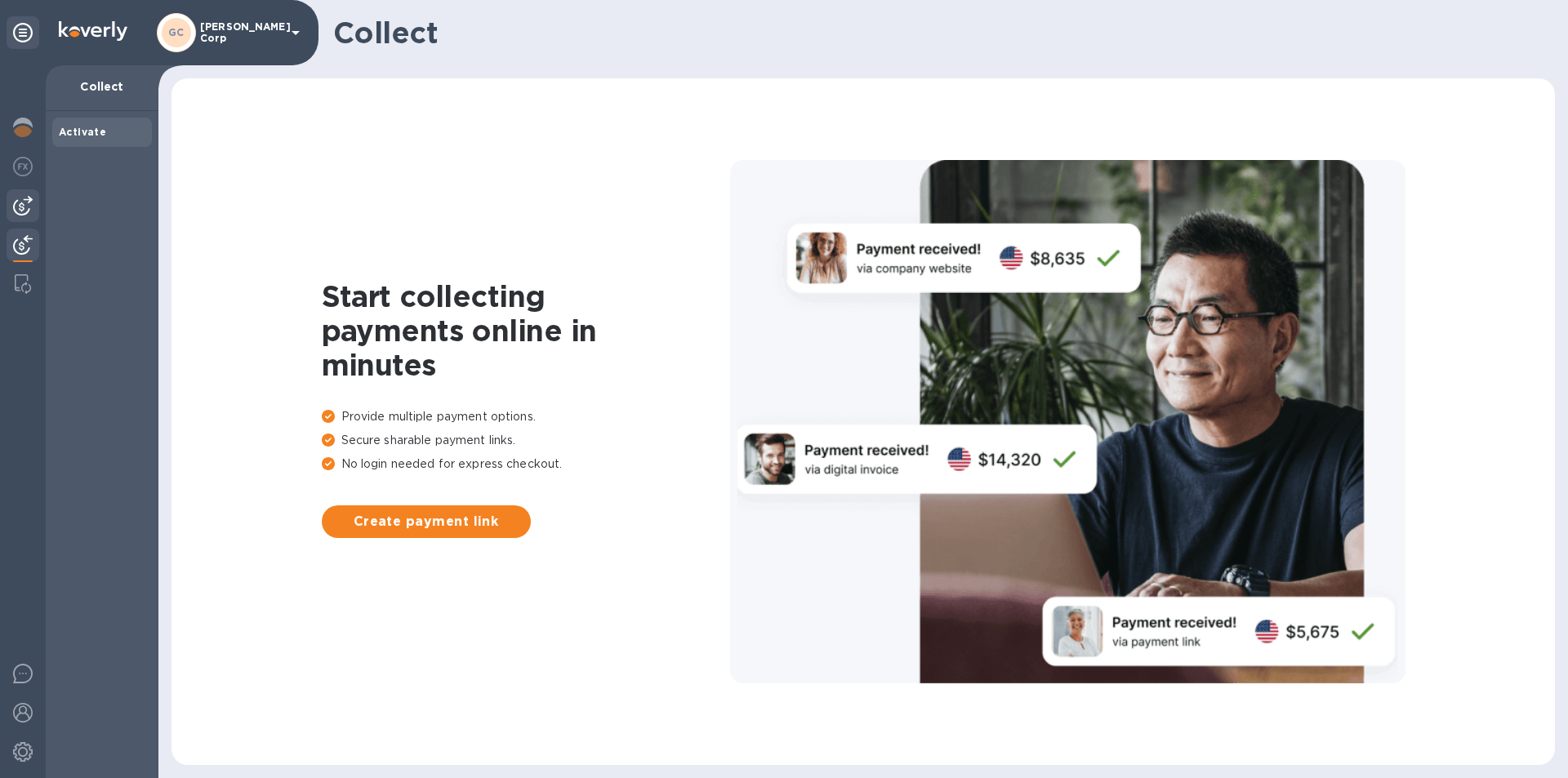
click at [22, 204] on img at bounding box center [23, 206] width 19 height 19
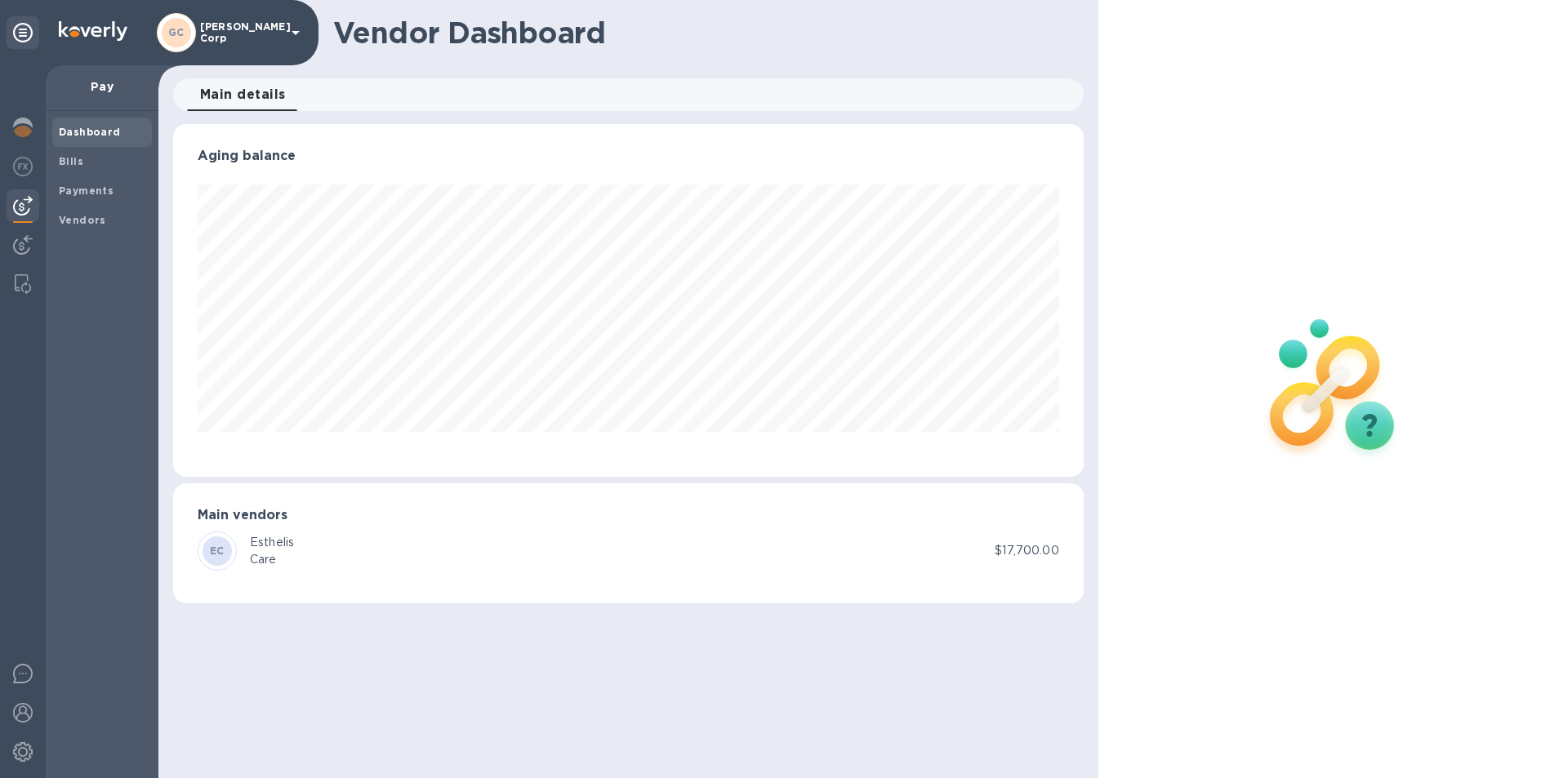
scroll to position [353, 910]
click at [264, 545] on div "Esthelis" at bounding box center [272, 542] width 44 height 17
click at [232, 540] on div "EC" at bounding box center [217, 551] width 39 height 39
click at [258, 555] on div "Care" at bounding box center [272, 559] width 44 height 17
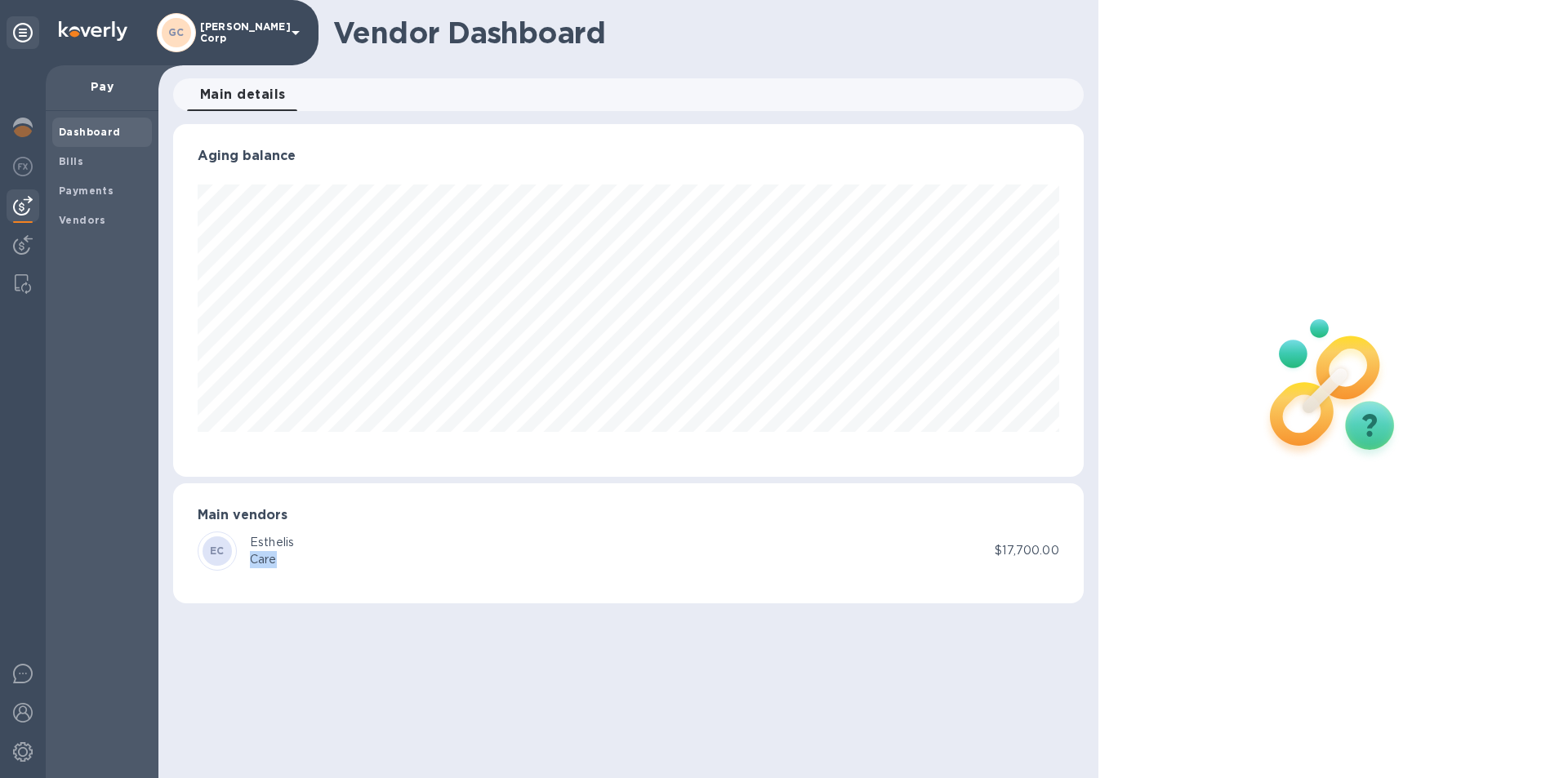
click at [1369, 425] on img at bounding box center [1333, 387] width 215 height 215
click at [1372, 421] on img at bounding box center [1333, 387] width 215 height 215
click at [1372, 424] on img at bounding box center [1333, 387] width 215 height 215
click at [236, 89] on span "Main details 0" at bounding box center [243, 94] width 86 height 23
click at [236, 90] on span "Main details 0" at bounding box center [243, 94] width 86 height 23
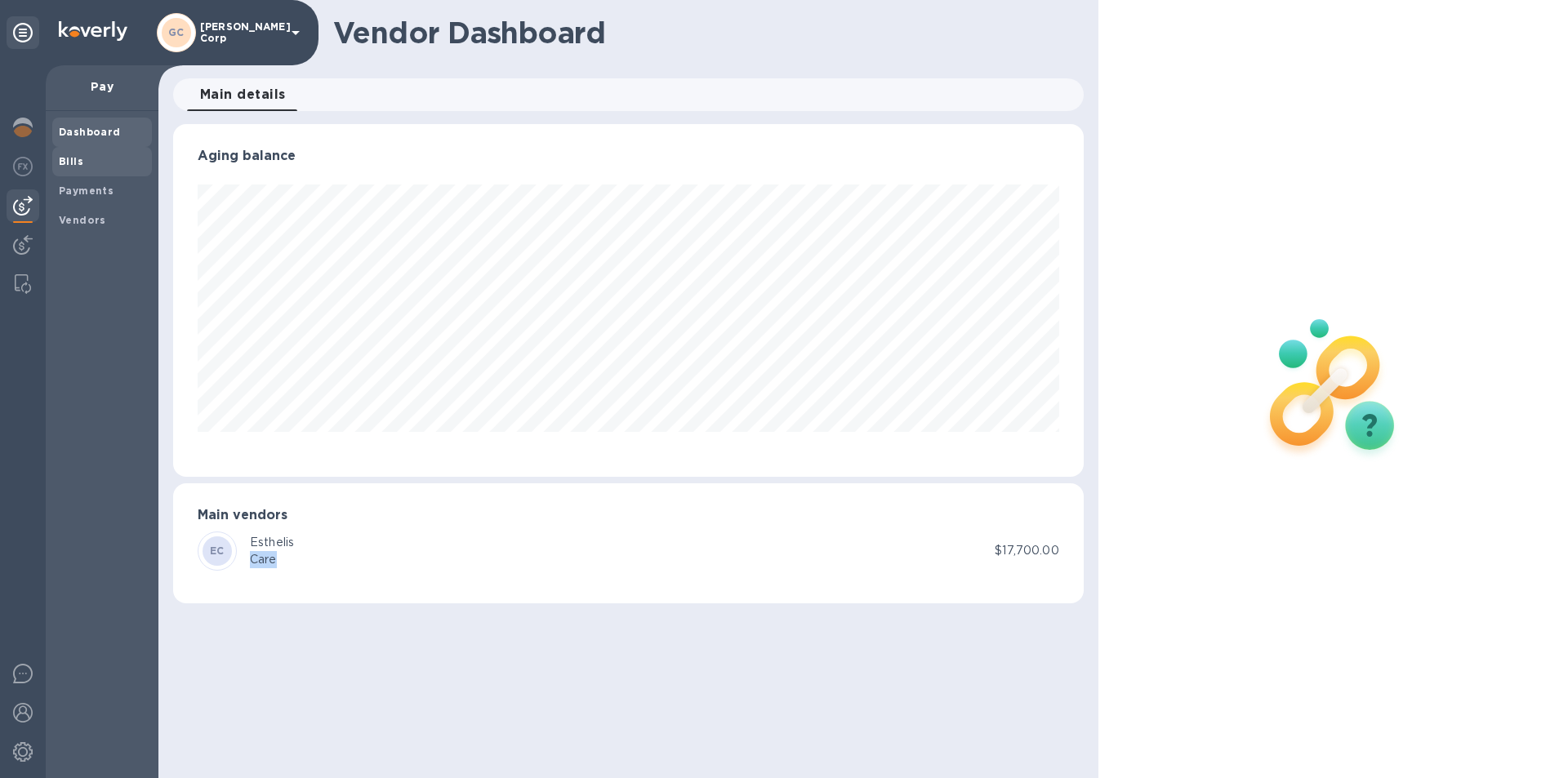
click at [93, 148] on div "Bills" at bounding box center [101, 161] width 100 height 29
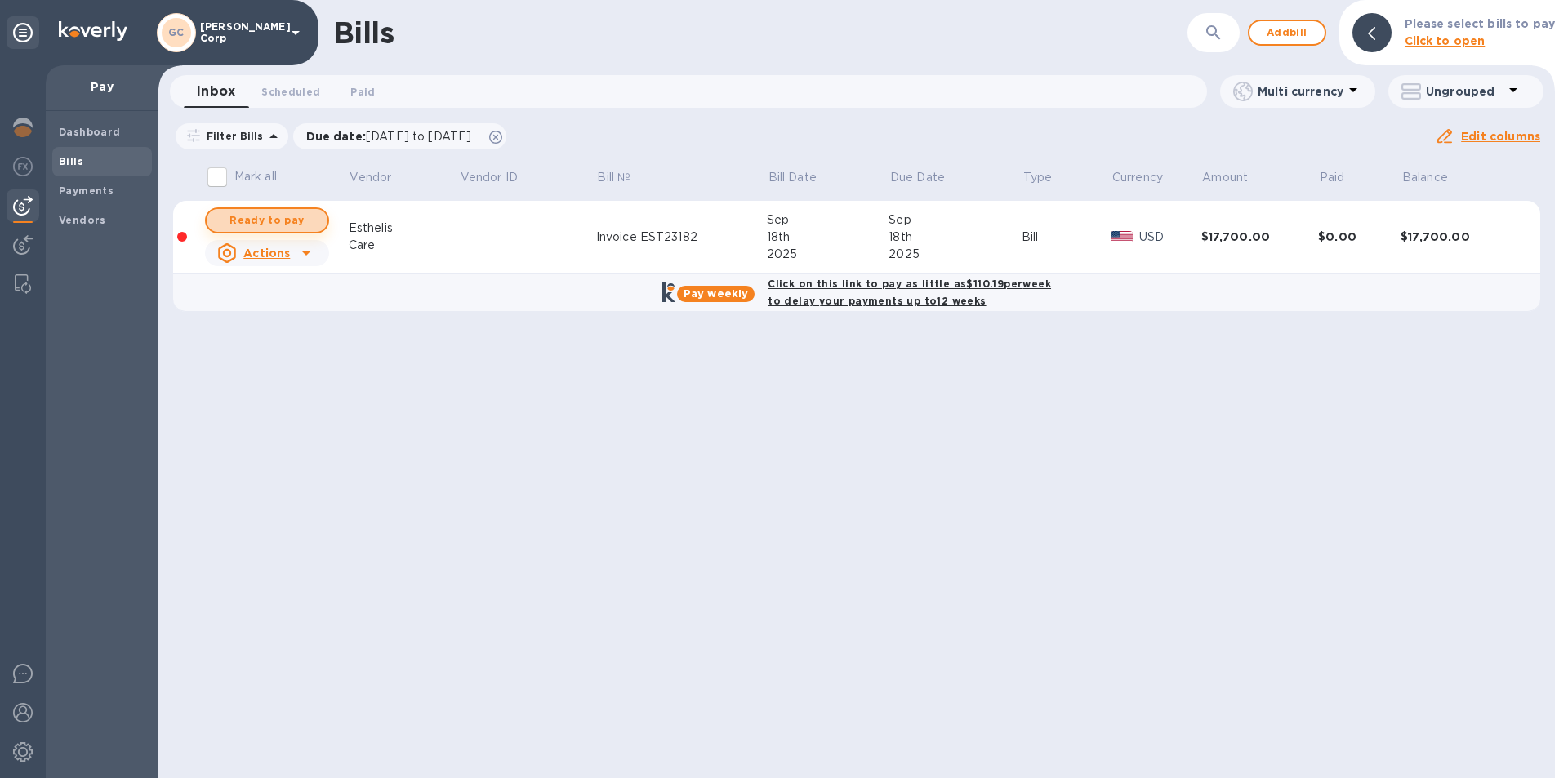
click at [274, 221] on span "Ready to pay" at bounding box center [266, 221] width 94 height 19
checkbox input "true"
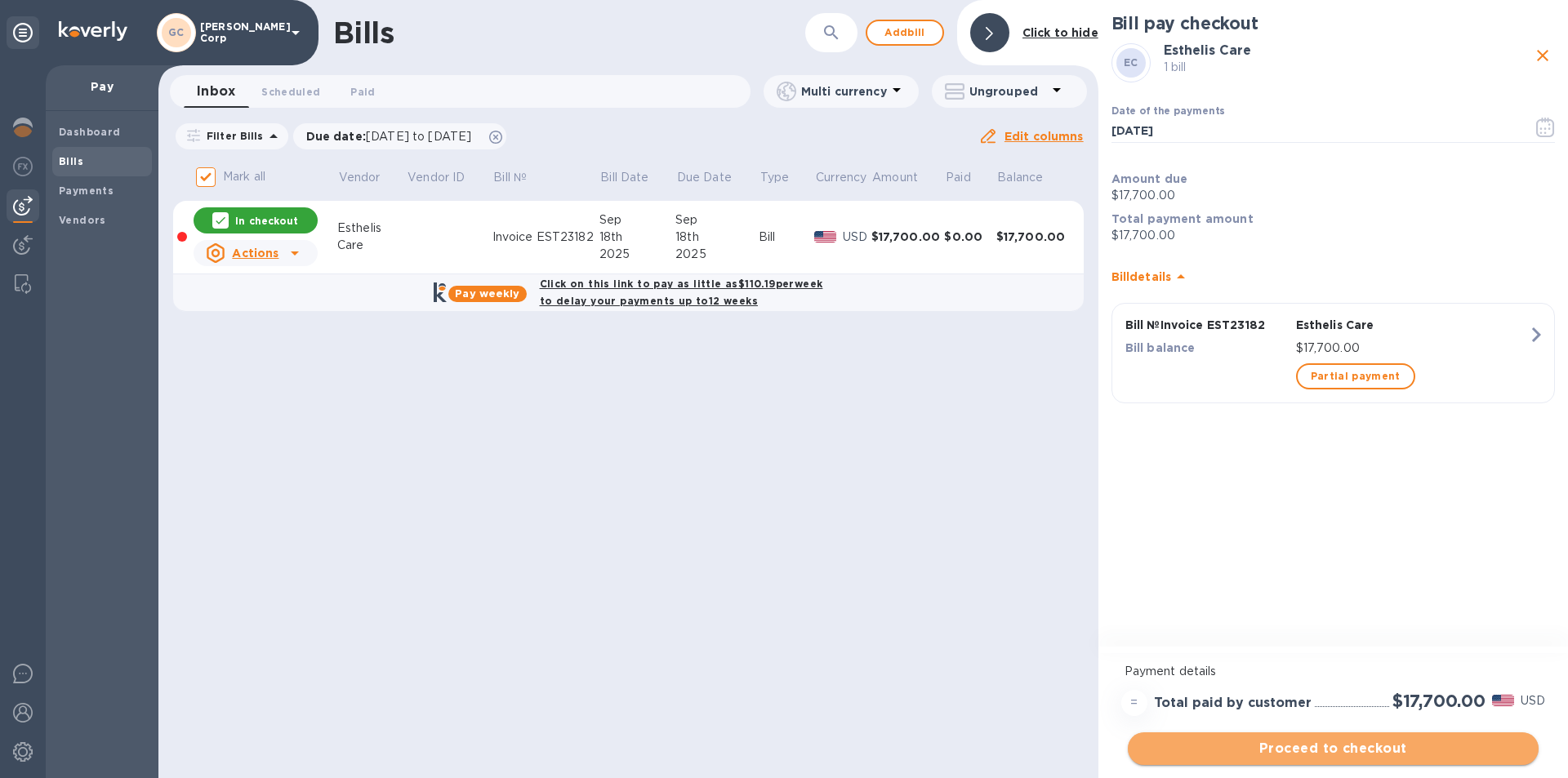
click at [1301, 740] on span "Proceed to checkout" at bounding box center [1333, 749] width 385 height 19
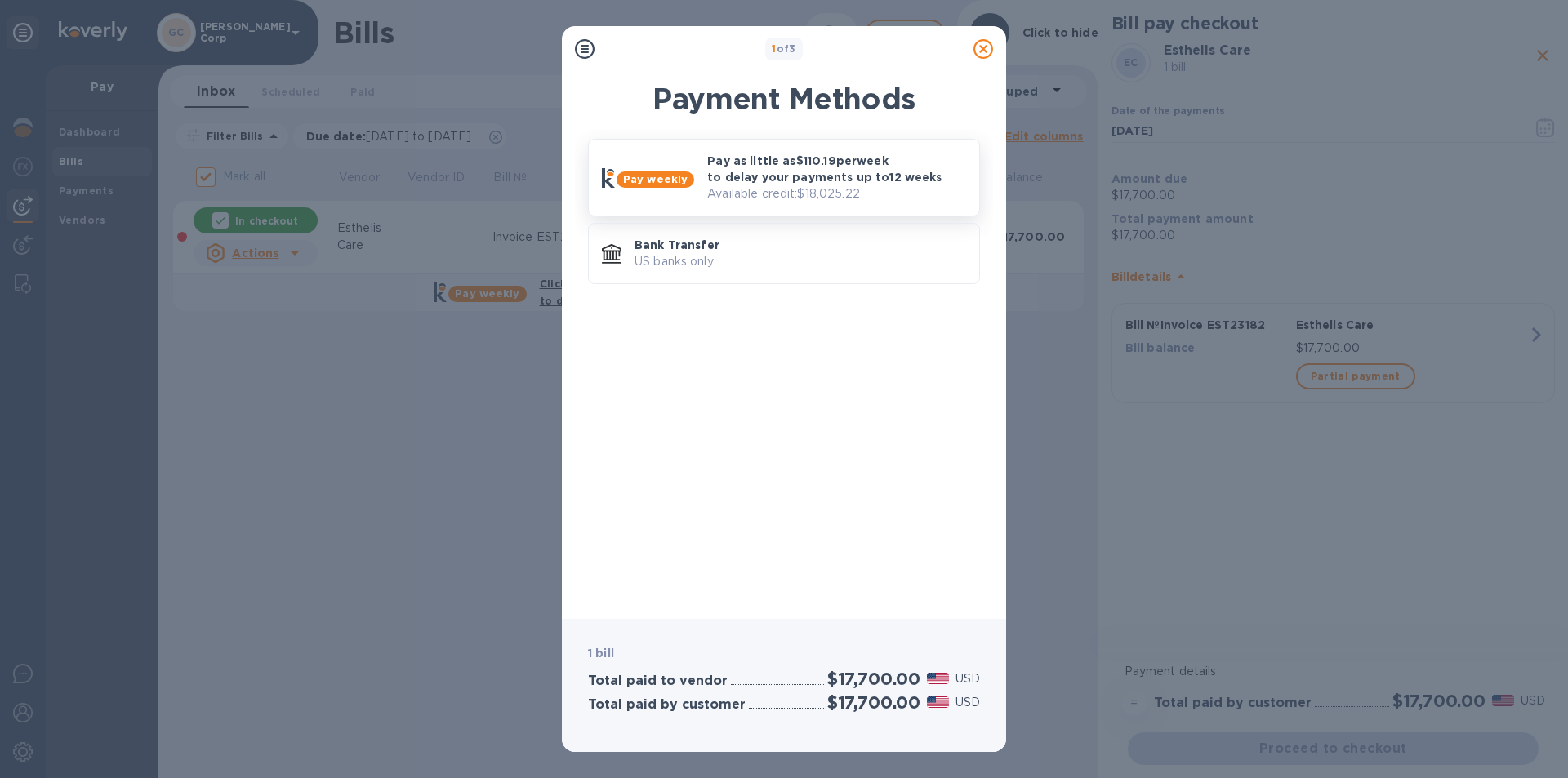
click at [823, 156] on p "Pay as little as $110.19 per week to delay your payments up to 12 weeks" at bounding box center [837, 168] width 259 height 33
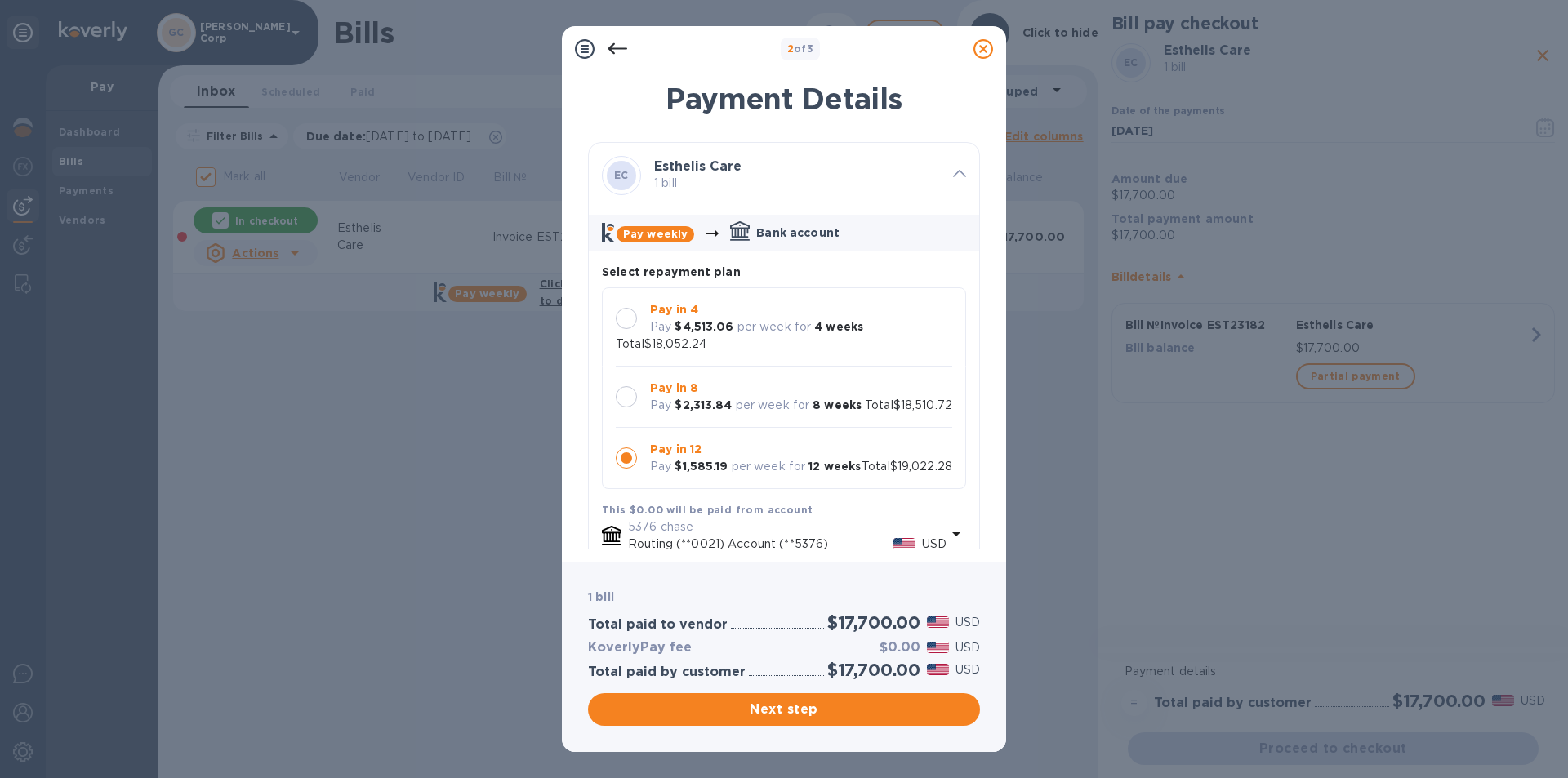
scroll to position [16, 0]
click at [628, 453] on div at bounding box center [626, 458] width 21 height 21
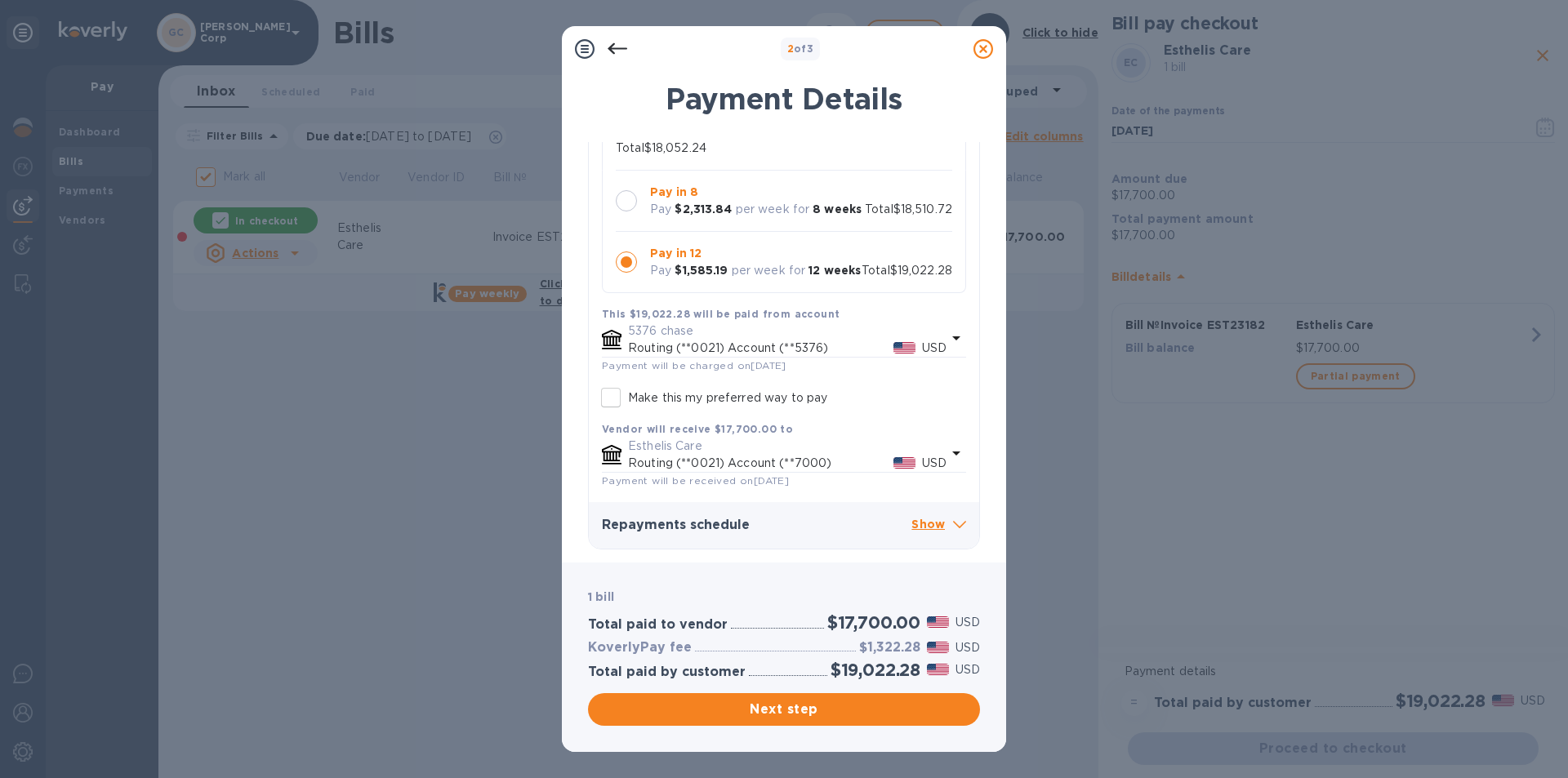
scroll to position [77, 0]
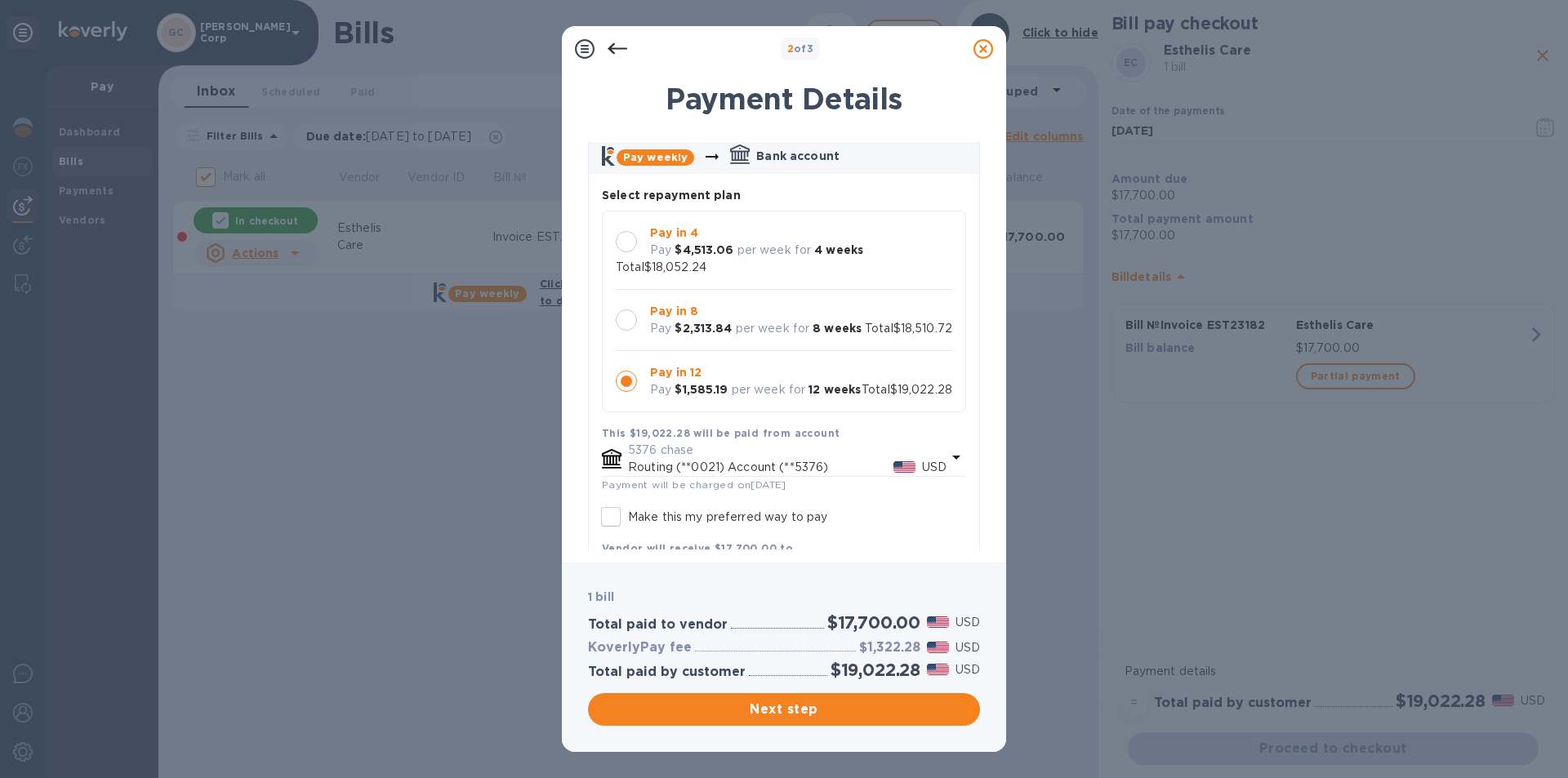
click at [626, 310] on div at bounding box center [626, 320] width 21 height 21
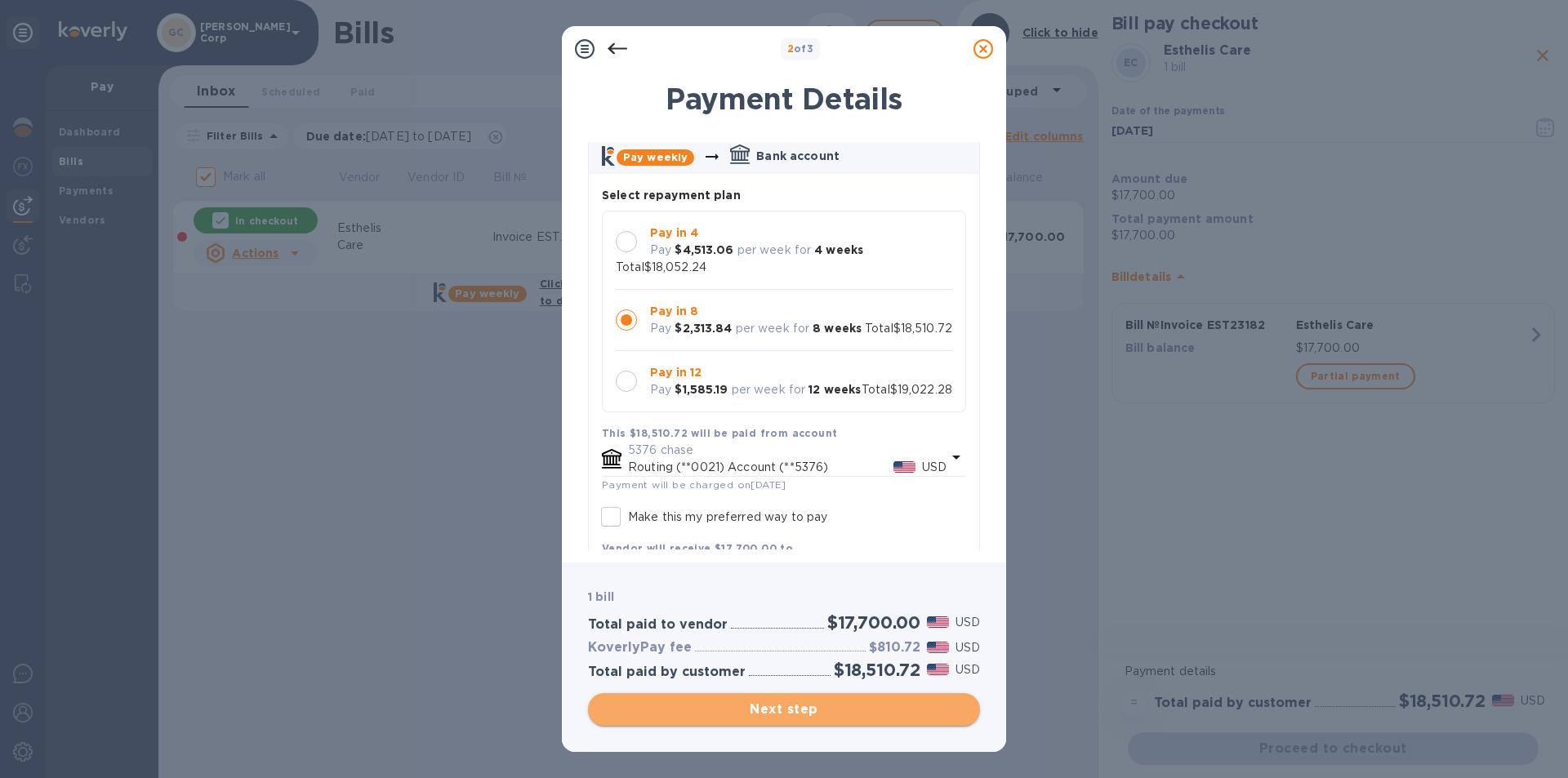
click at [687, 711] on span "Next step" at bounding box center [784, 709] width 366 height 19
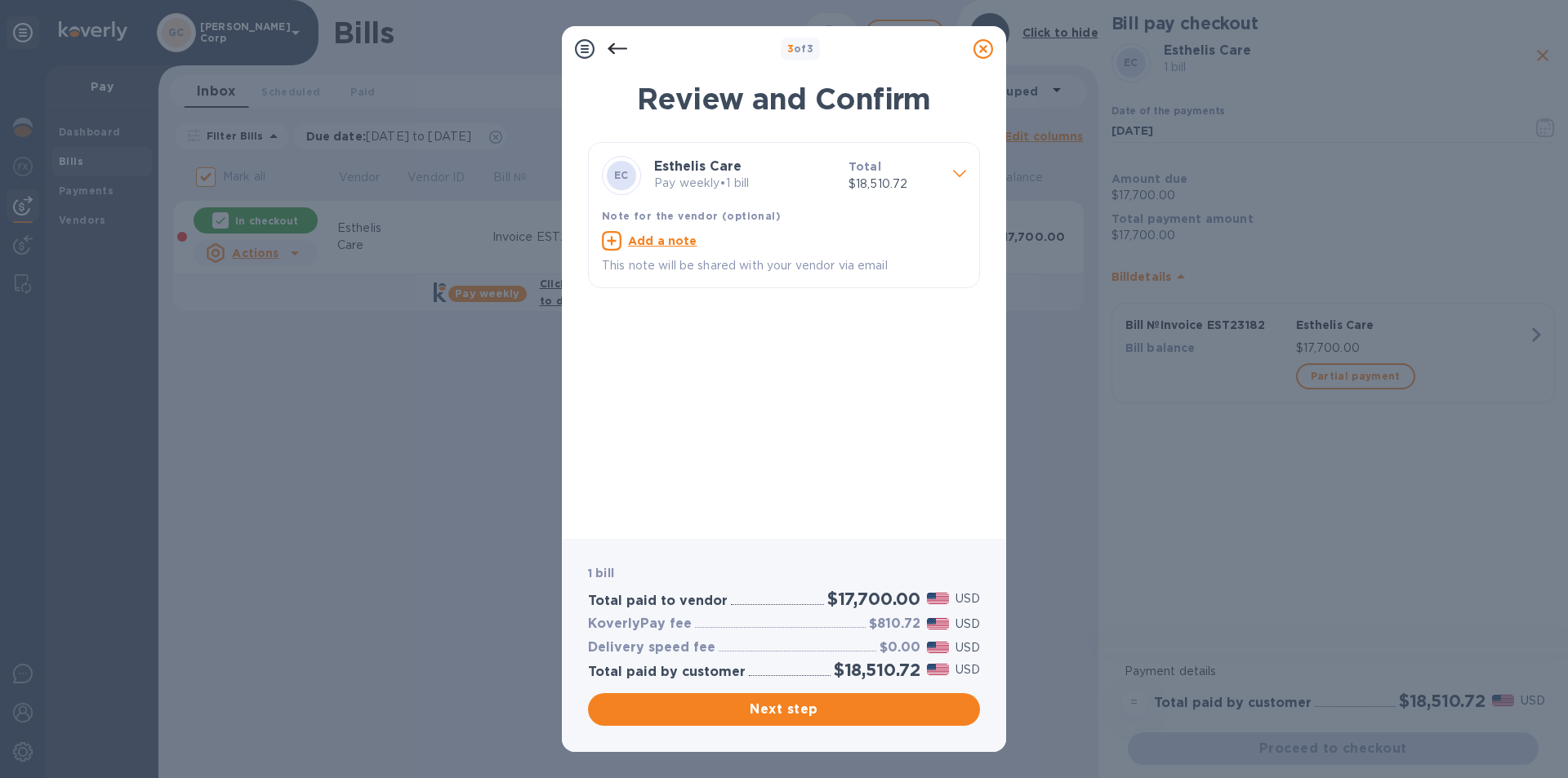
click at [677, 243] on u "Add a note" at bounding box center [663, 241] width 70 height 13
click at [677, 243] on textarea at bounding box center [770, 243] width 338 height 14
type textarea "27500 pp"
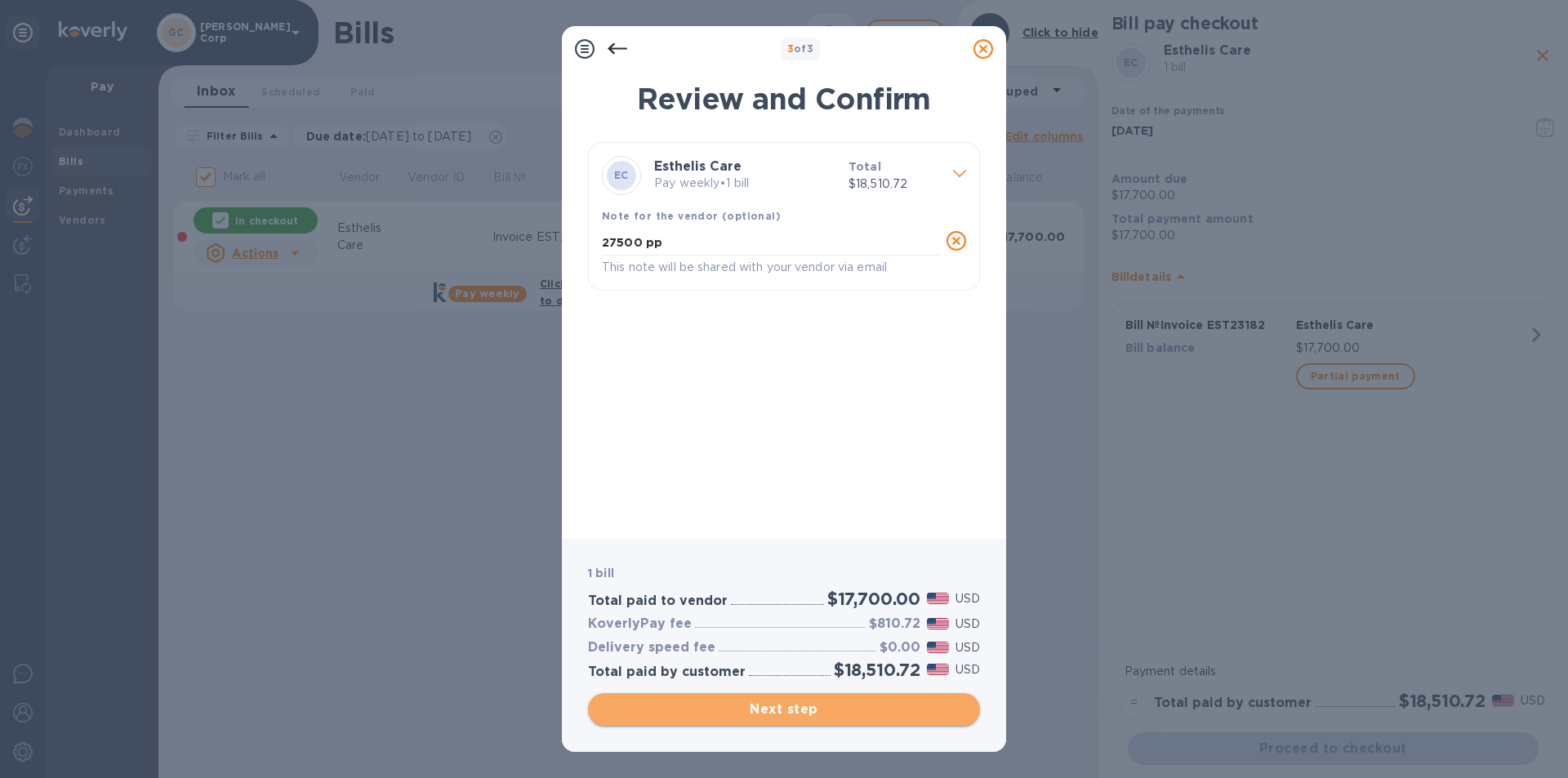
click at [682, 702] on span "Next step" at bounding box center [784, 709] width 366 height 19
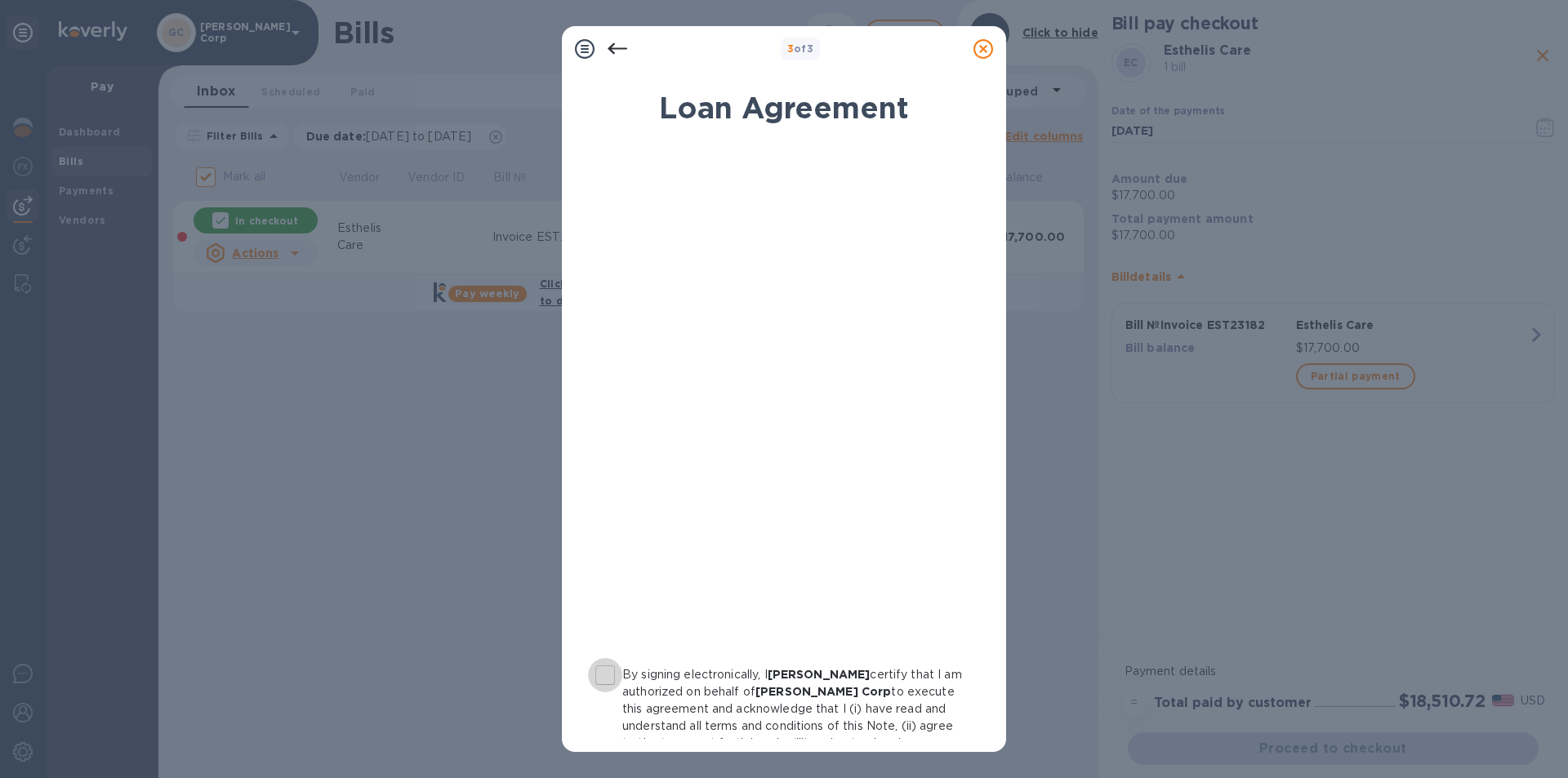
click at [606, 670] on input "By signing electronically, I Yoel Brach certify that I am authorized on behalf …" at bounding box center [605, 675] width 34 height 34
checkbox input "true"
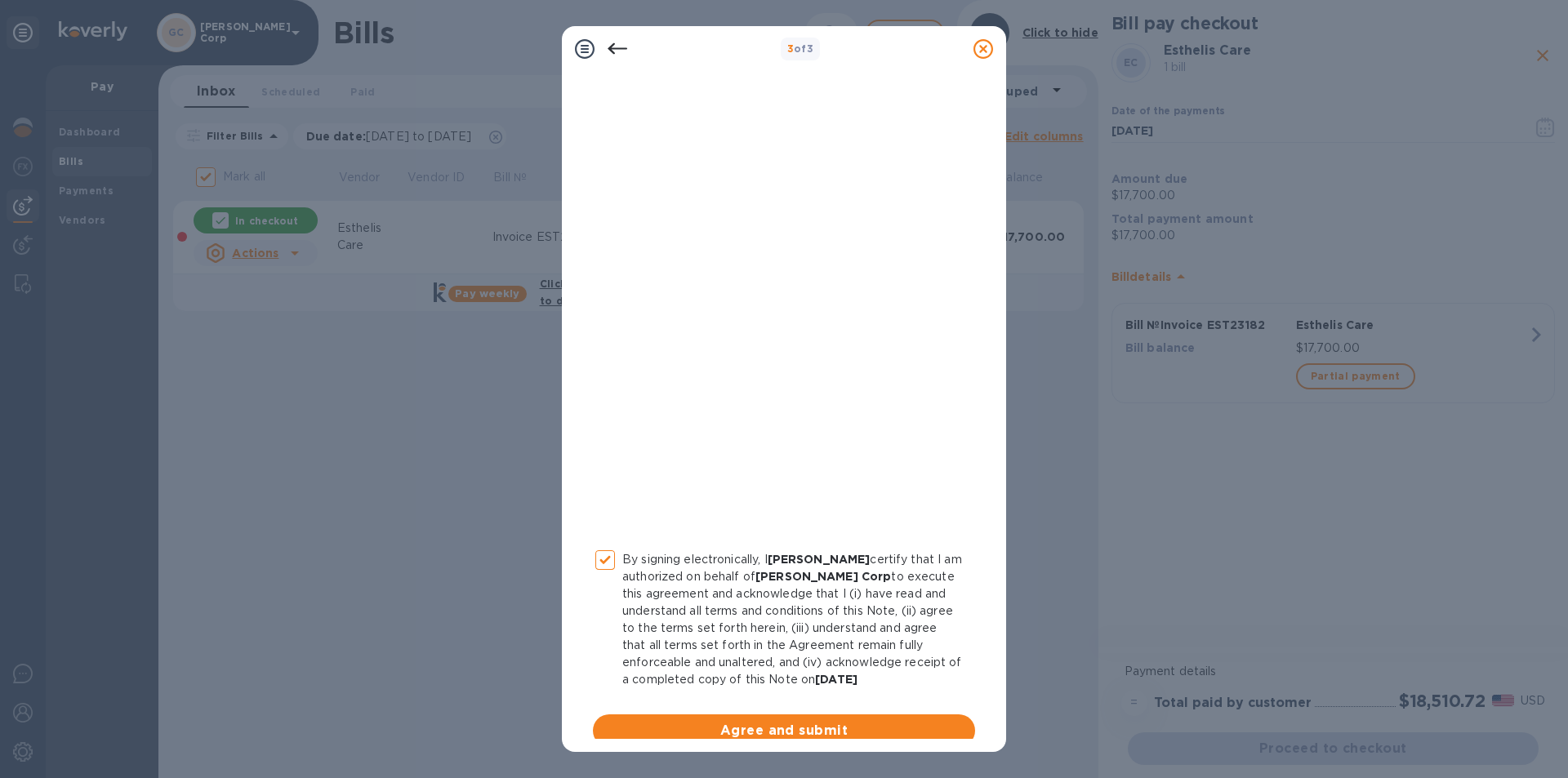
scroll to position [133, 0]
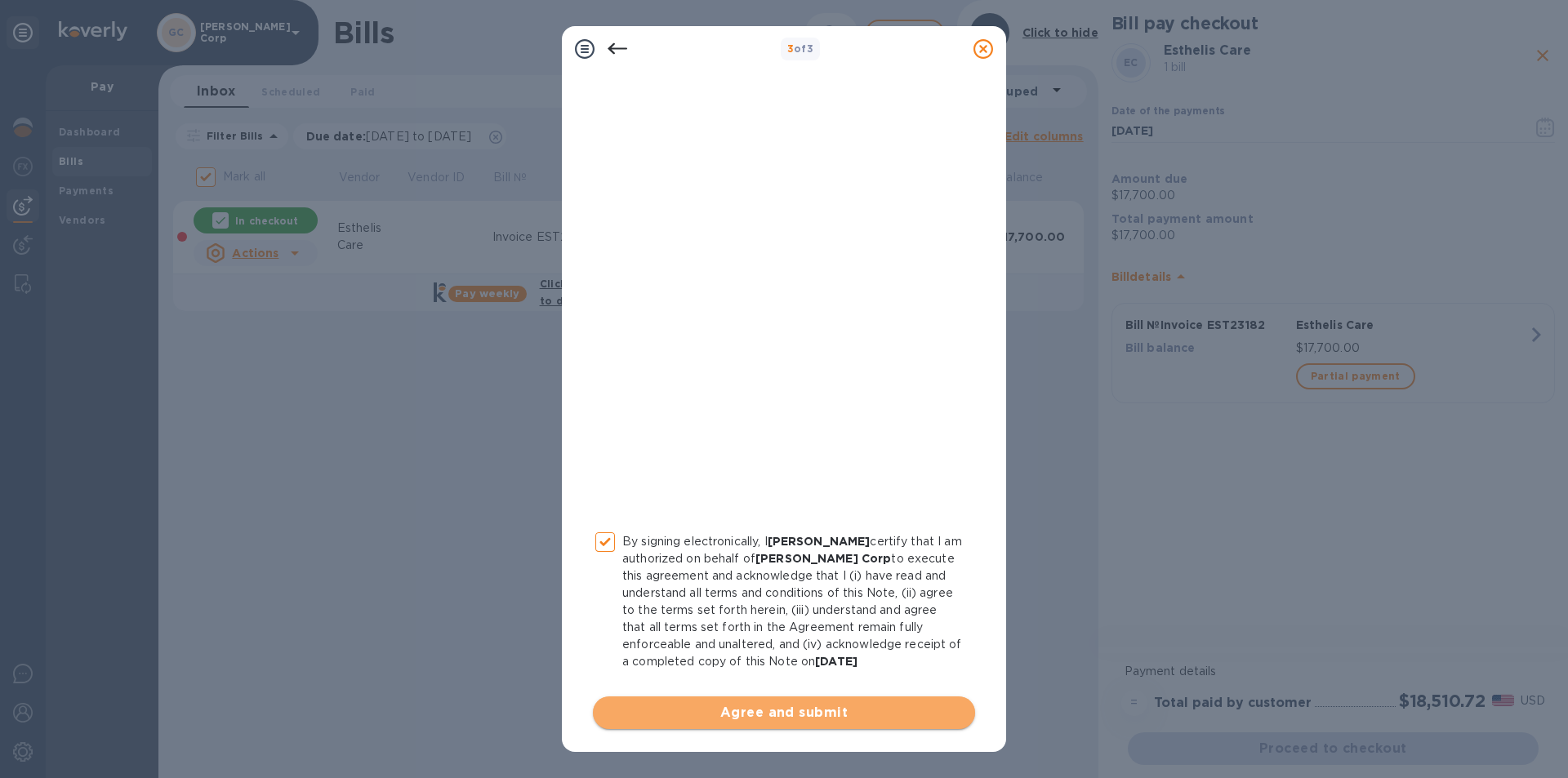
click at [869, 713] on span "Agree and submit" at bounding box center [784, 713] width 356 height 19
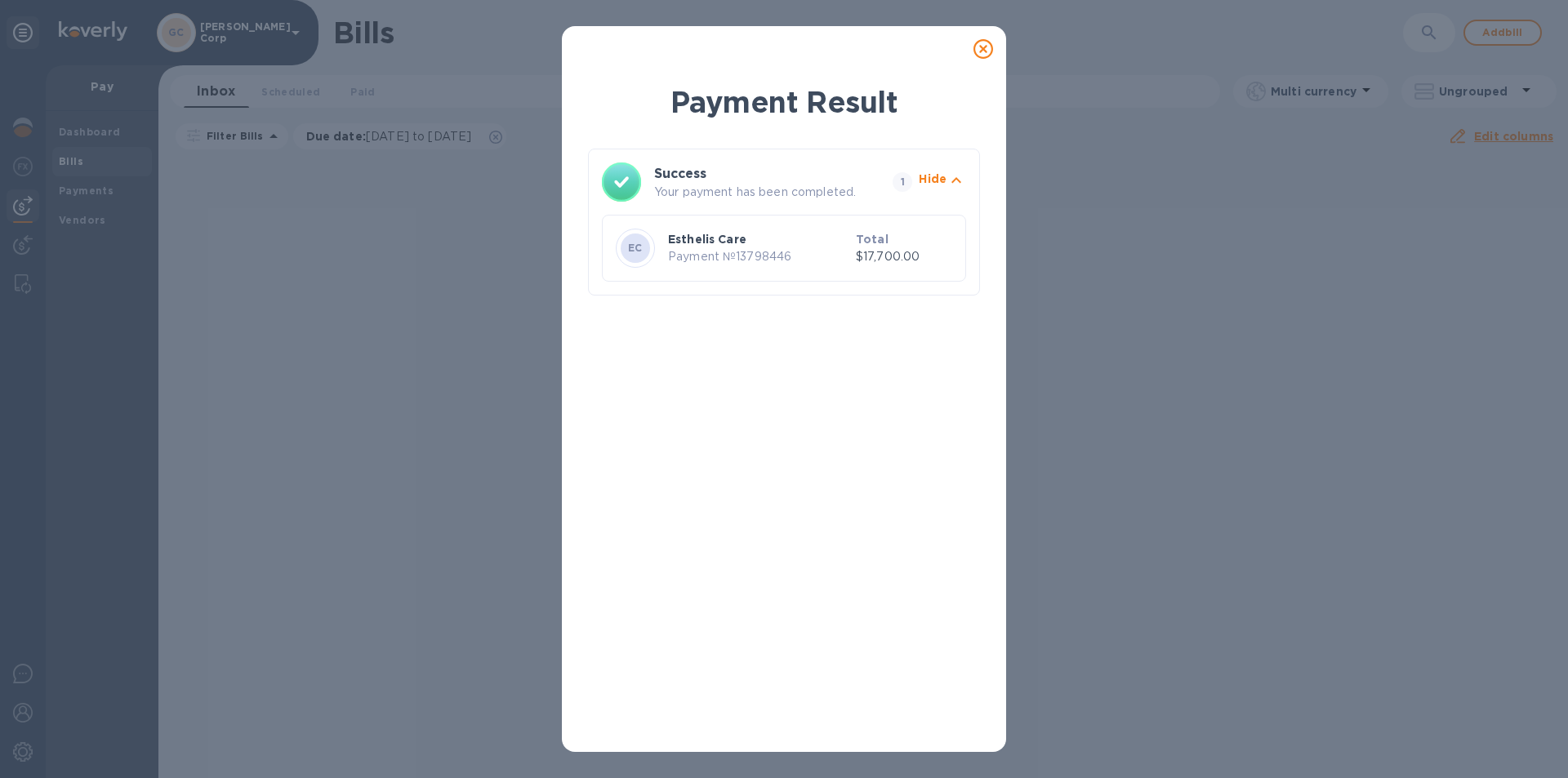
click at [979, 55] on icon at bounding box center [984, 49] width 19 height 19
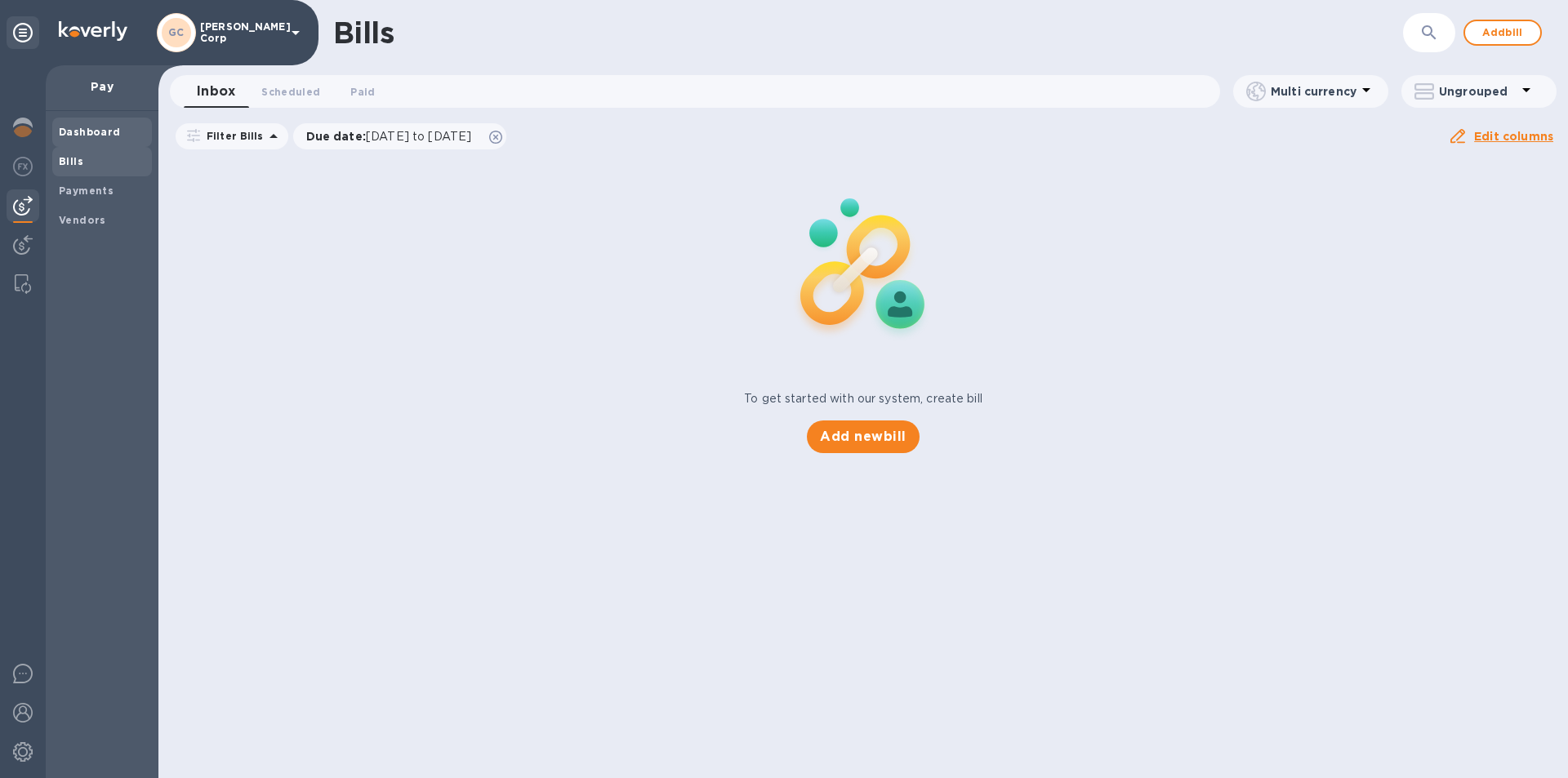
click at [79, 136] on b "Dashboard" at bounding box center [90, 132] width 62 height 12
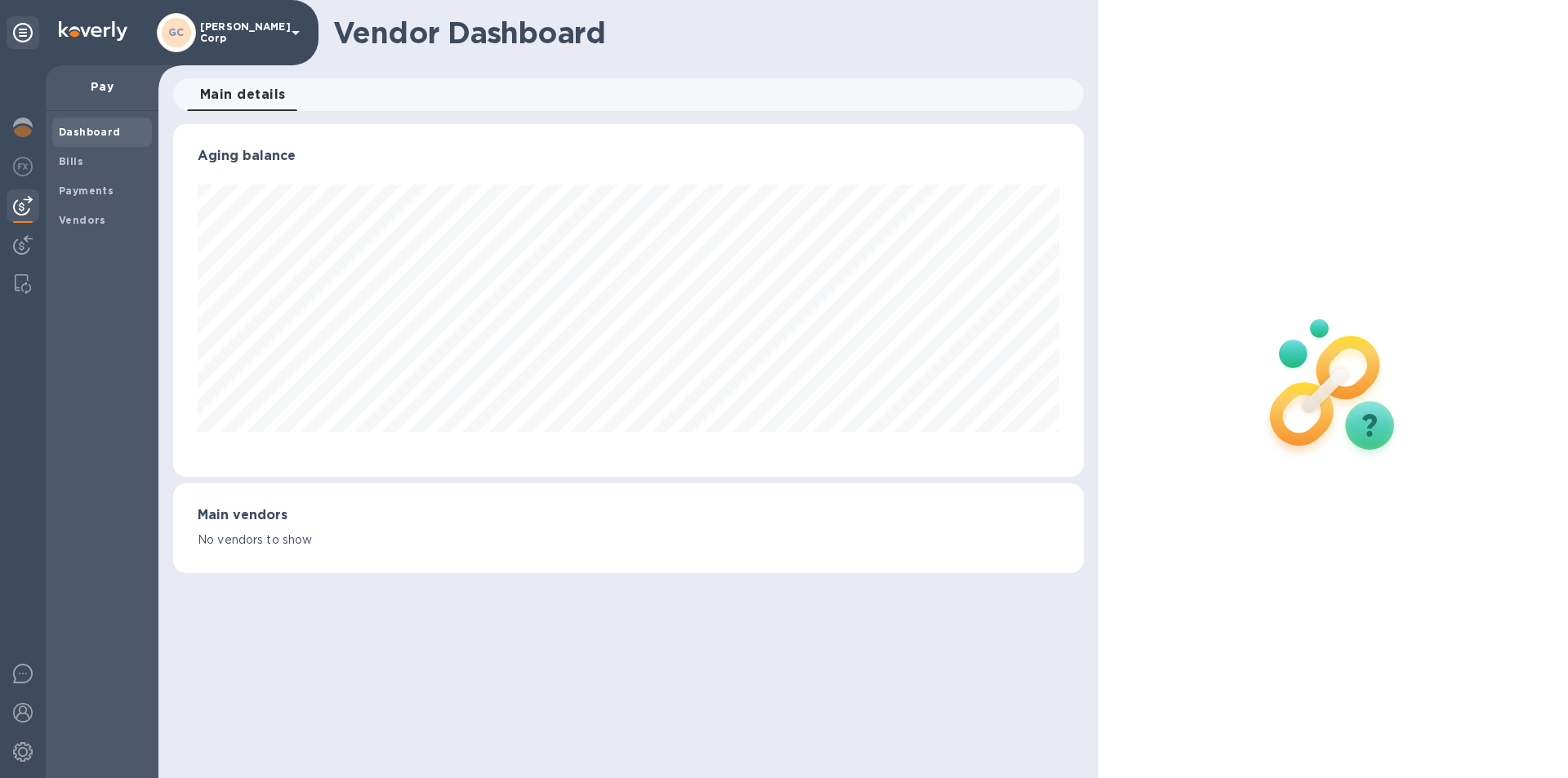
scroll to position [353, 910]
drag, startPoint x: 0, startPoint y: 131, endPoint x: 23, endPoint y: 129, distance: 23.1
click at [0, 130] on div at bounding box center [23, 422] width 46 height 713
click at [25, 128] on img at bounding box center [23, 127] width 19 height 19
